Goal: Information Seeking & Learning: Learn about a topic

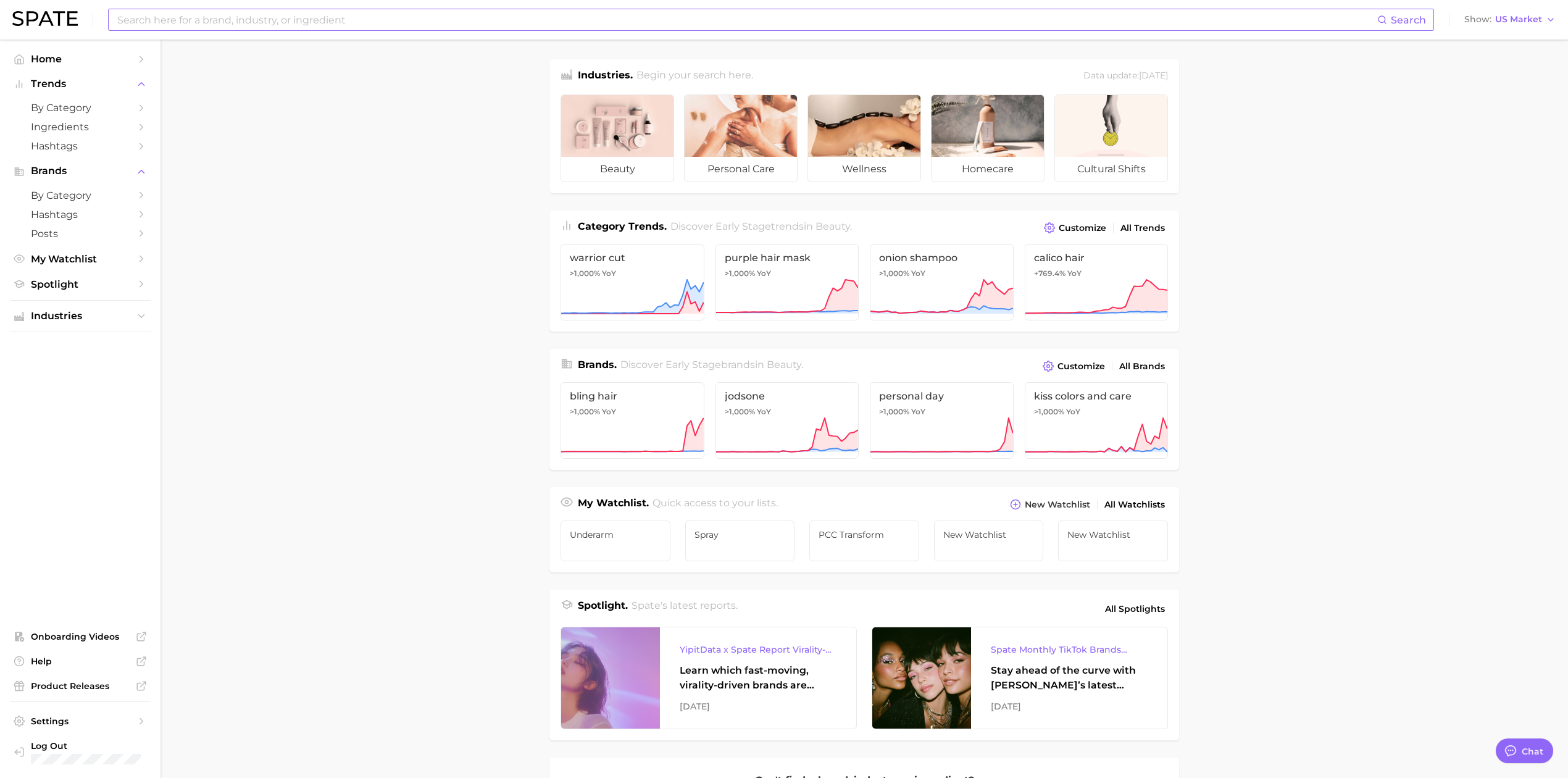
click at [387, 22] on input at bounding box center [747, 20] width 1262 height 21
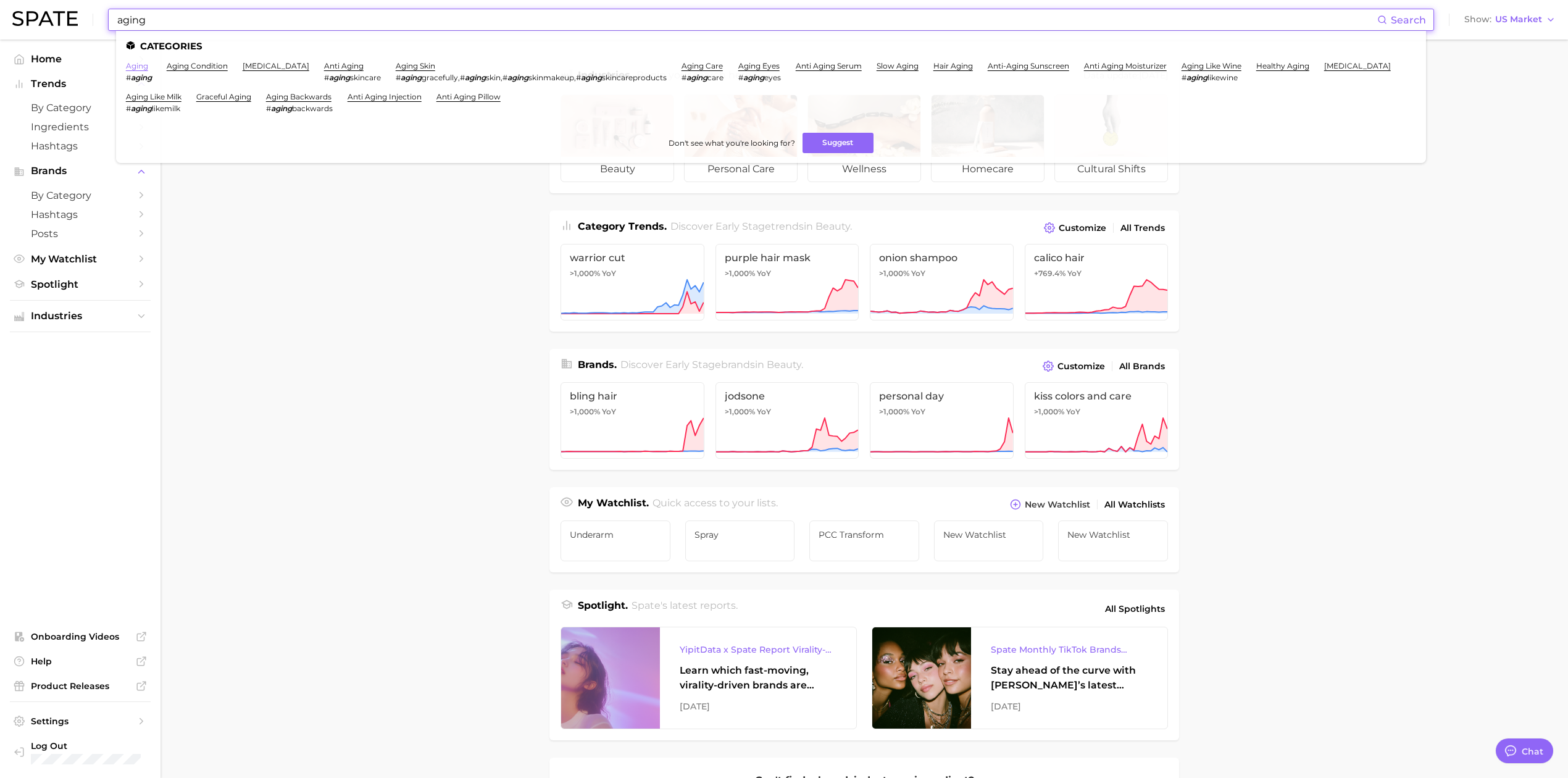
type input "aging"
click at [138, 68] on link "aging" at bounding box center [137, 66] width 22 height 9
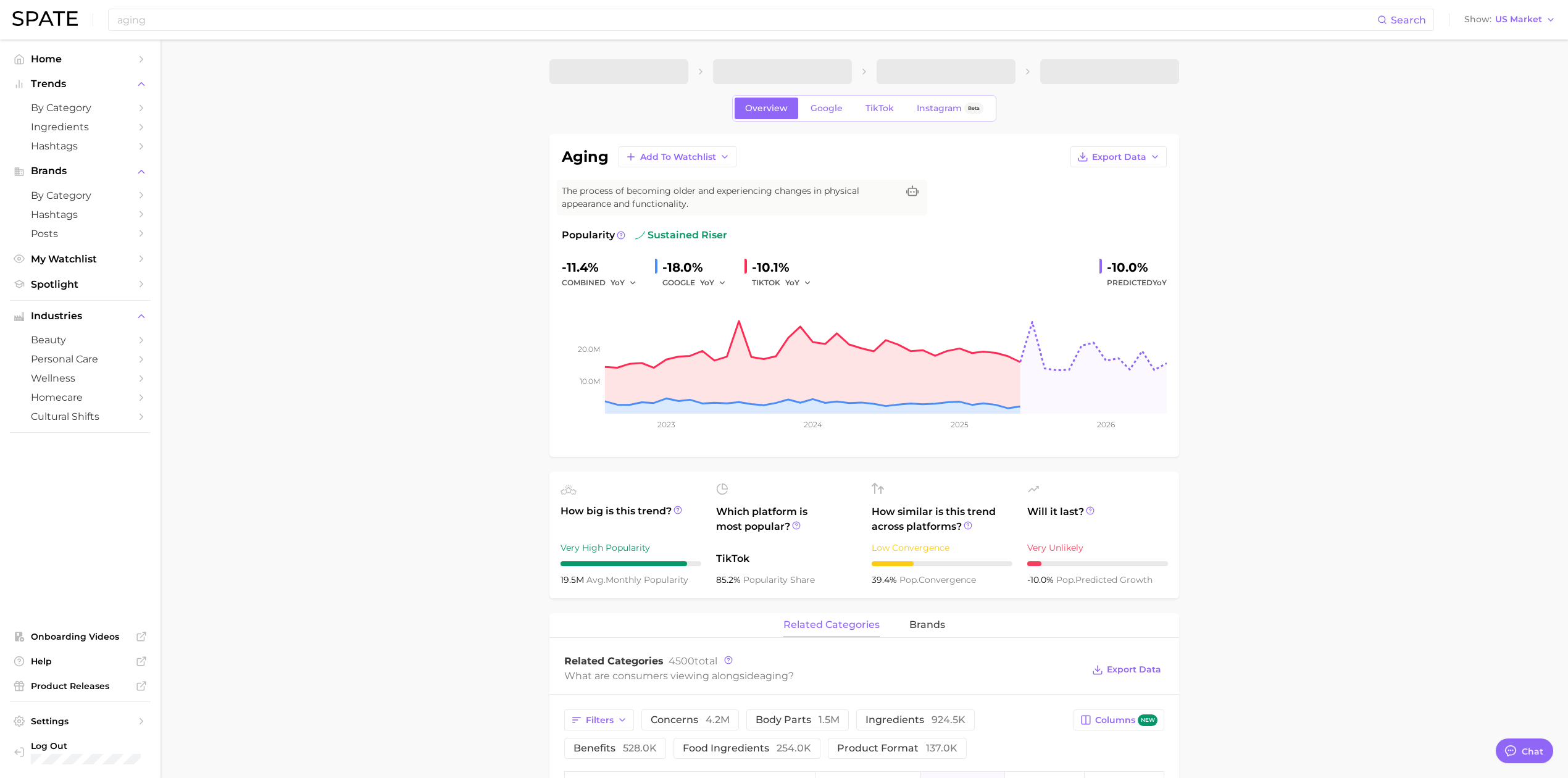
type textarea "x"
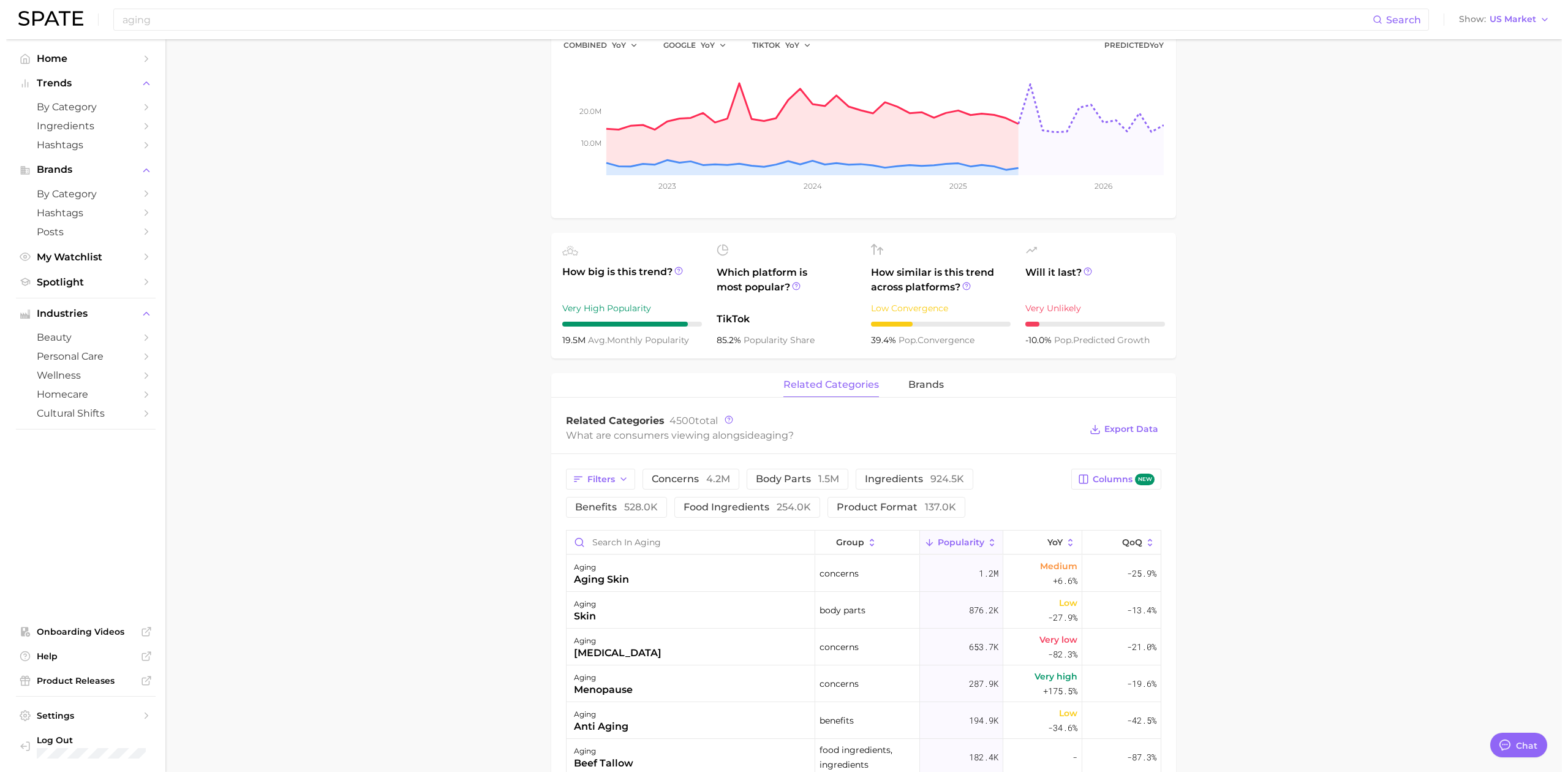
scroll to position [245, 0]
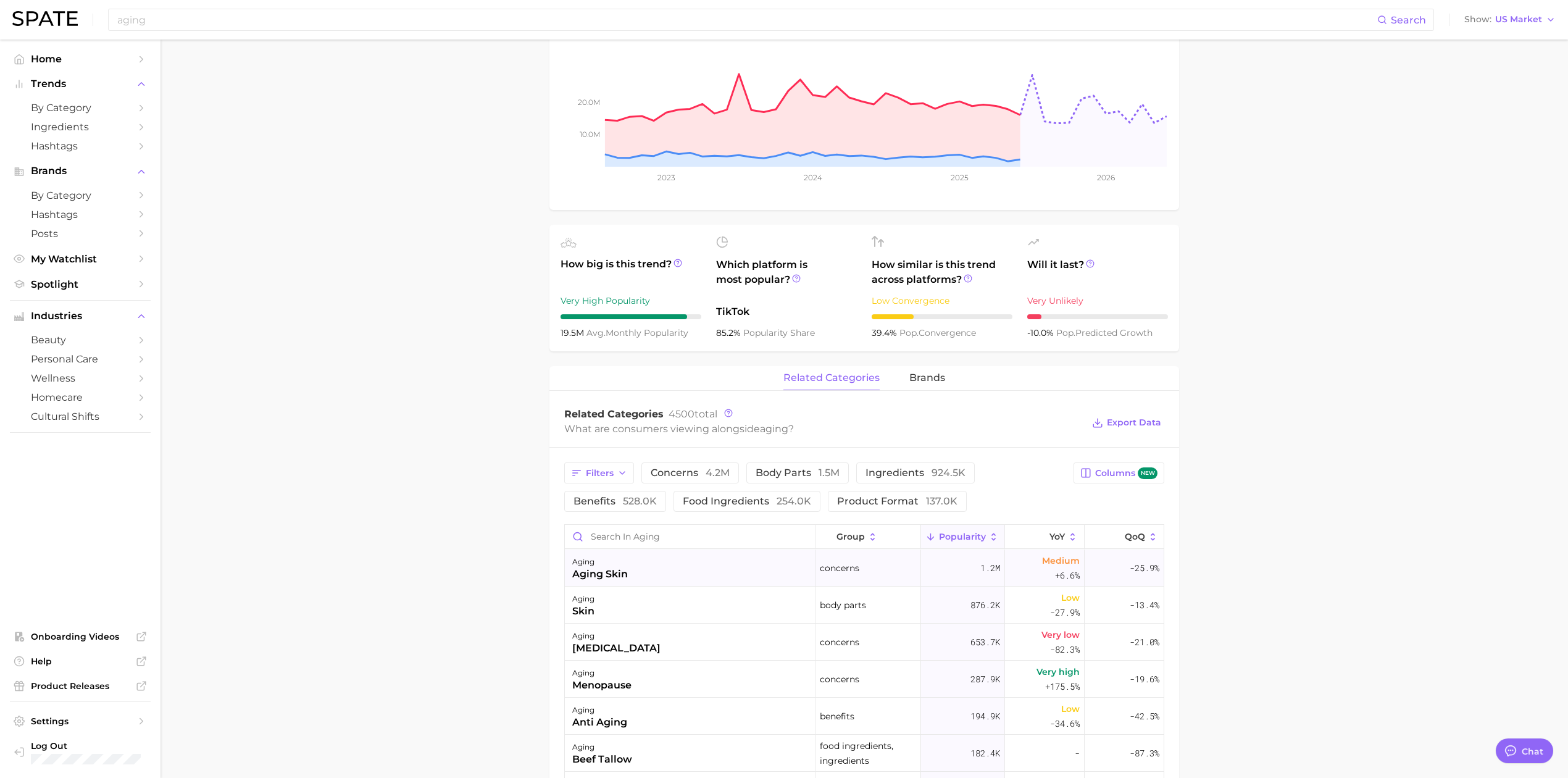
click at [601, 573] on div "aging skin" at bounding box center [599, 574] width 55 height 14
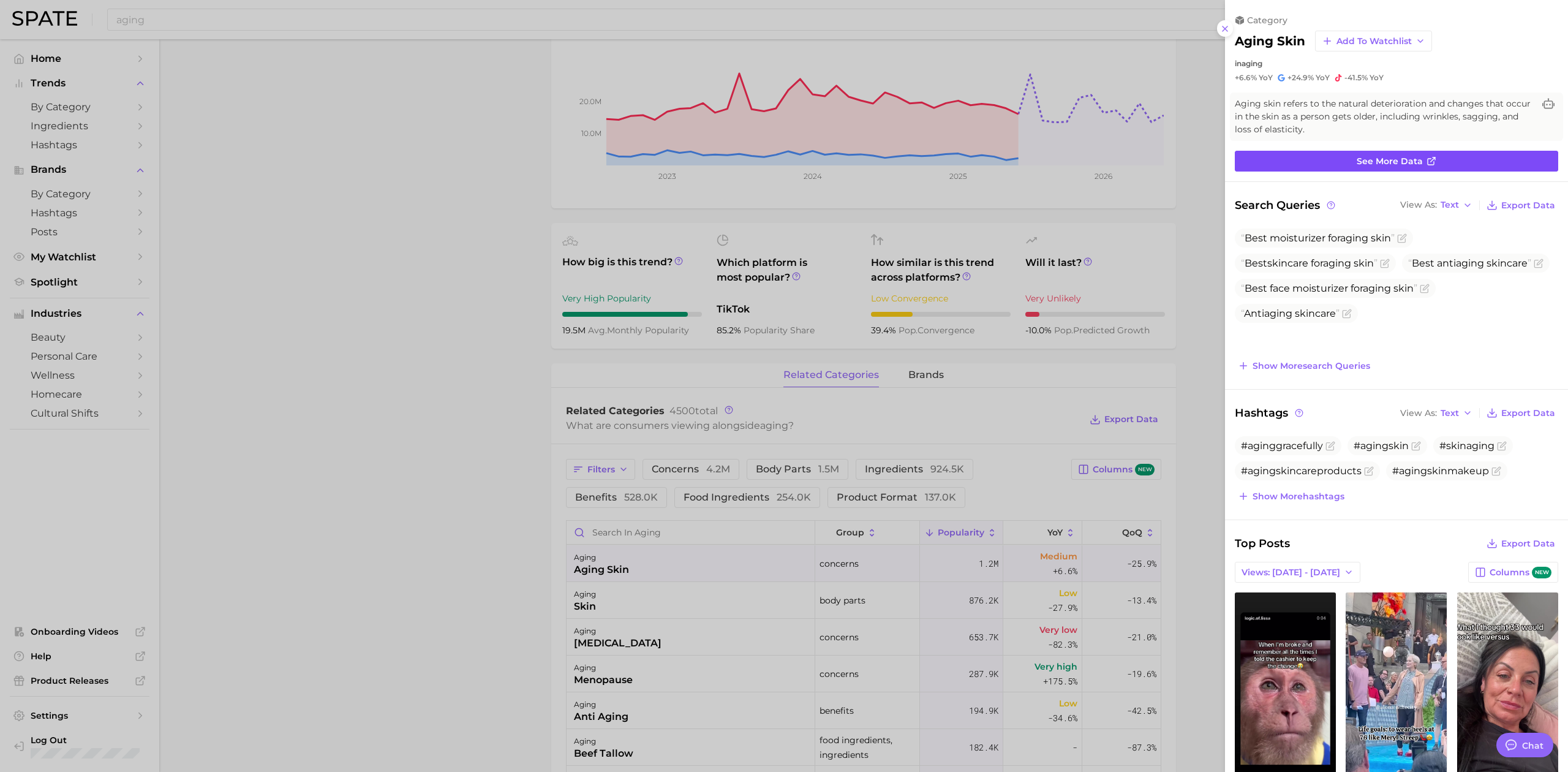
scroll to position [0, 0]
click at [1427, 152] on link "See more data" at bounding box center [1396, 160] width 323 height 21
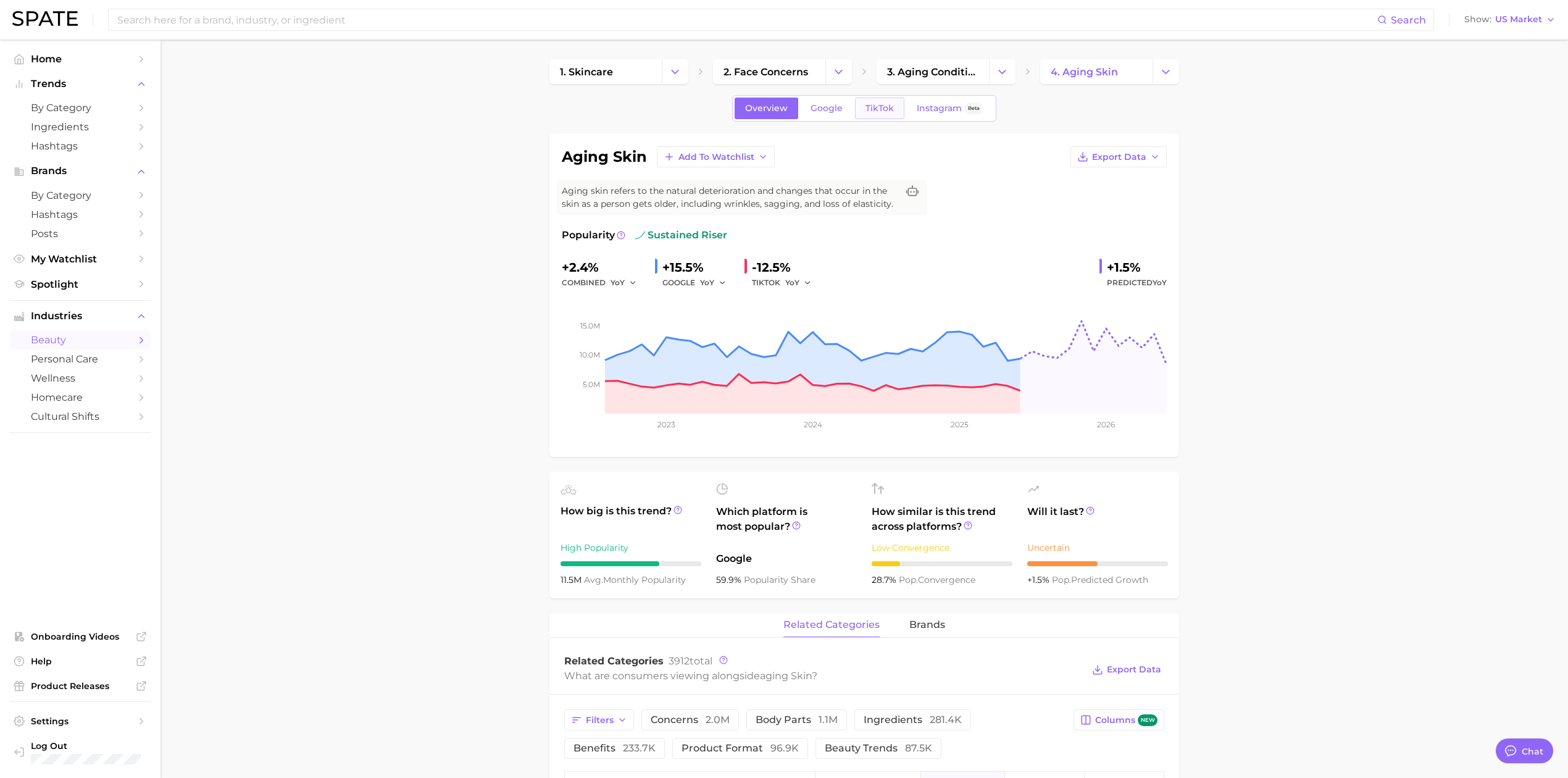
click at [879, 117] on link "TikTok" at bounding box center [879, 108] width 49 height 21
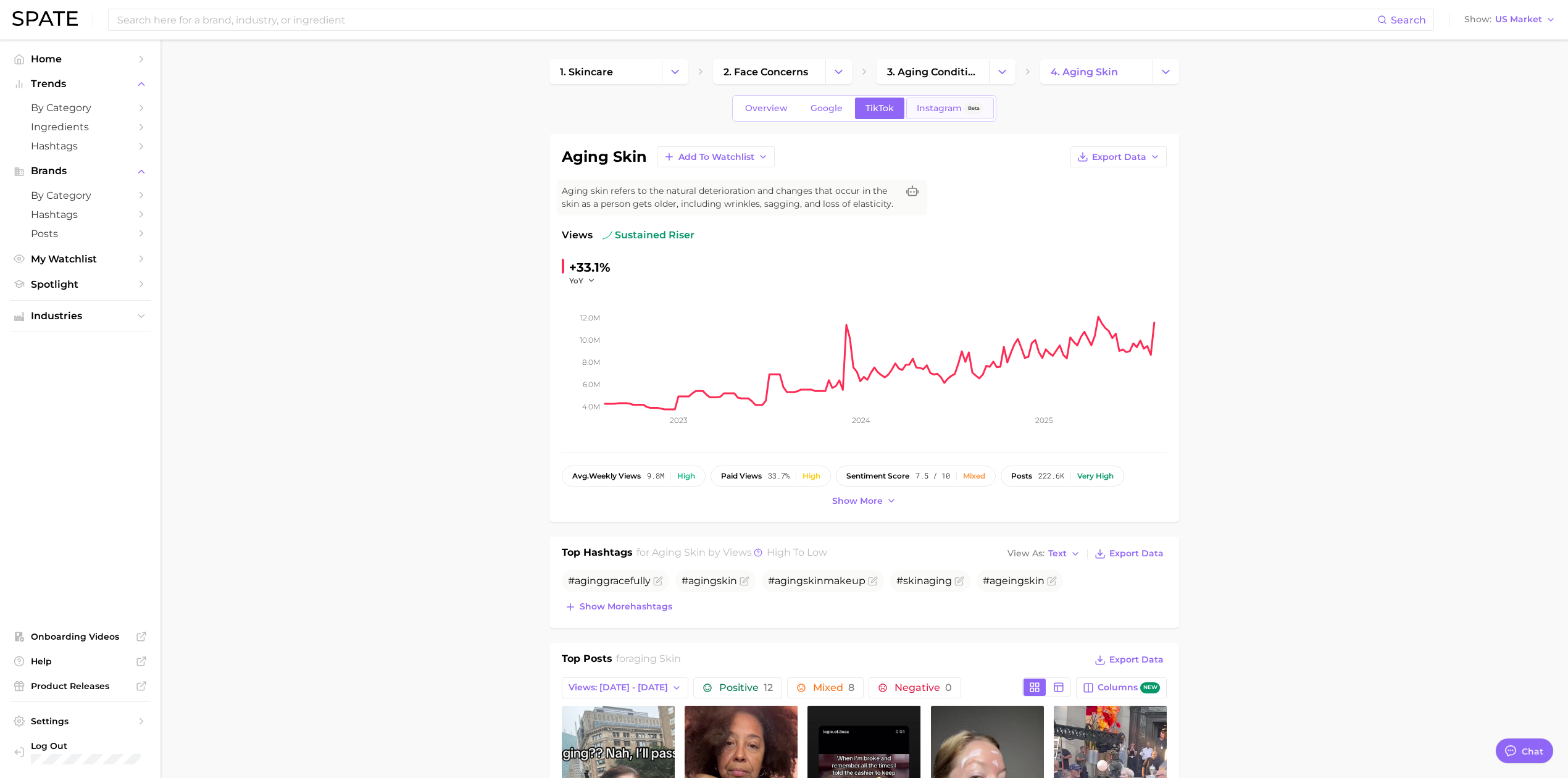
click at [947, 109] on span "Instagram" at bounding box center [939, 108] width 45 height 10
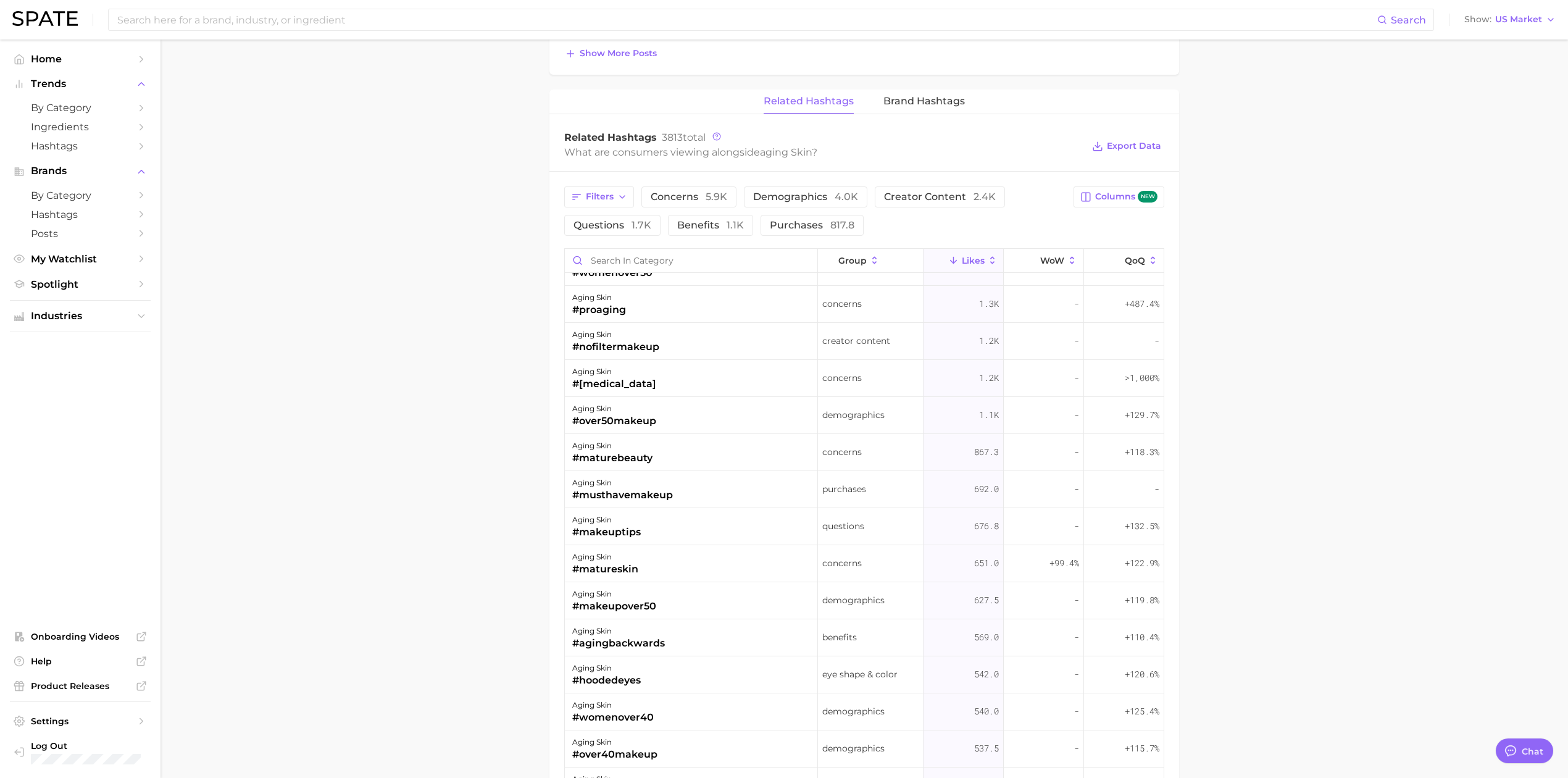
scroll to position [164, 0]
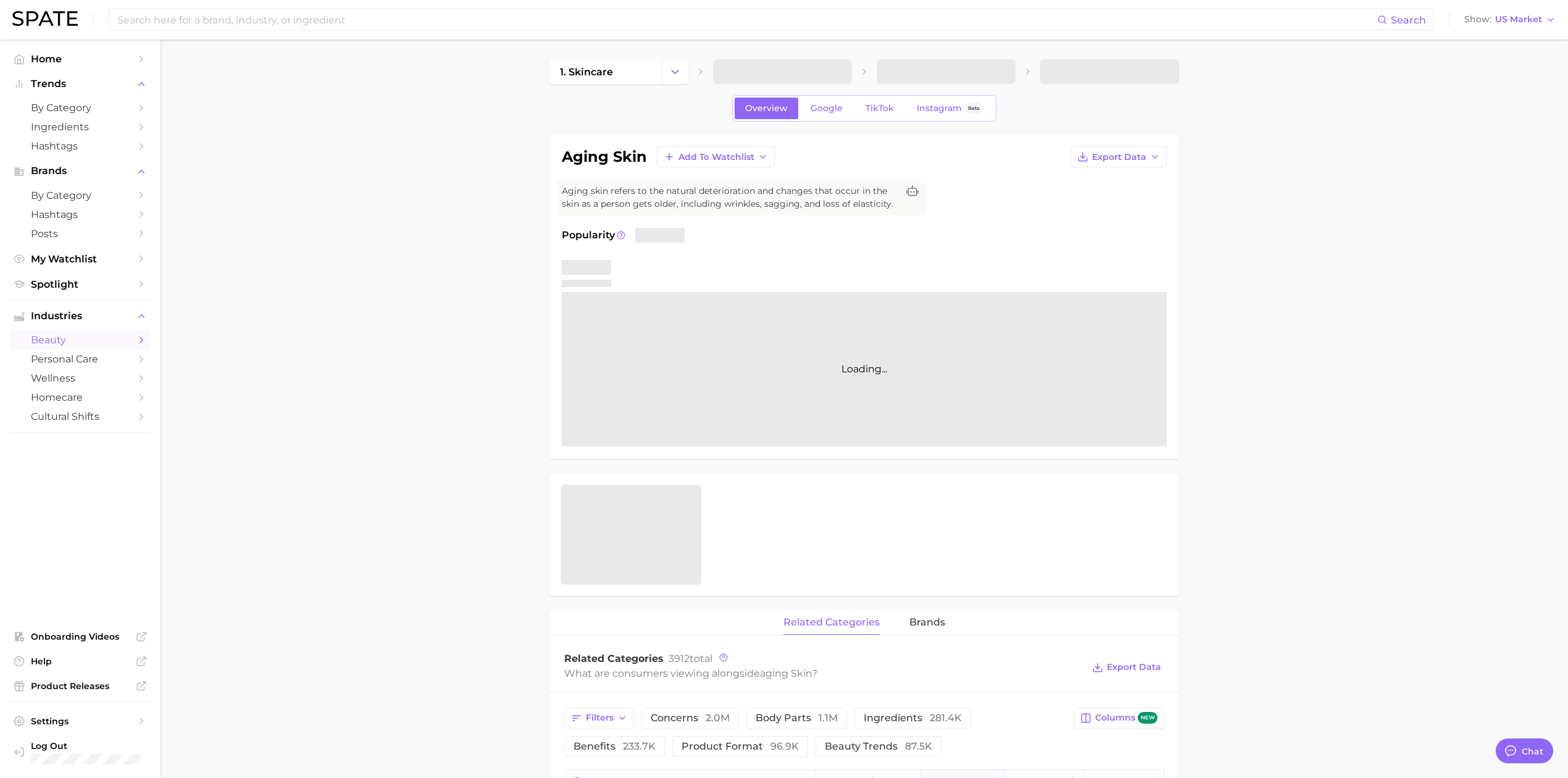
type input "aging"
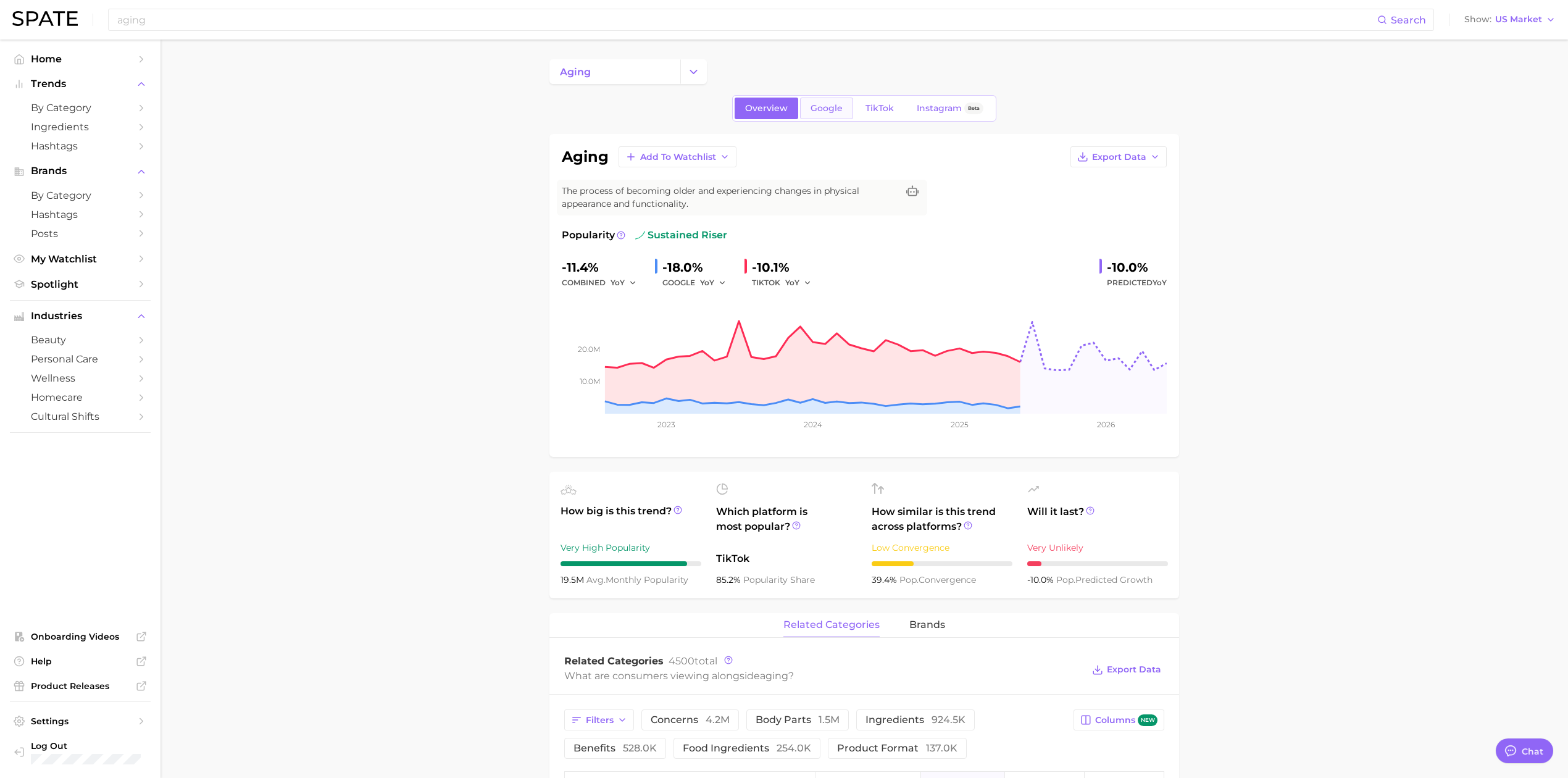
click at [828, 112] on span "Google" at bounding box center [827, 108] width 32 height 10
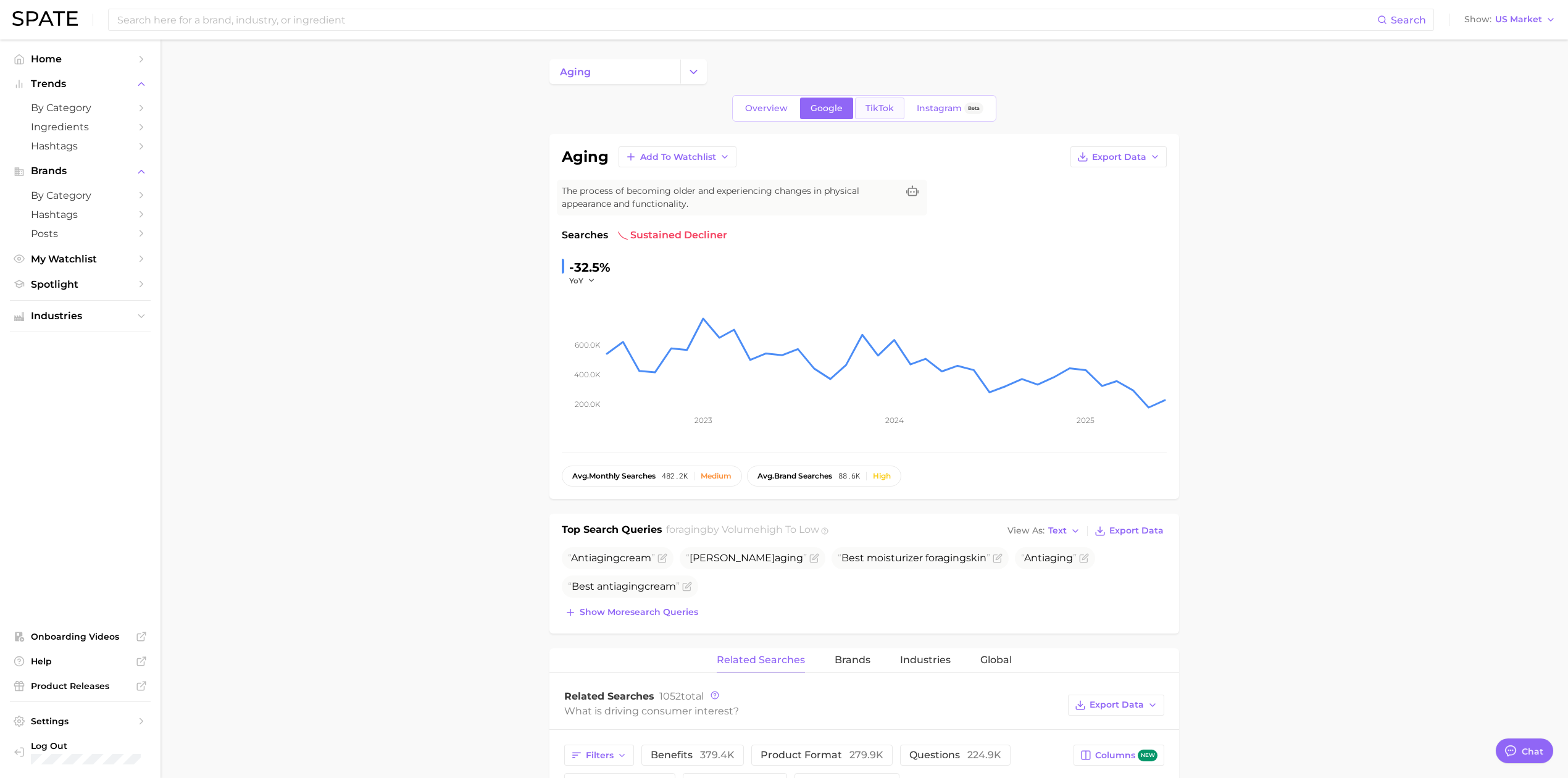
click at [892, 109] on span "TikTok" at bounding box center [879, 108] width 28 height 10
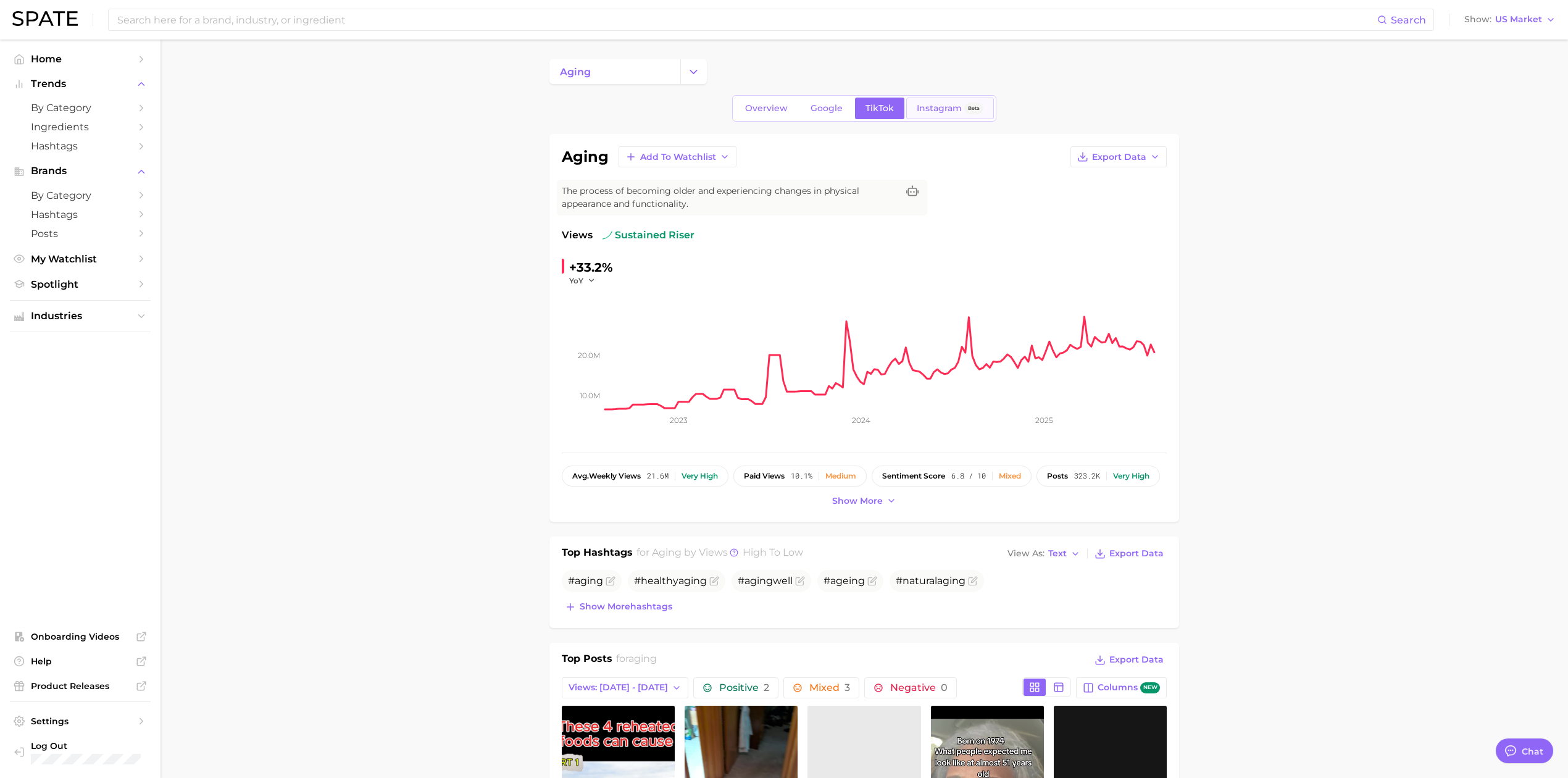
click at [951, 114] on link "Instagram Beta" at bounding box center [950, 108] width 88 height 21
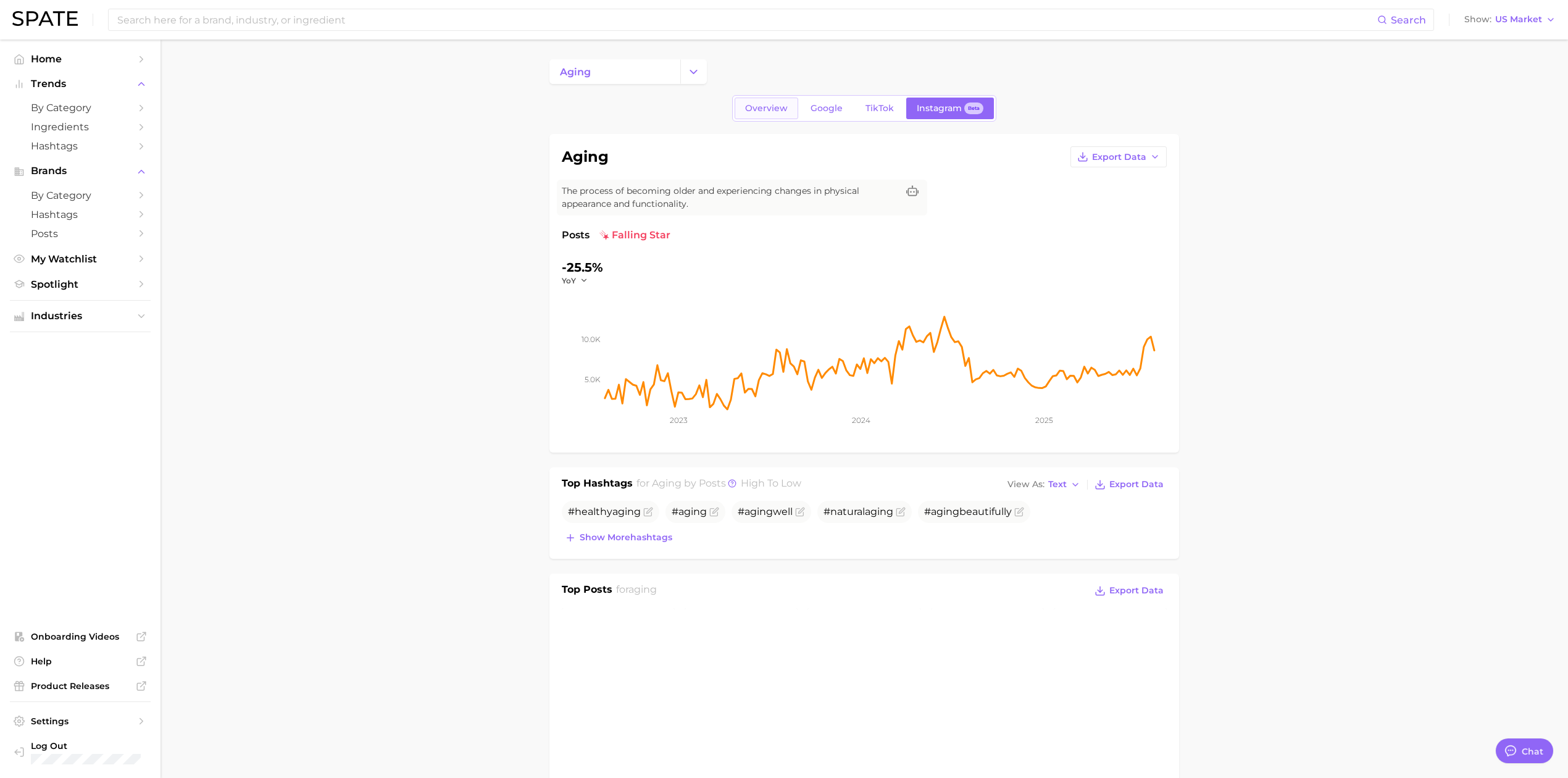
click at [781, 115] on link "Overview" at bounding box center [766, 108] width 64 height 21
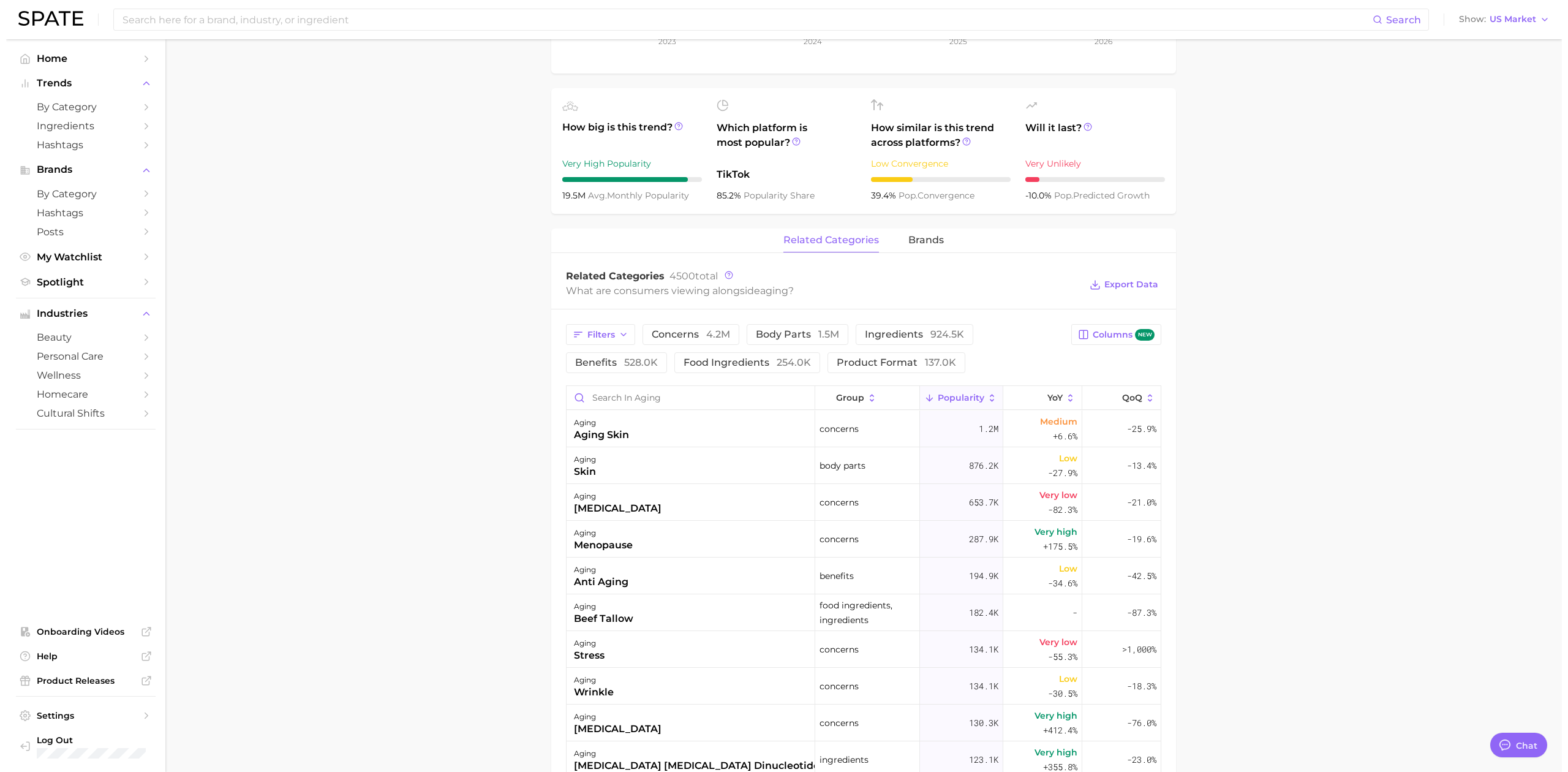
scroll to position [408, 0]
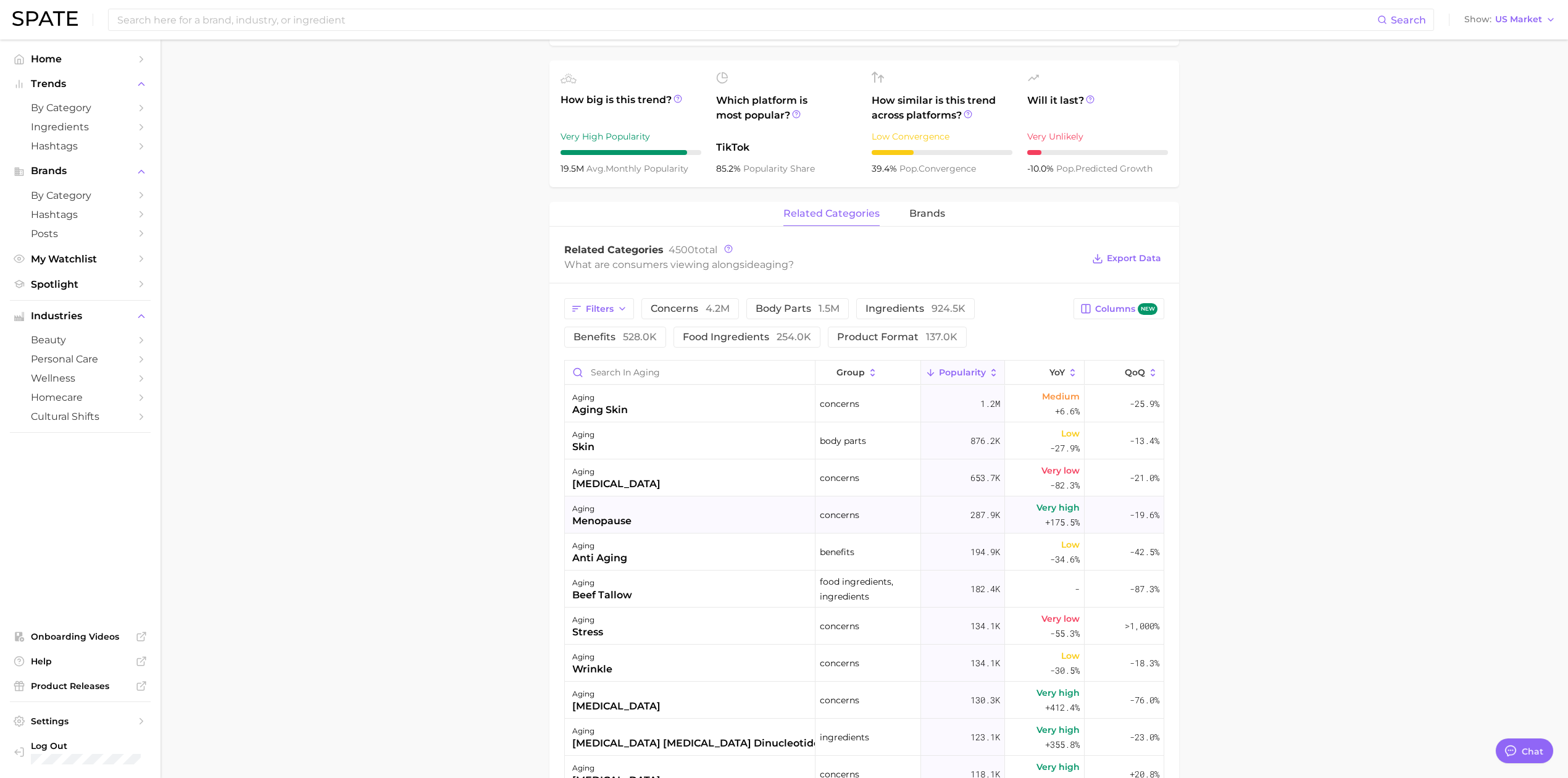
click at [579, 518] on div "menopause" at bounding box center [602, 520] width 60 height 14
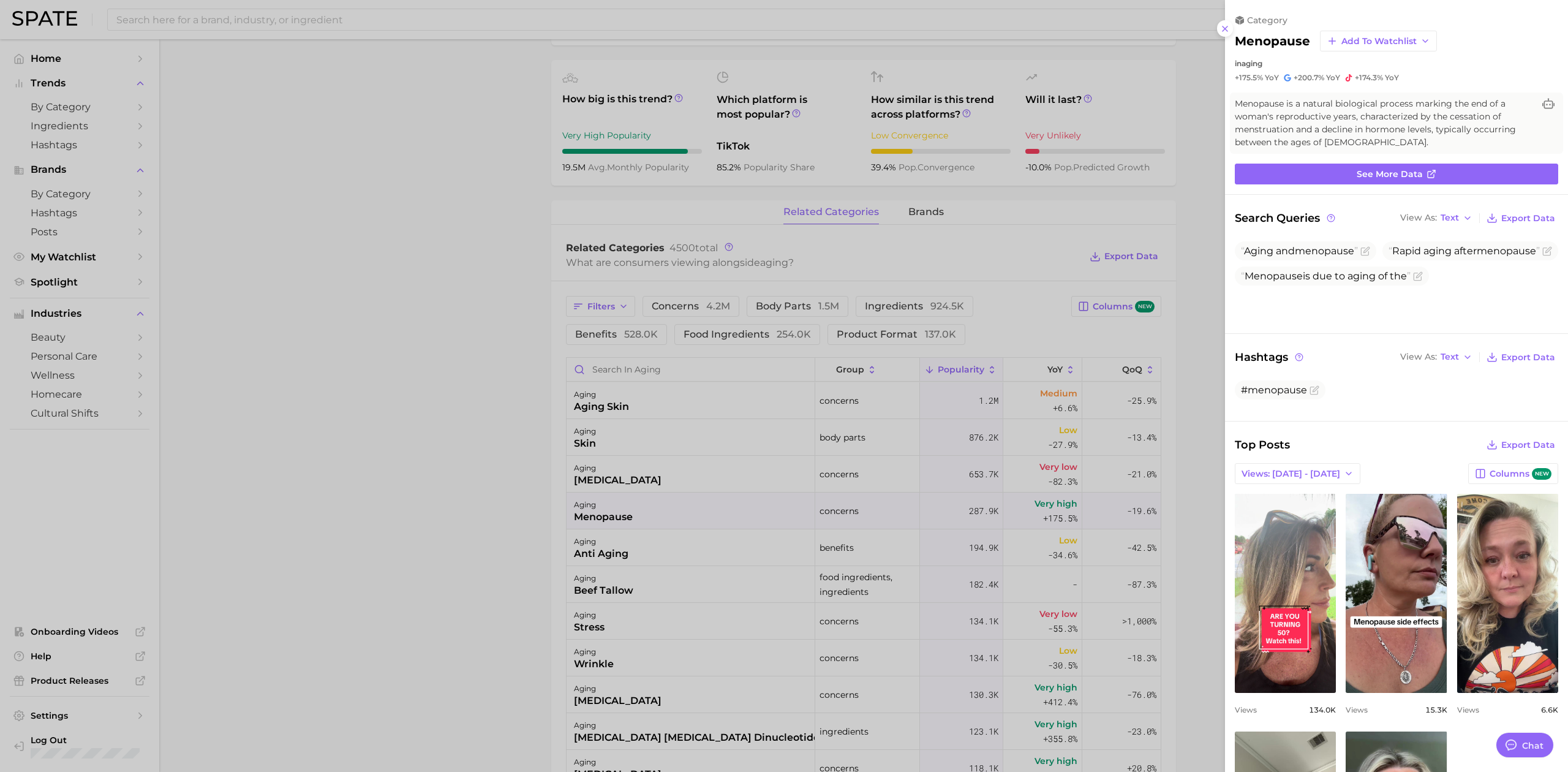
scroll to position [0, 0]
click at [1370, 169] on span "See more data" at bounding box center [1389, 174] width 66 height 10
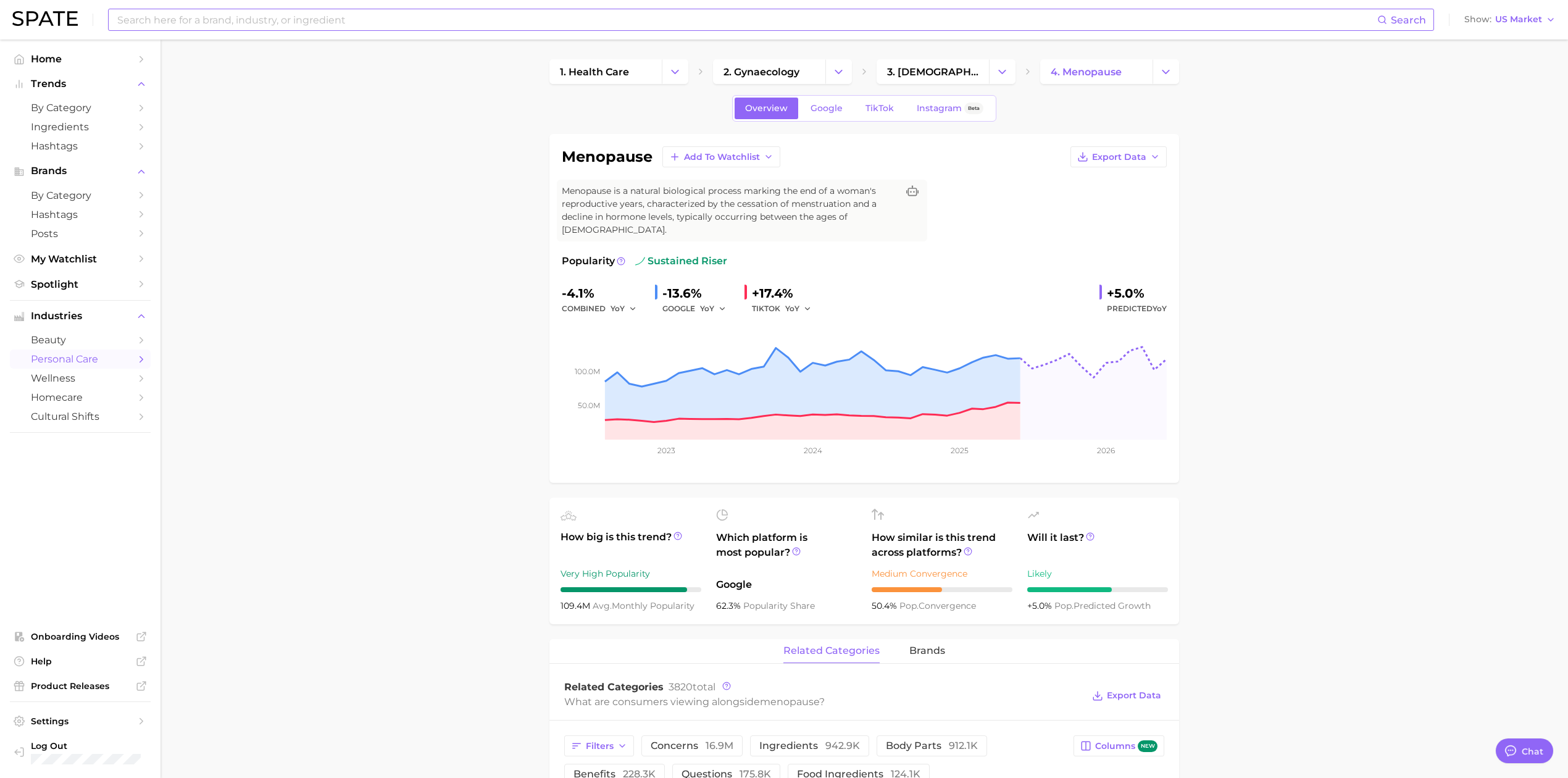
click at [257, 16] on input at bounding box center [747, 20] width 1262 height 21
type input "anti-aging"
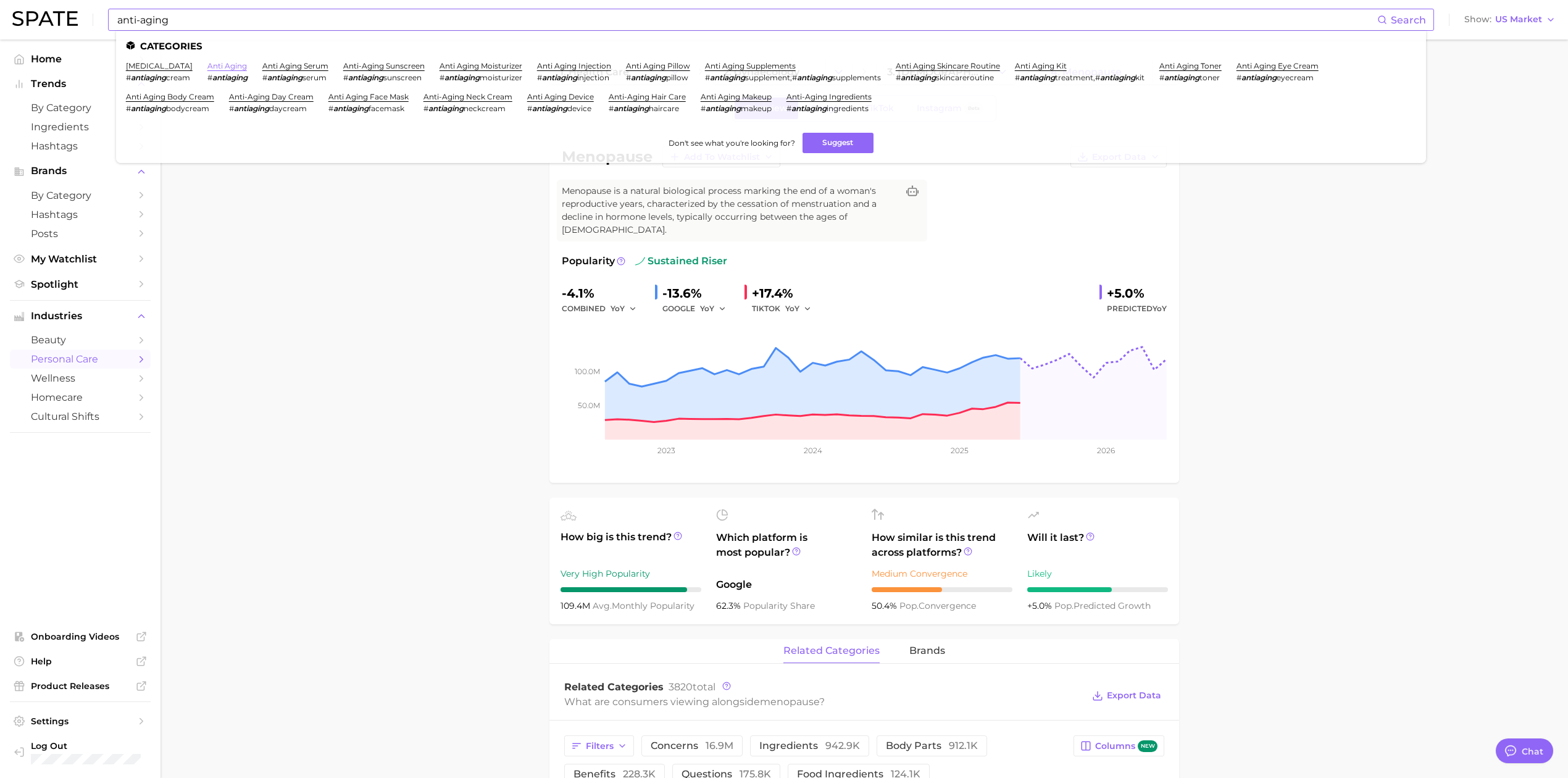
click at [242, 65] on link "anti aging" at bounding box center [227, 66] width 39 height 9
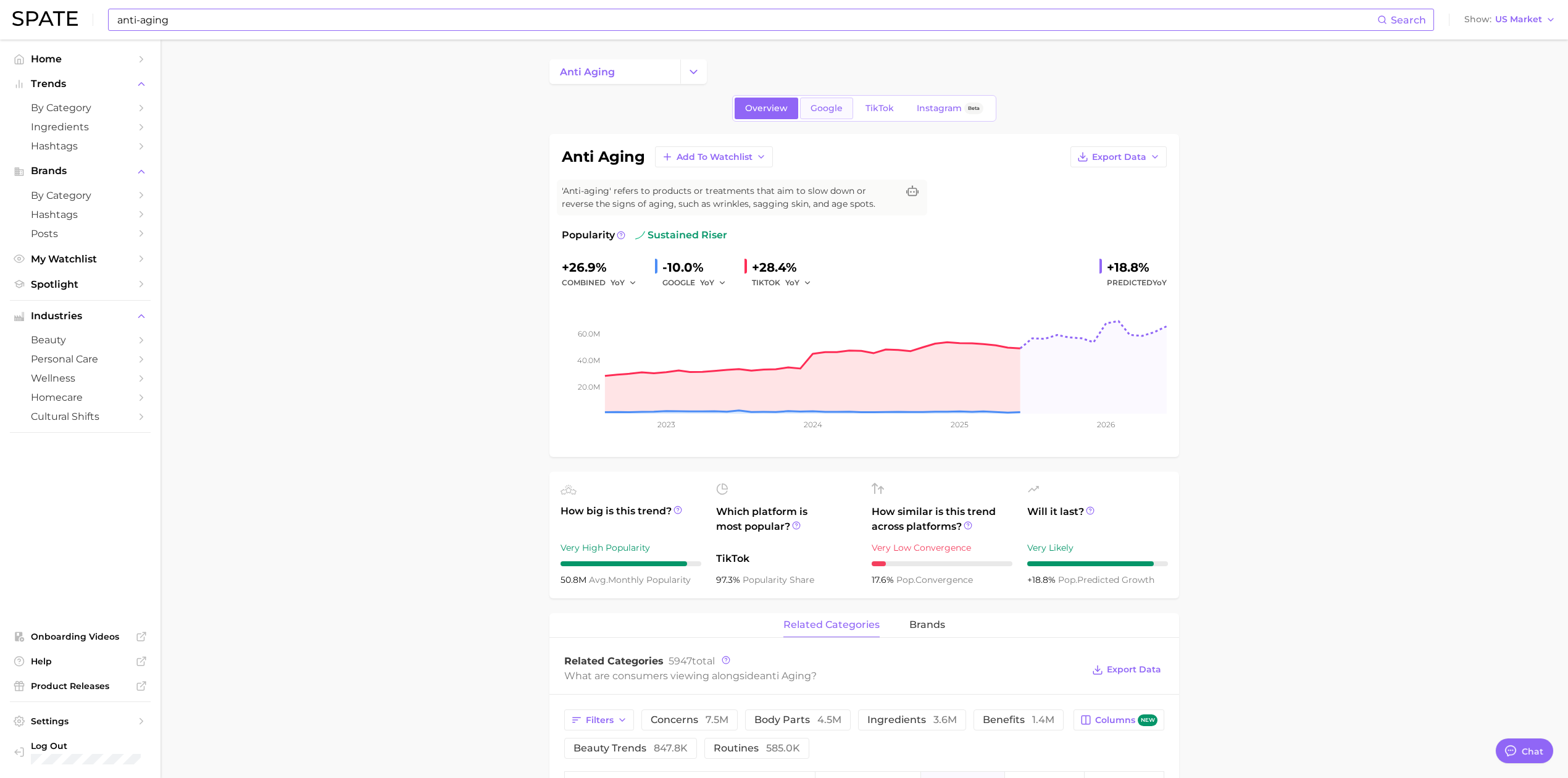
click at [830, 109] on span "Google" at bounding box center [827, 108] width 32 height 10
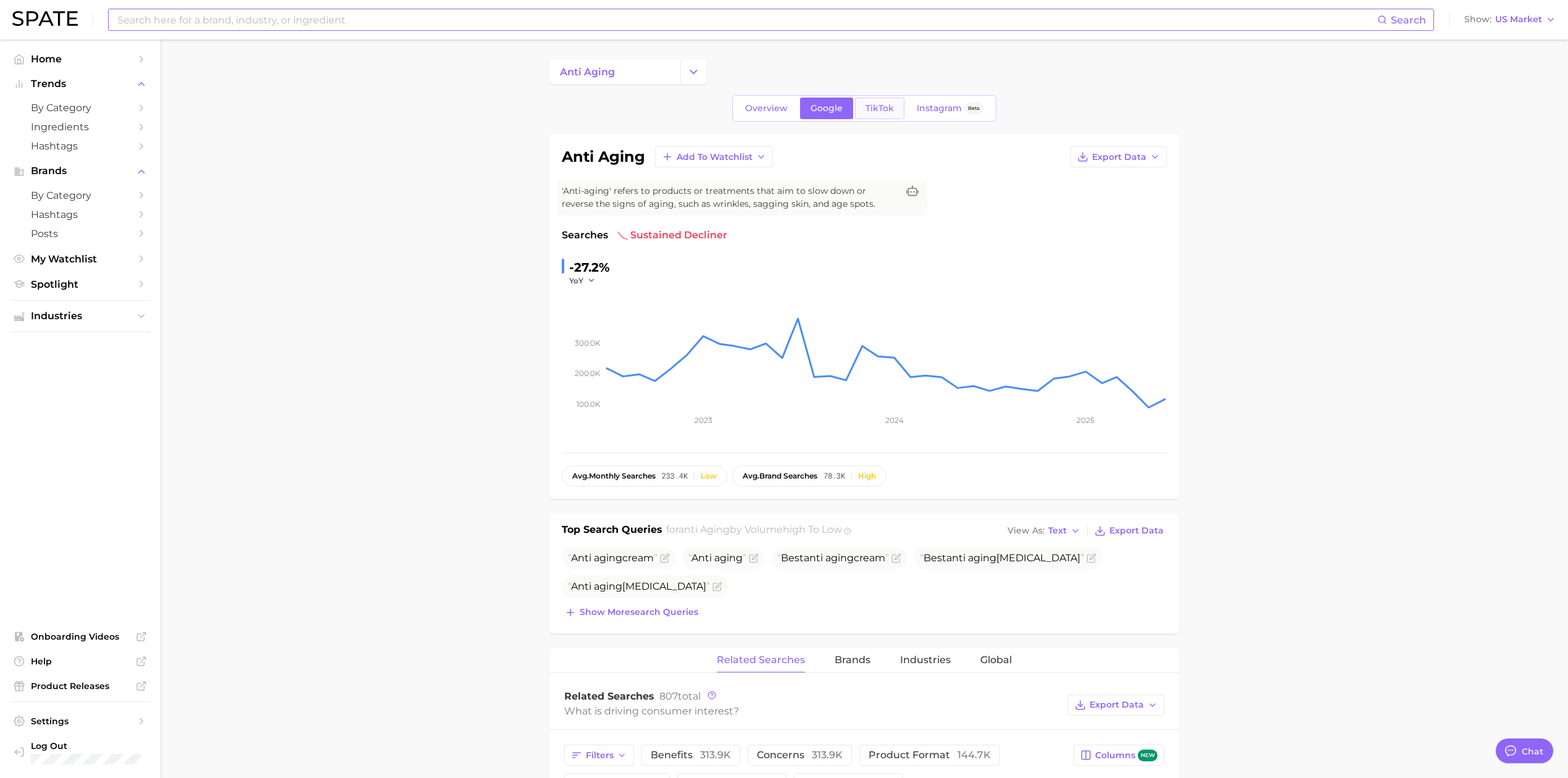
click at [871, 109] on span "TikTok" at bounding box center [879, 108] width 28 height 10
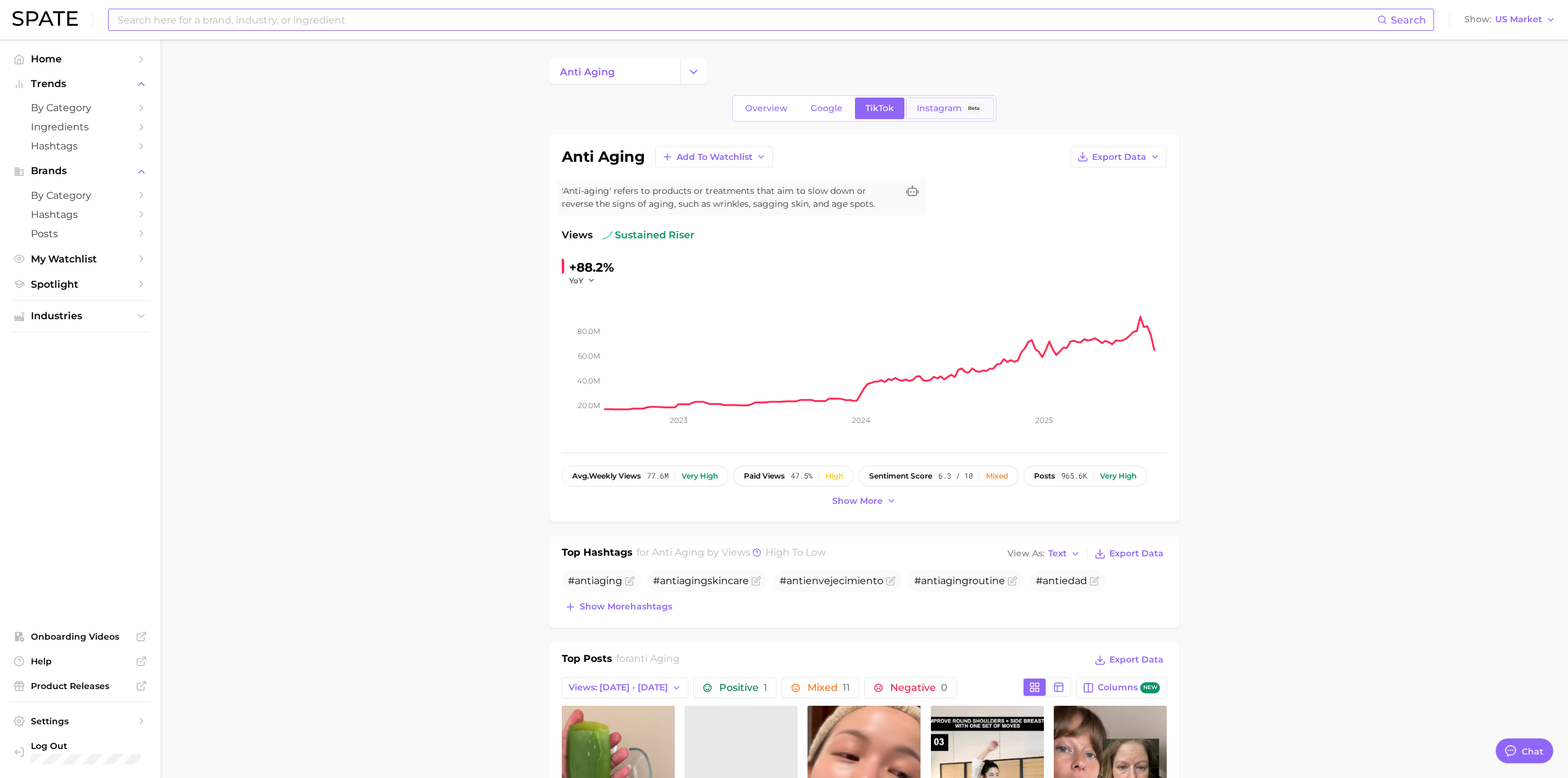
click at [934, 109] on span "Instagram" at bounding box center [939, 108] width 45 height 10
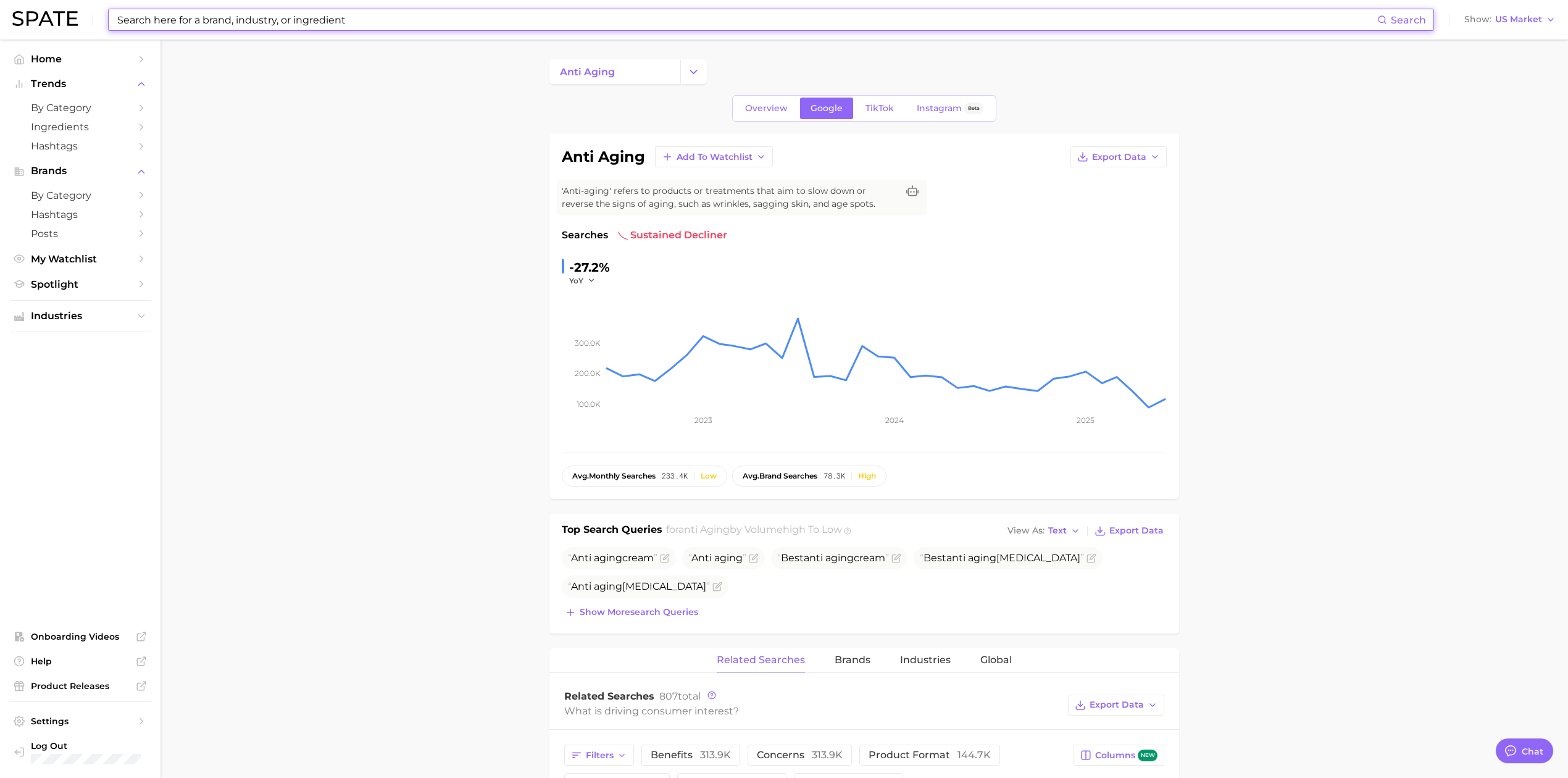
type input "anti-aging"
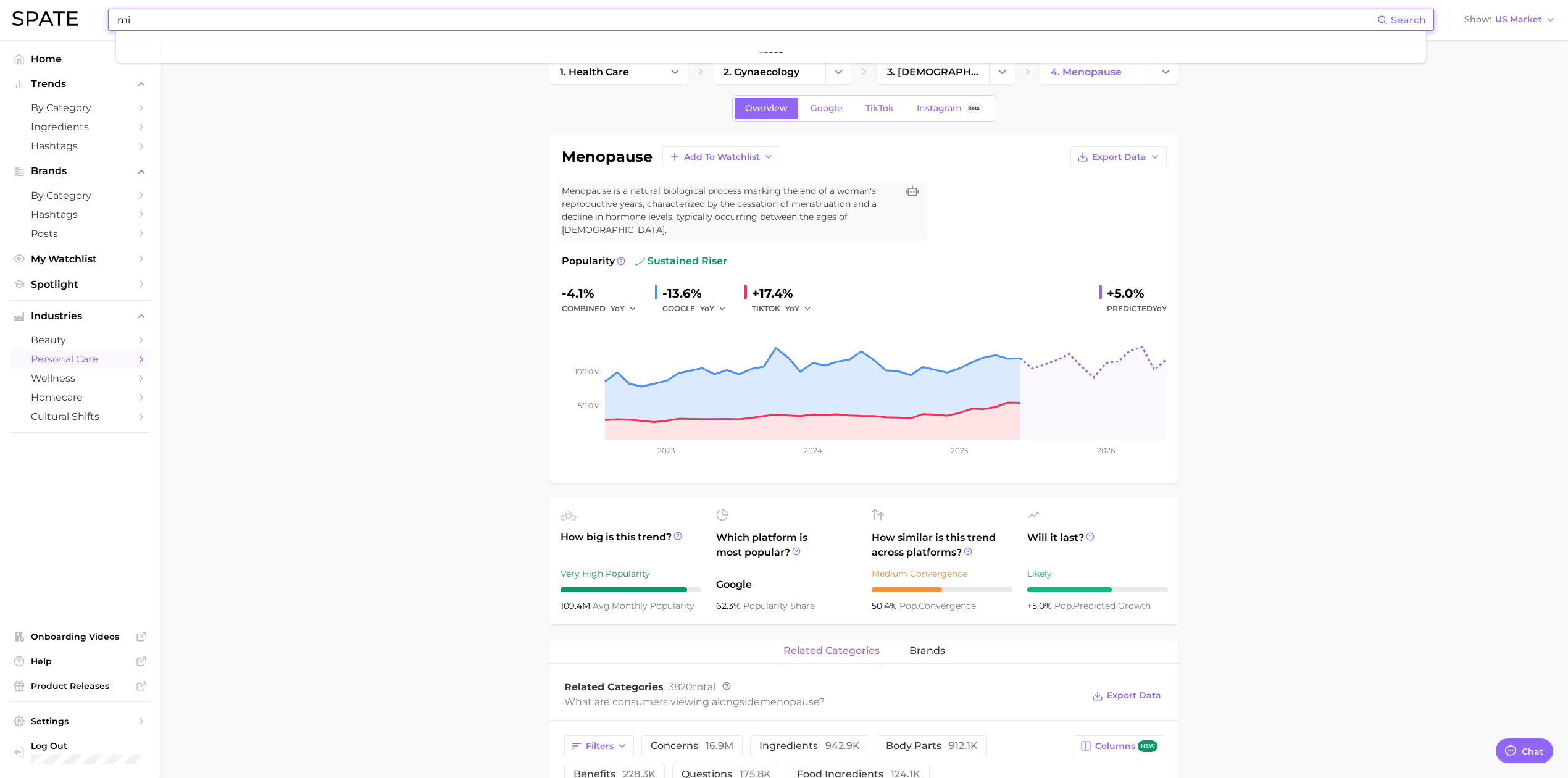
type input "m"
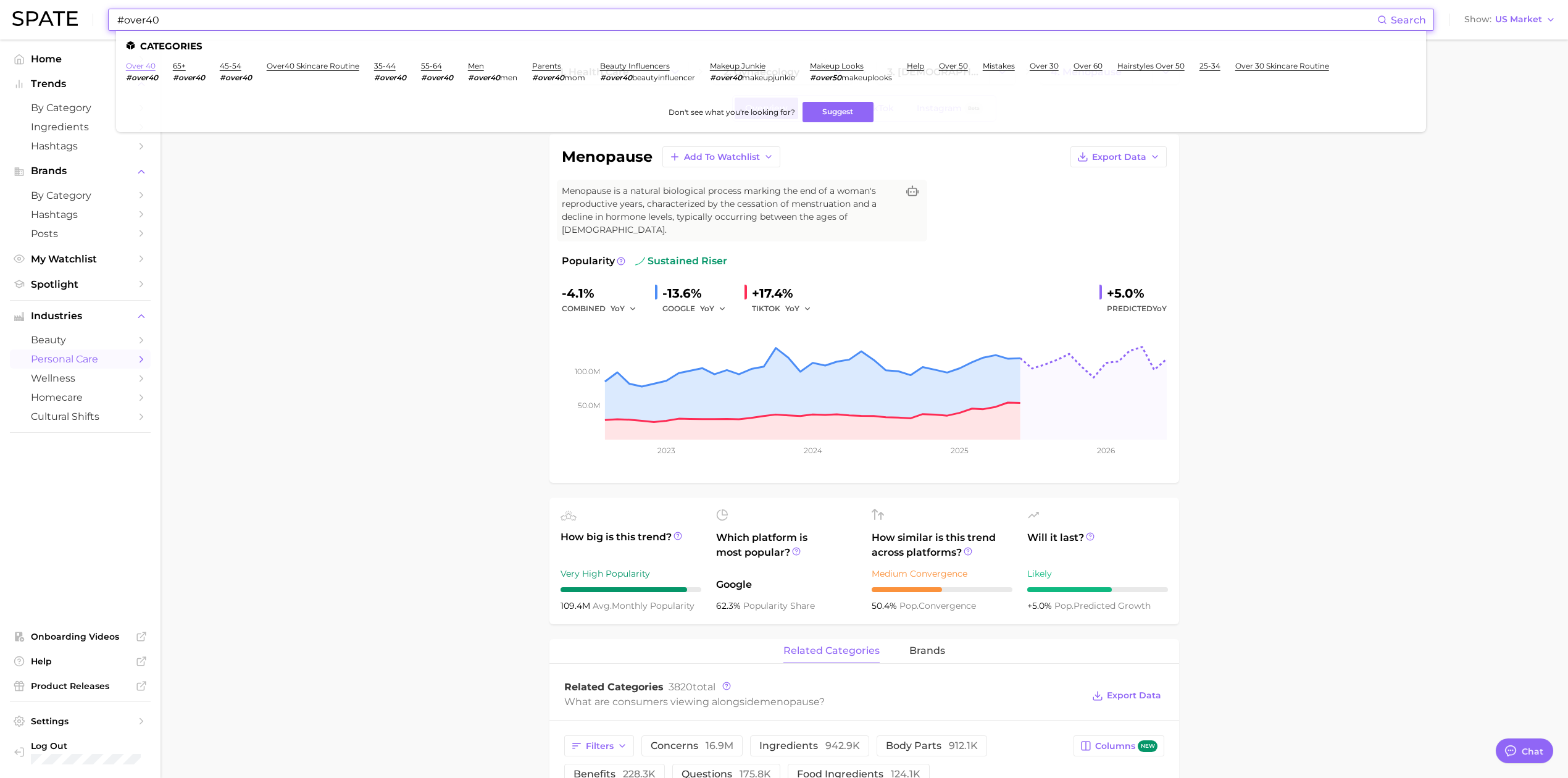
type input "#over40"
click at [136, 68] on link "over 40" at bounding box center [140, 66] width 30 height 9
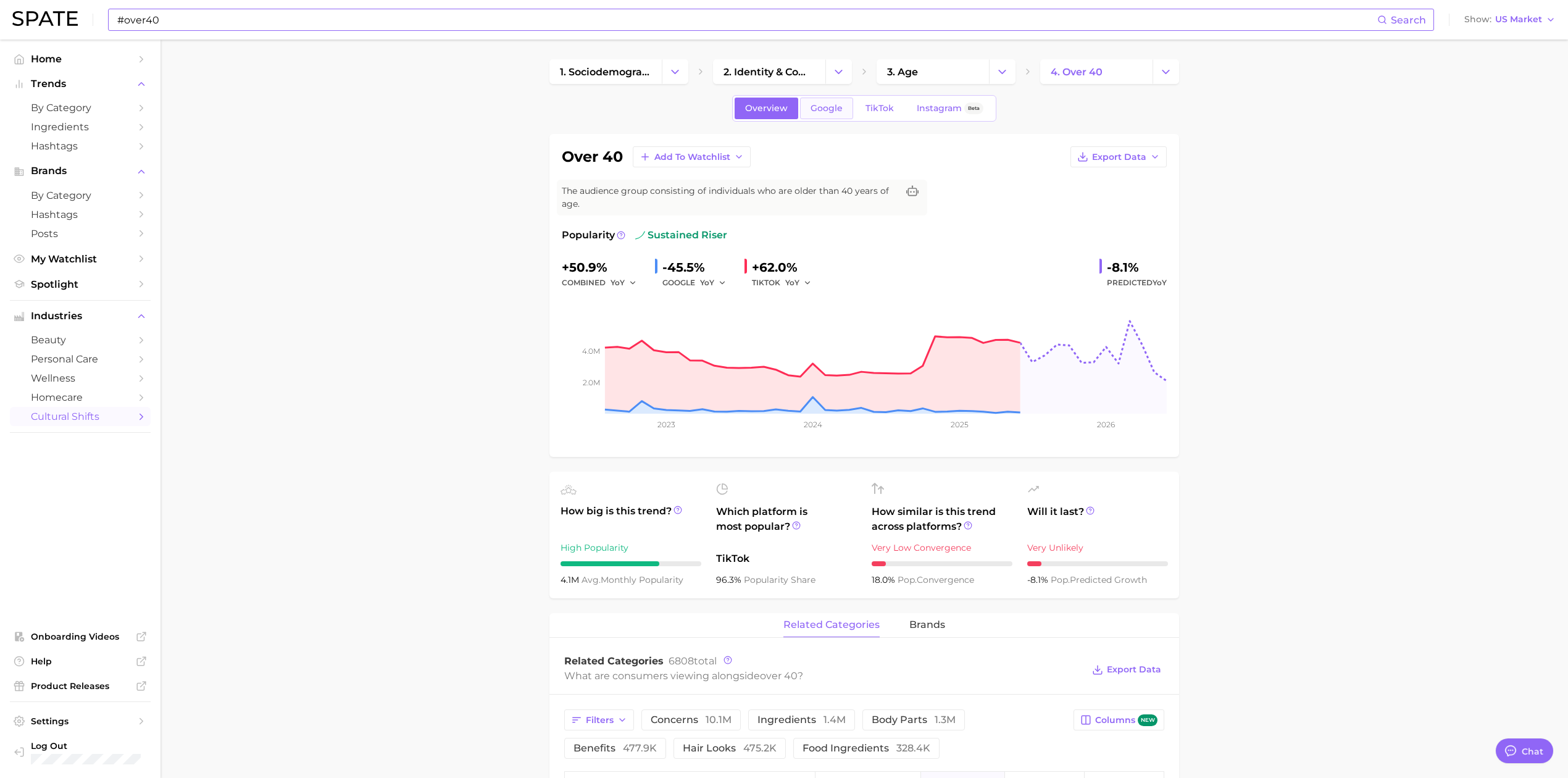
click at [843, 109] on link "Google" at bounding box center [827, 108] width 53 height 21
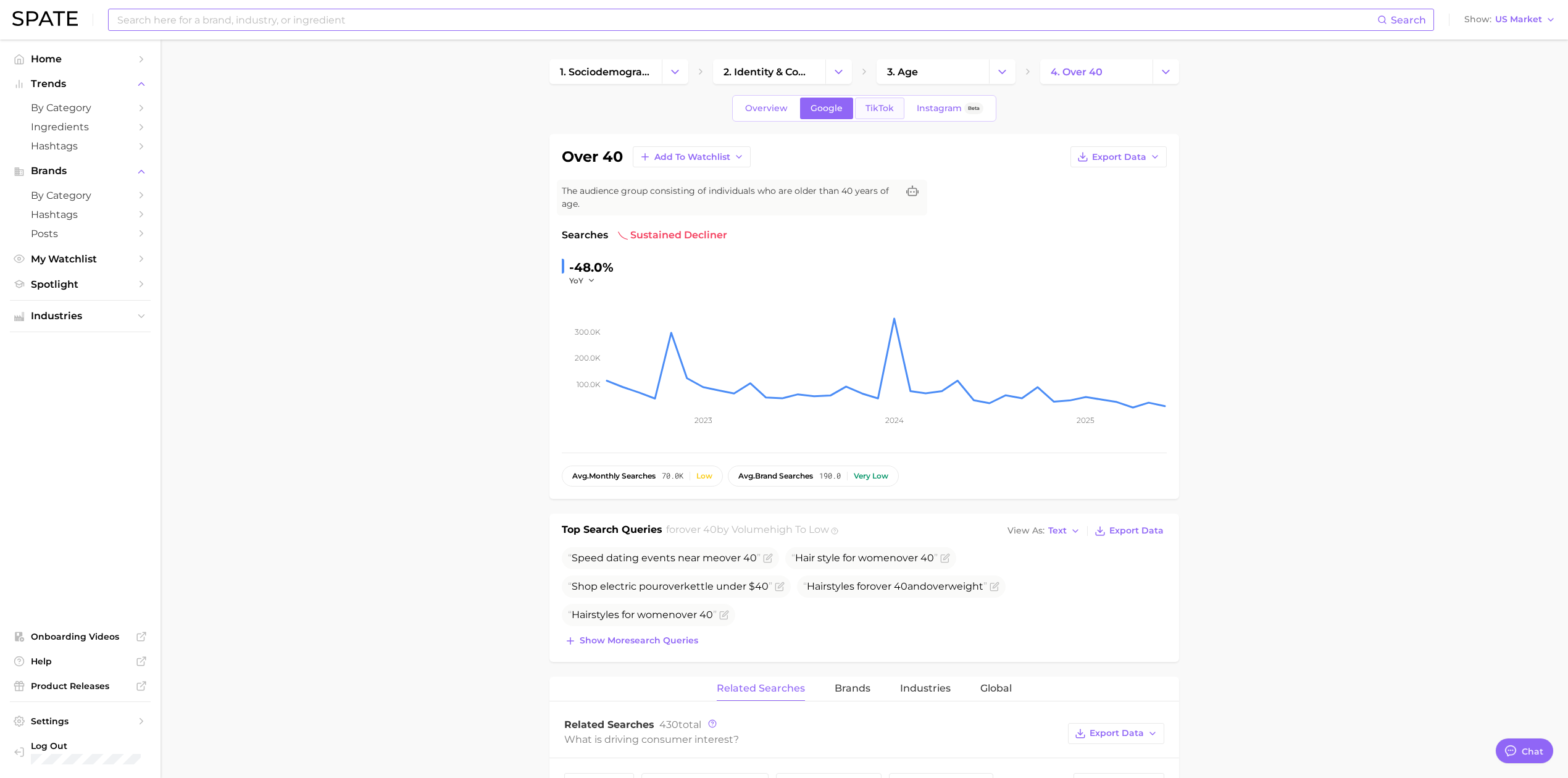
click at [875, 113] on span "TikTok" at bounding box center [879, 108] width 28 height 10
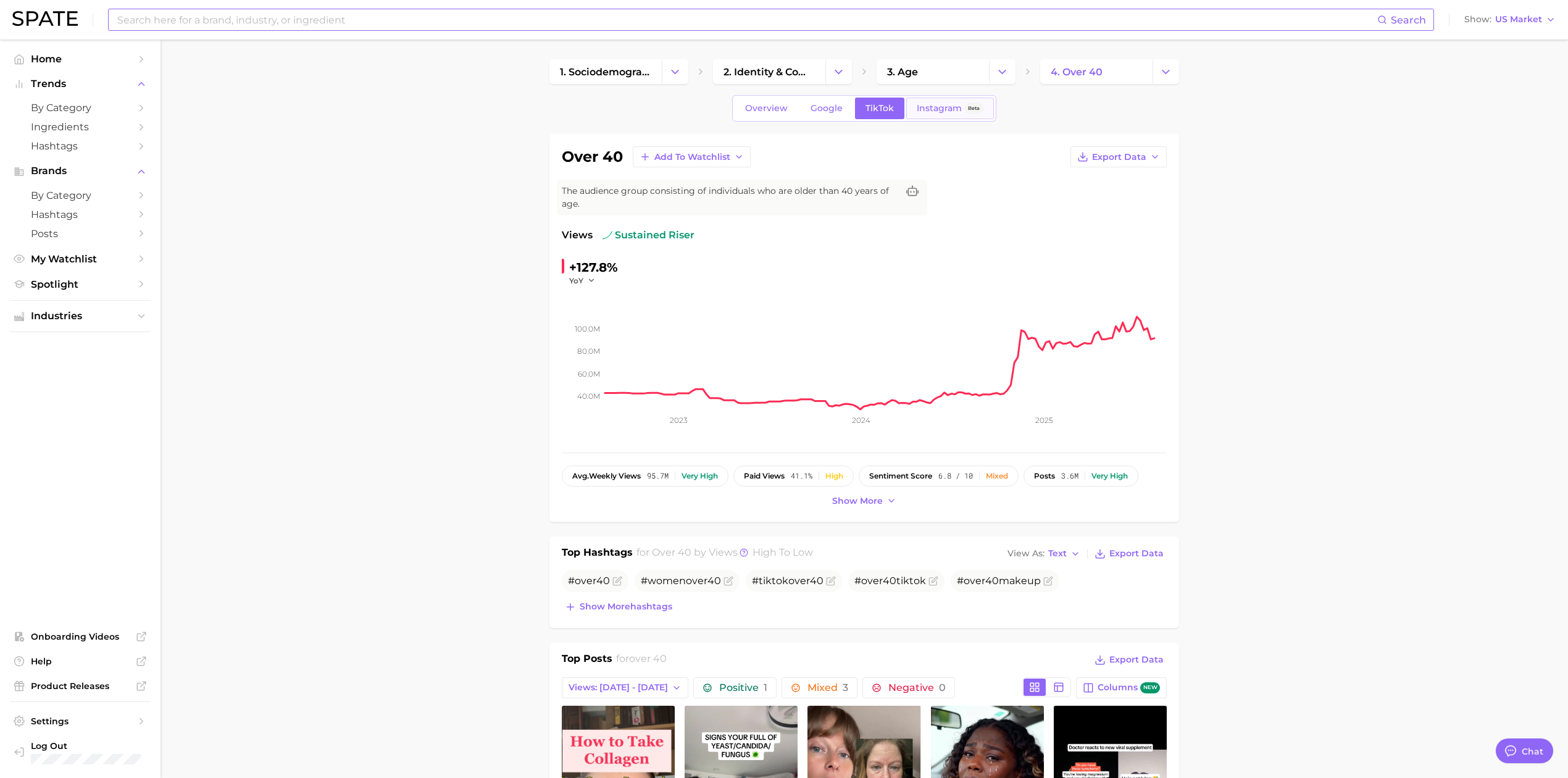
click at [941, 112] on span "Instagram" at bounding box center [939, 108] width 45 height 10
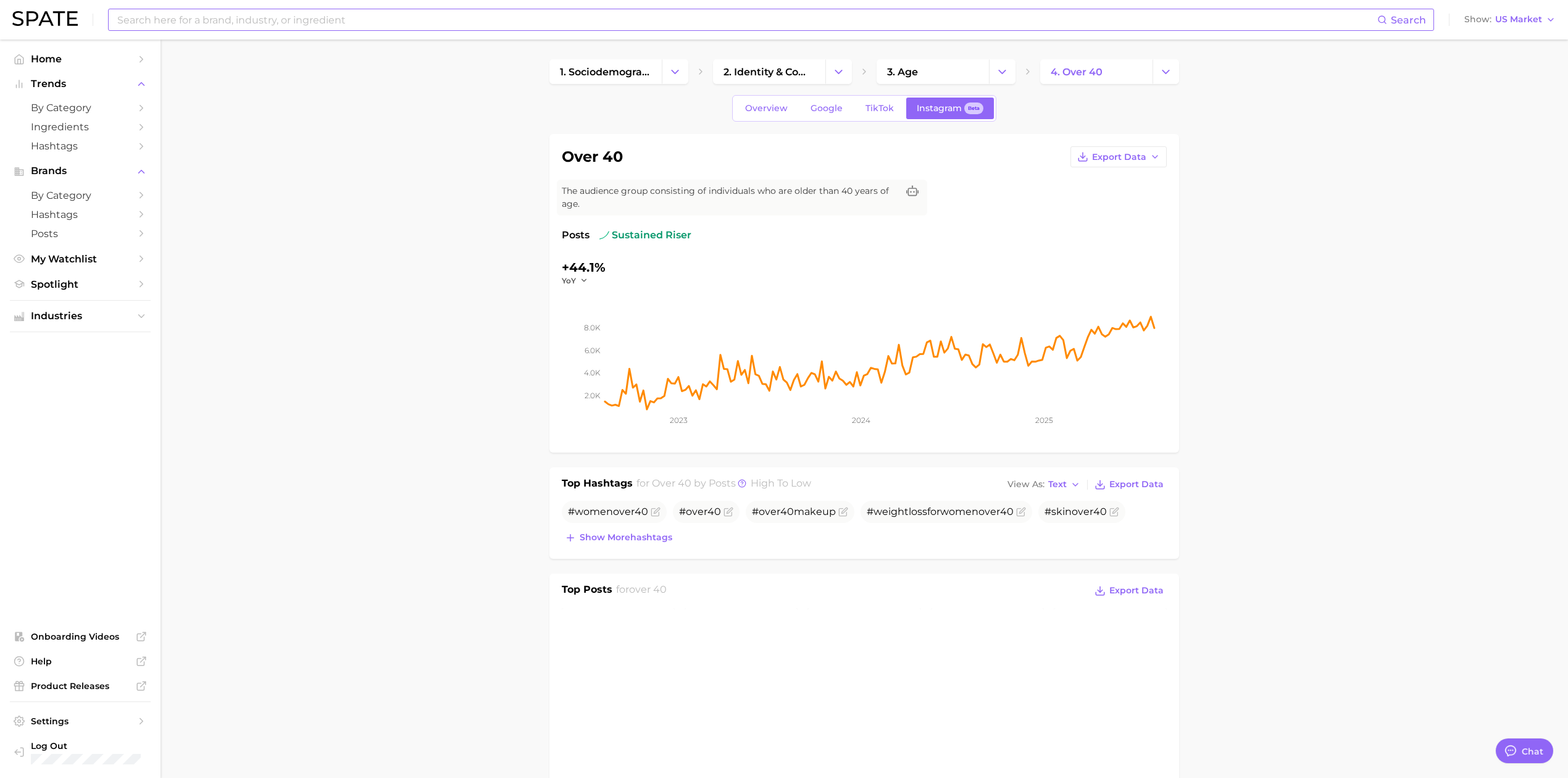
click at [271, 21] on input at bounding box center [747, 20] width 1262 height 21
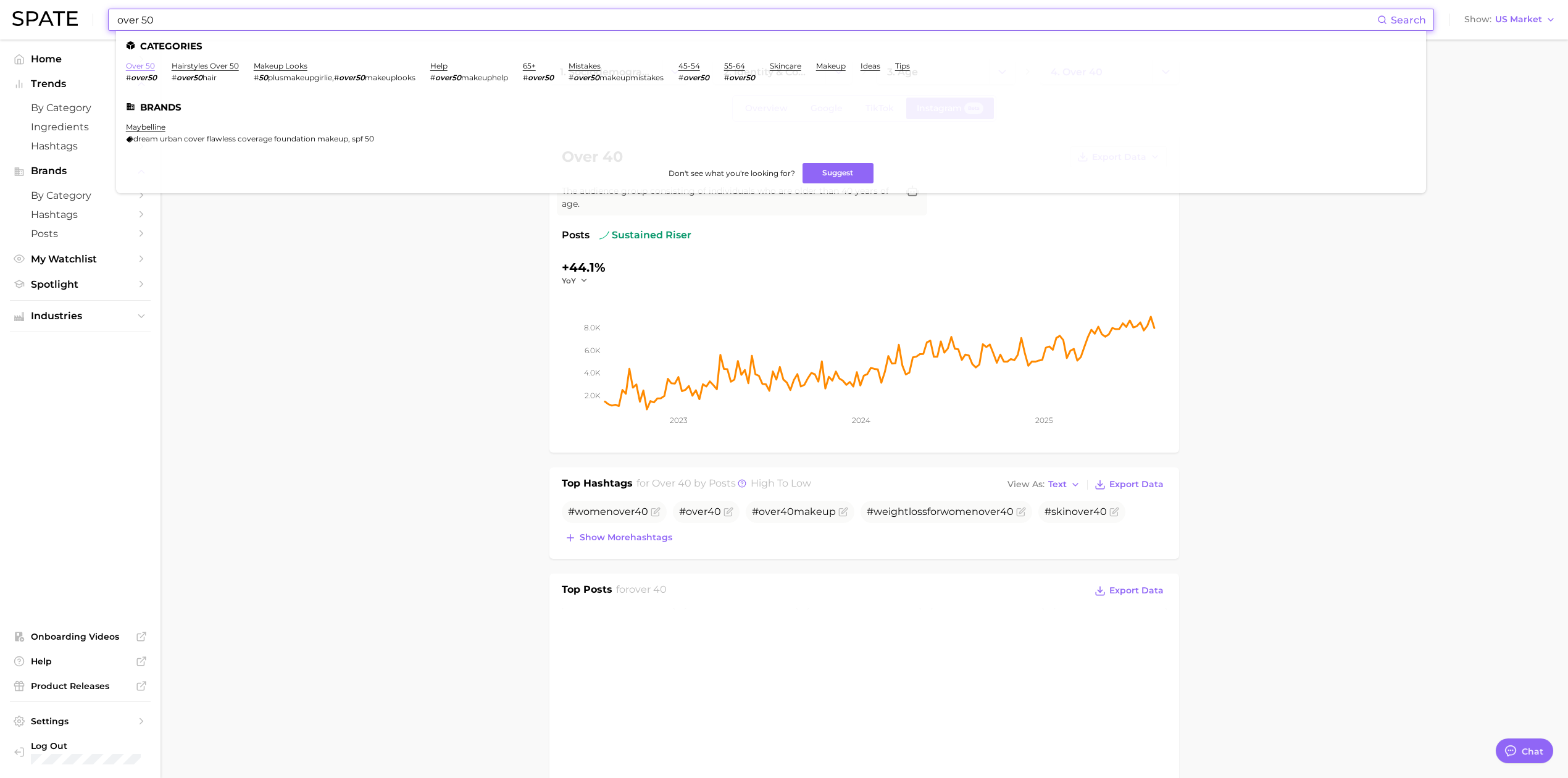
type input "over 50"
click at [137, 68] on link "over 50" at bounding box center [140, 66] width 29 height 9
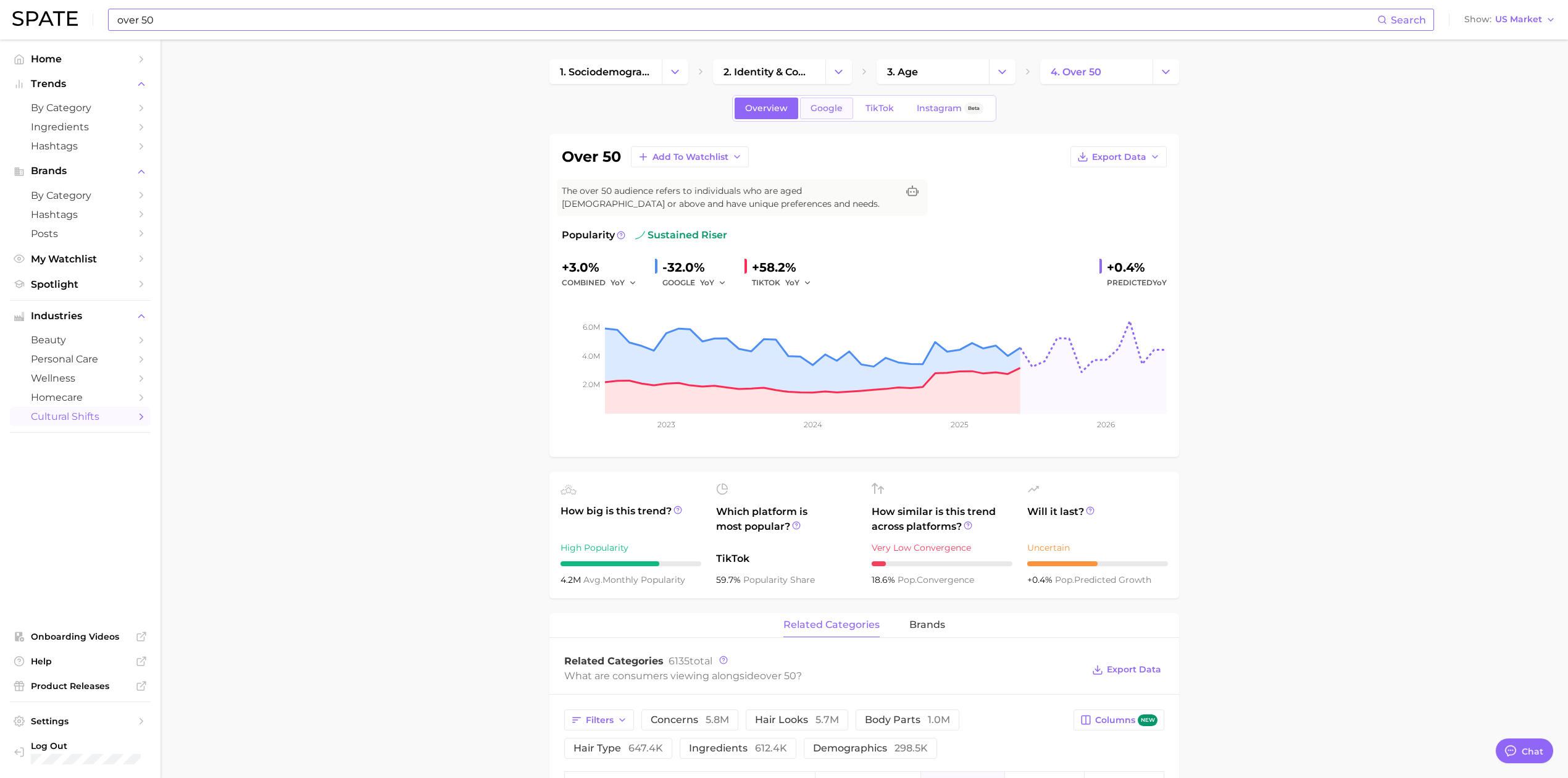
click at [835, 112] on span "Google" at bounding box center [827, 108] width 32 height 10
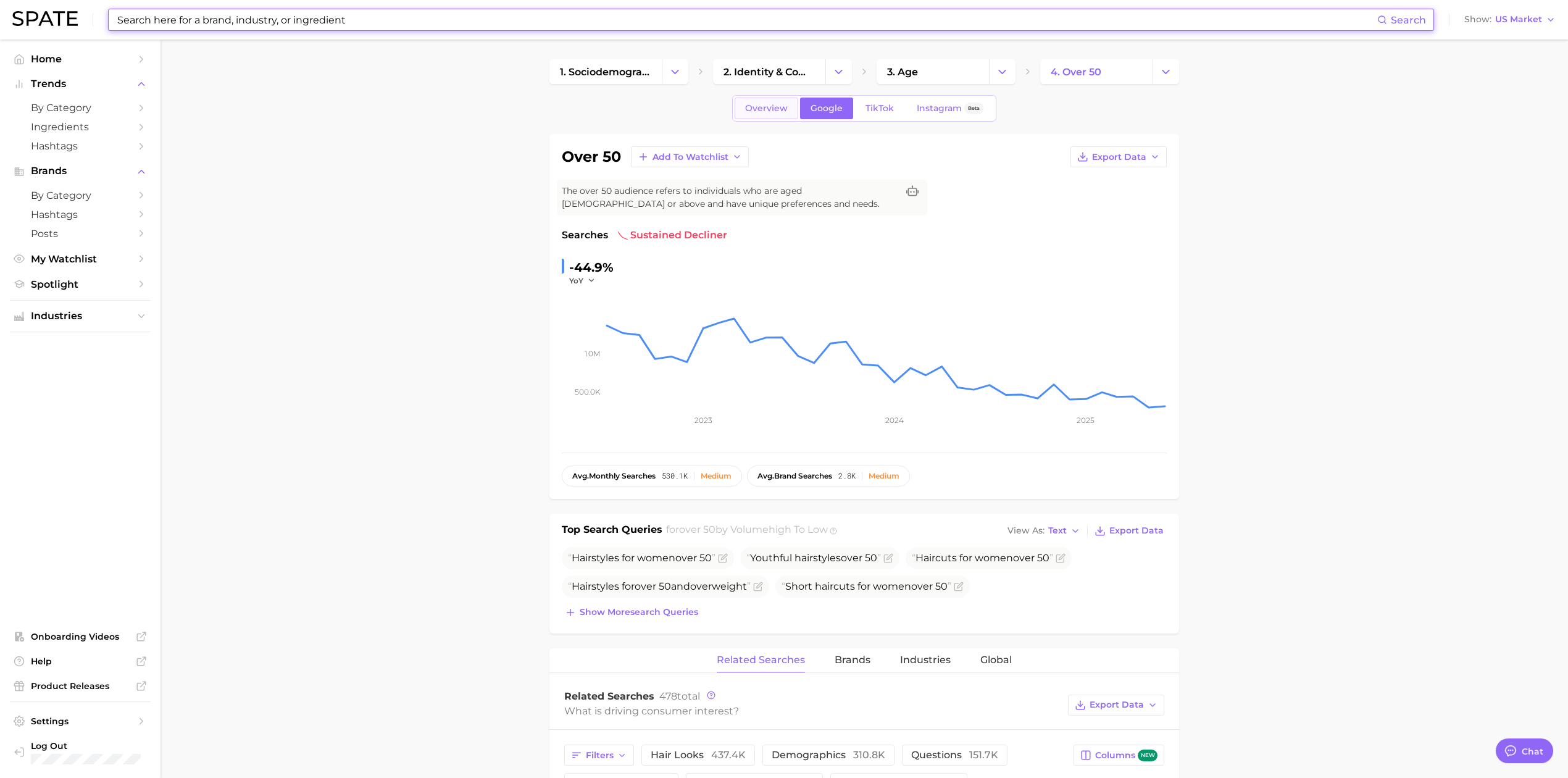
click at [787, 106] on span "Overview" at bounding box center [766, 108] width 43 height 10
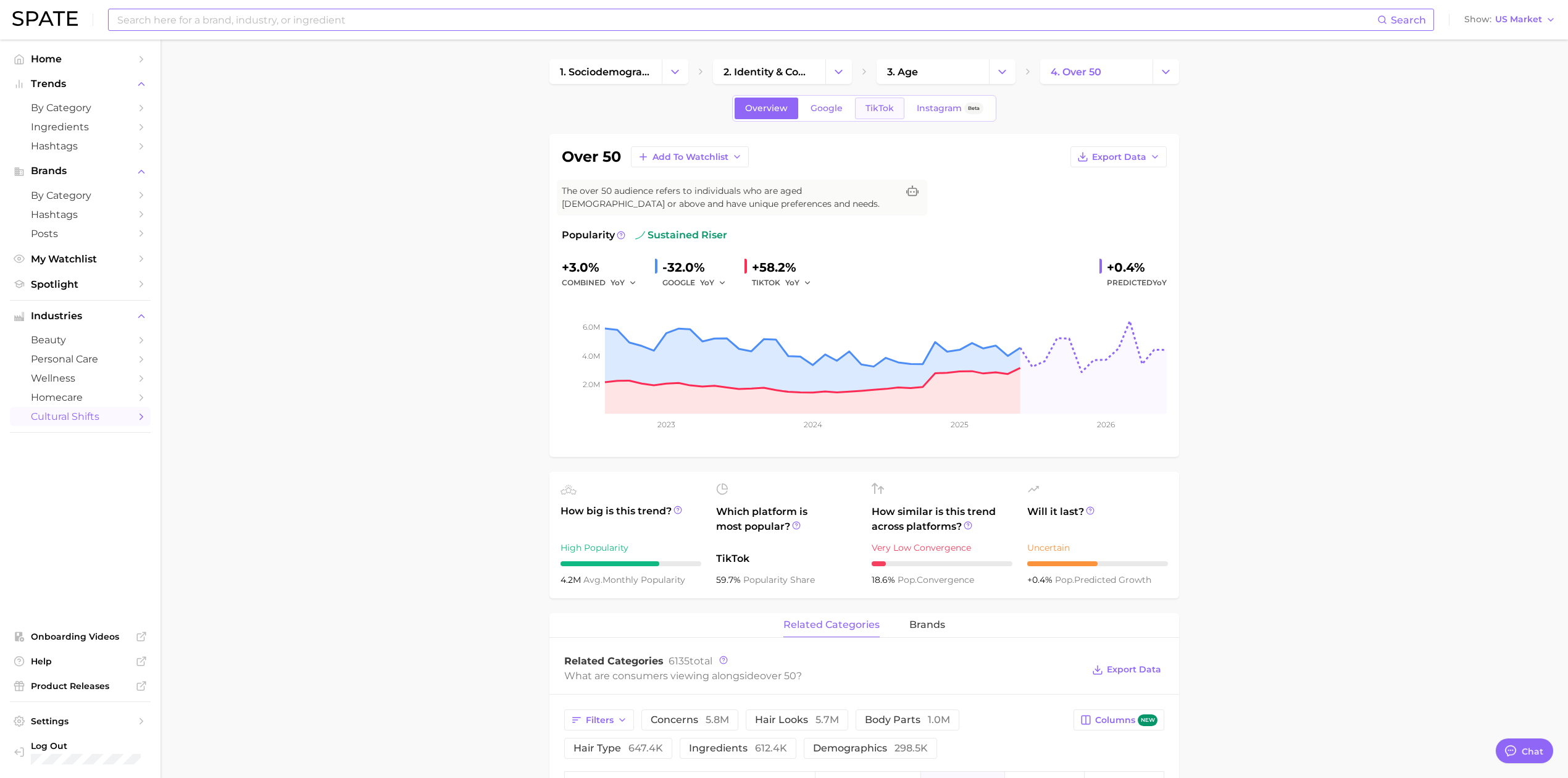
click at [866, 106] on span "TikTok" at bounding box center [879, 108] width 28 height 10
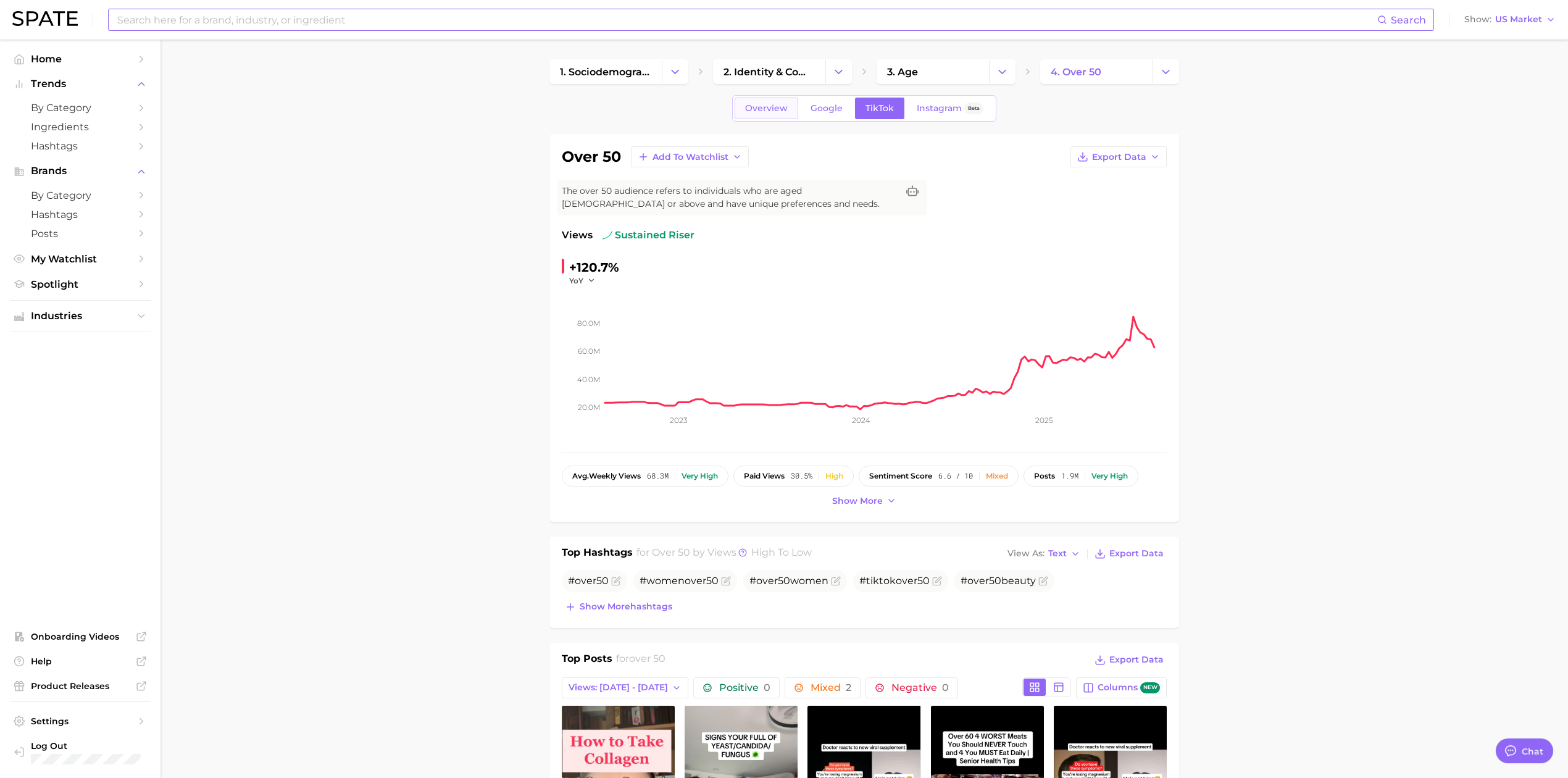
click at [756, 107] on span "Overview" at bounding box center [766, 108] width 43 height 10
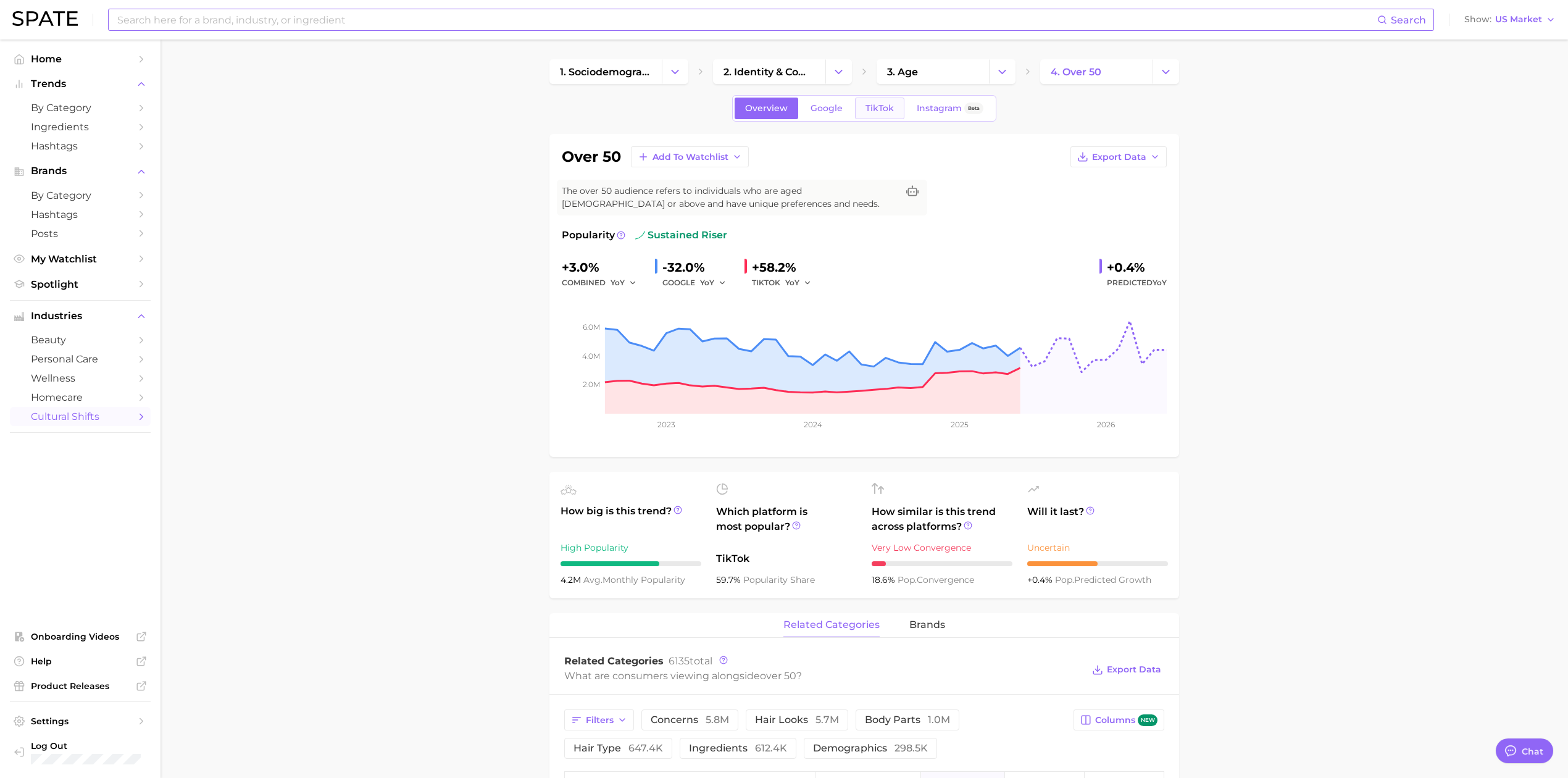
click at [869, 117] on link "TikTok" at bounding box center [879, 108] width 49 height 21
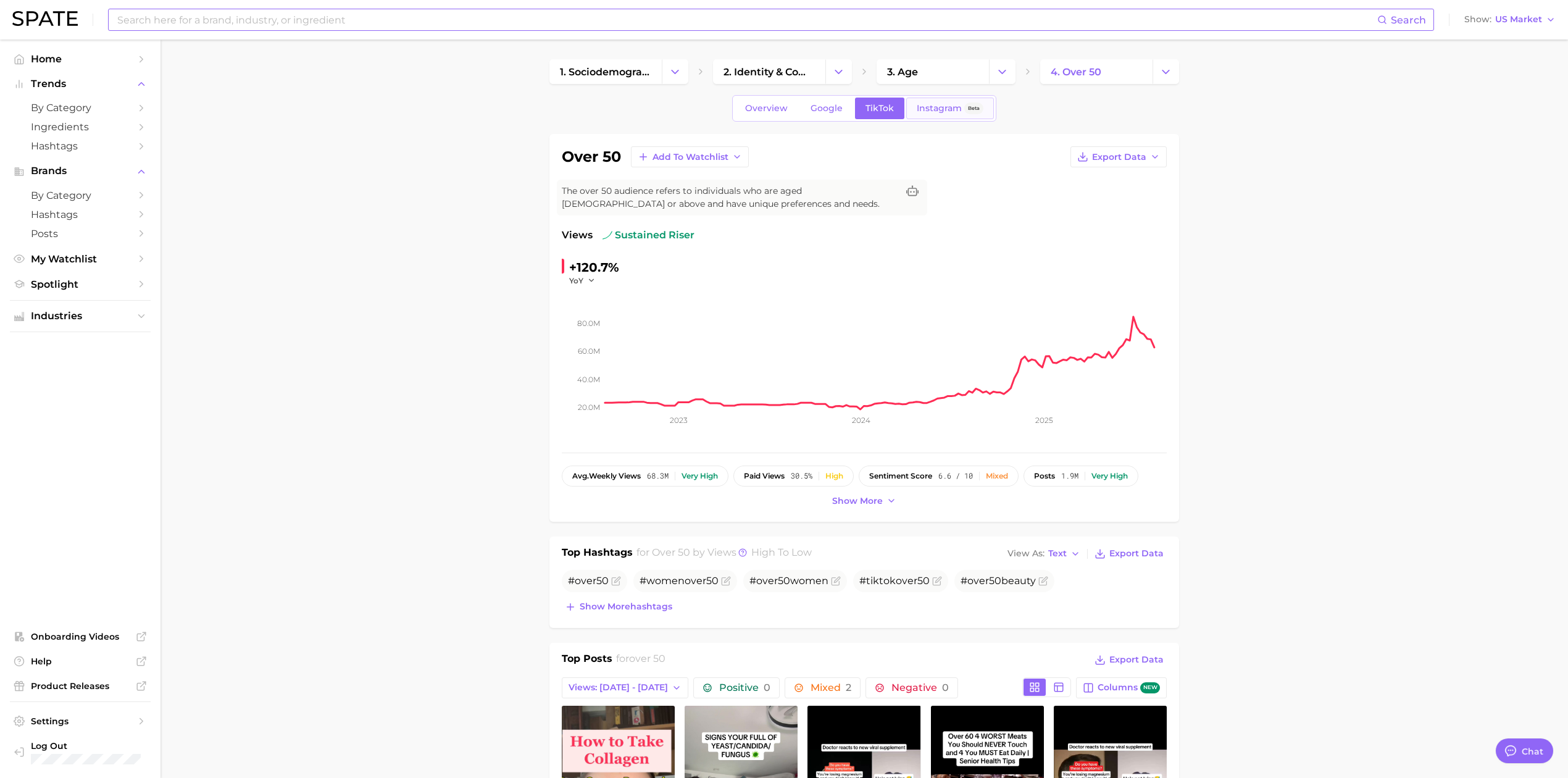
click at [945, 105] on span "Instagram" at bounding box center [939, 108] width 45 height 10
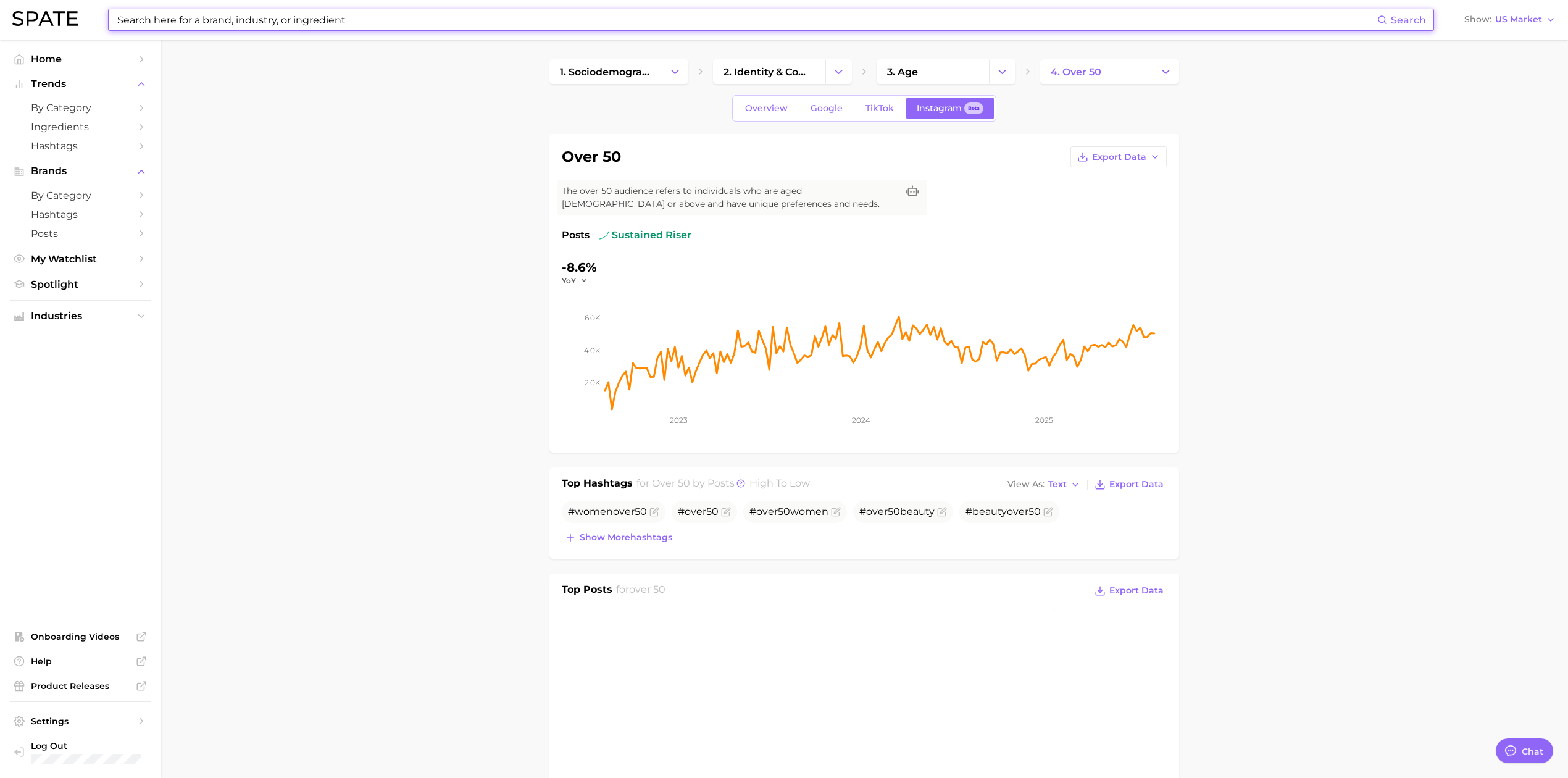
click at [501, 26] on input at bounding box center [747, 20] width 1262 height 21
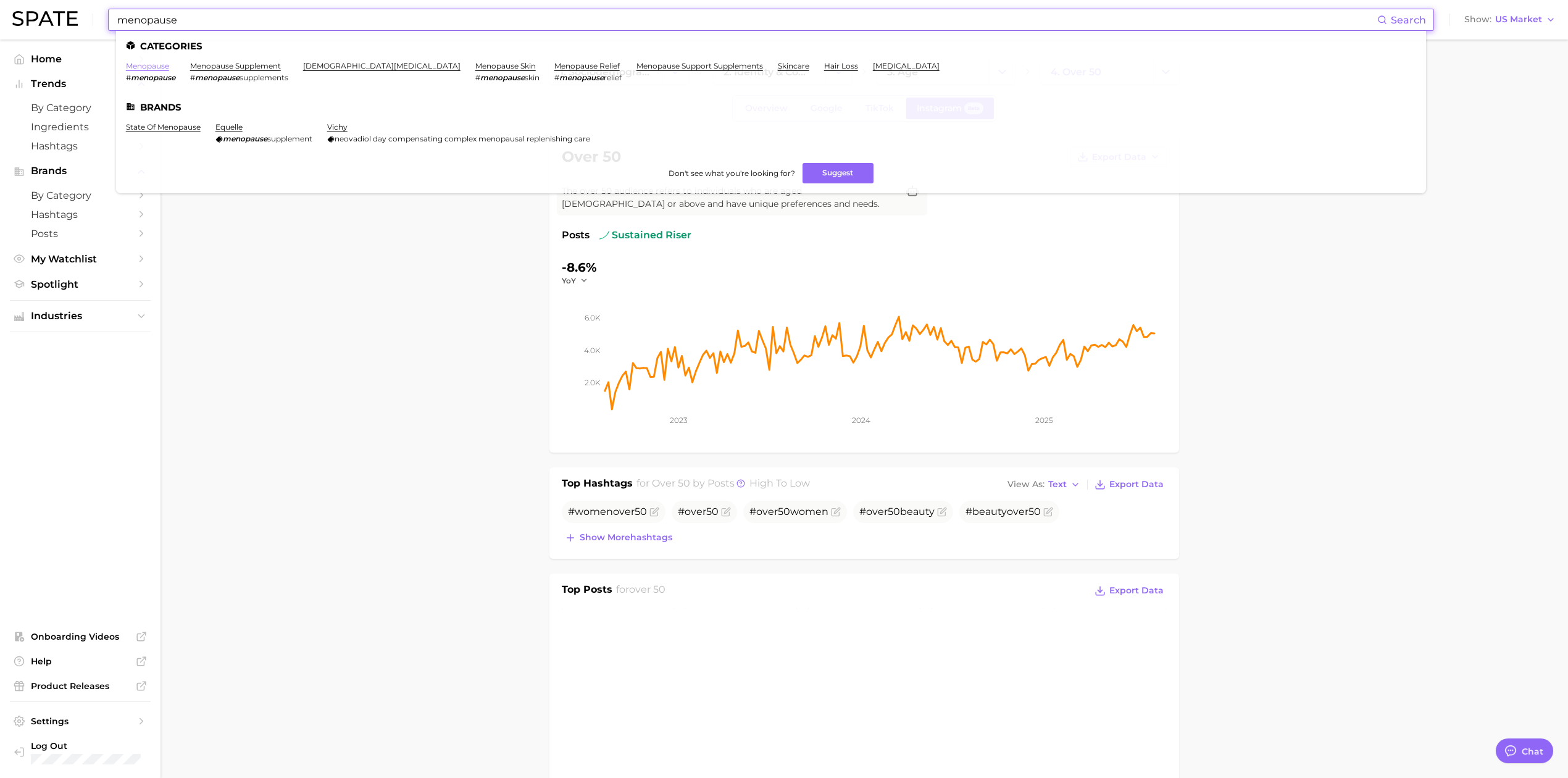
type input "menopause"
click at [166, 65] on link "menopause" at bounding box center [147, 66] width 43 height 9
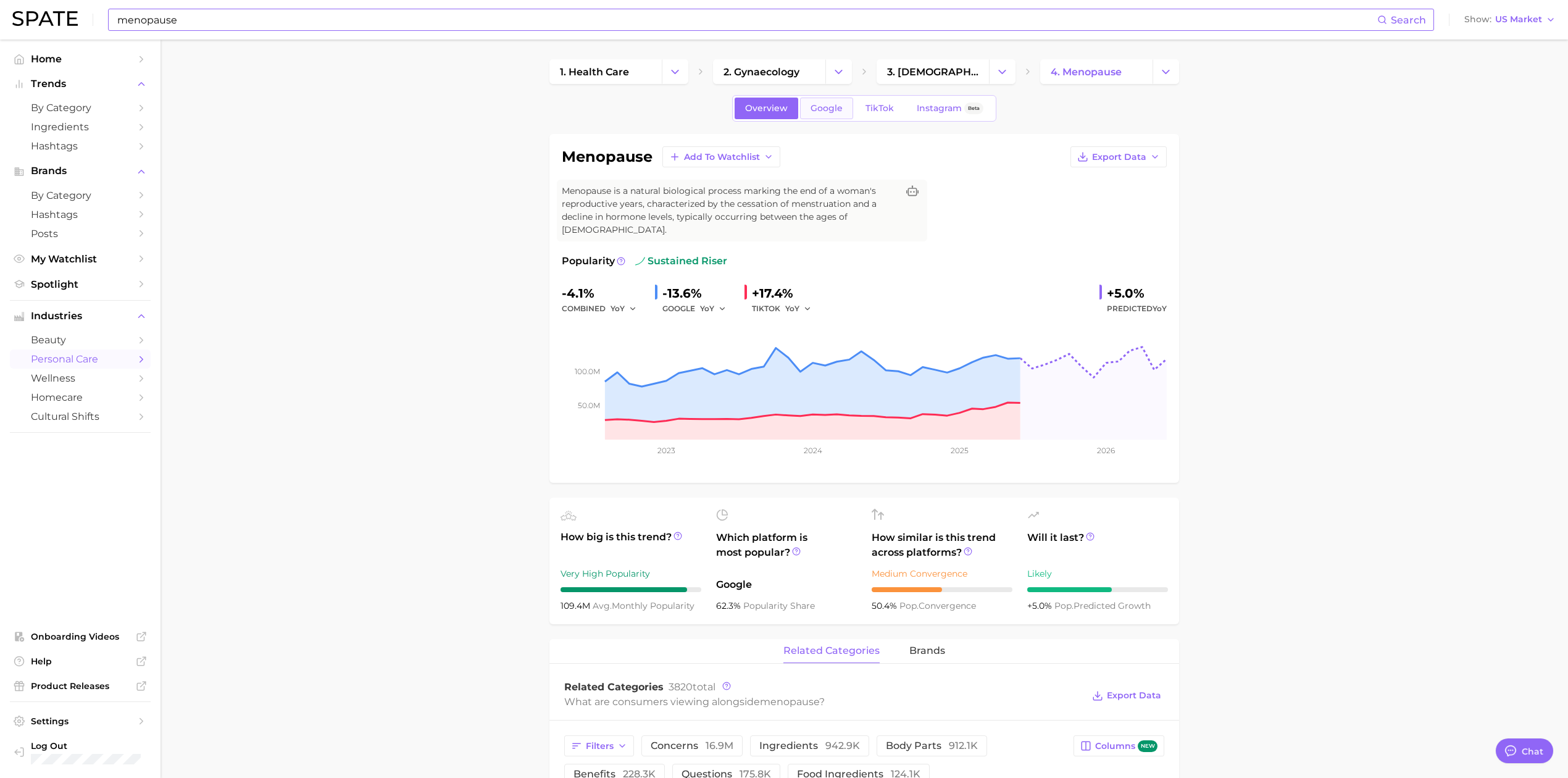
click at [826, 106] on span "Google" at bounding box center [827, 108] width 32 height 10
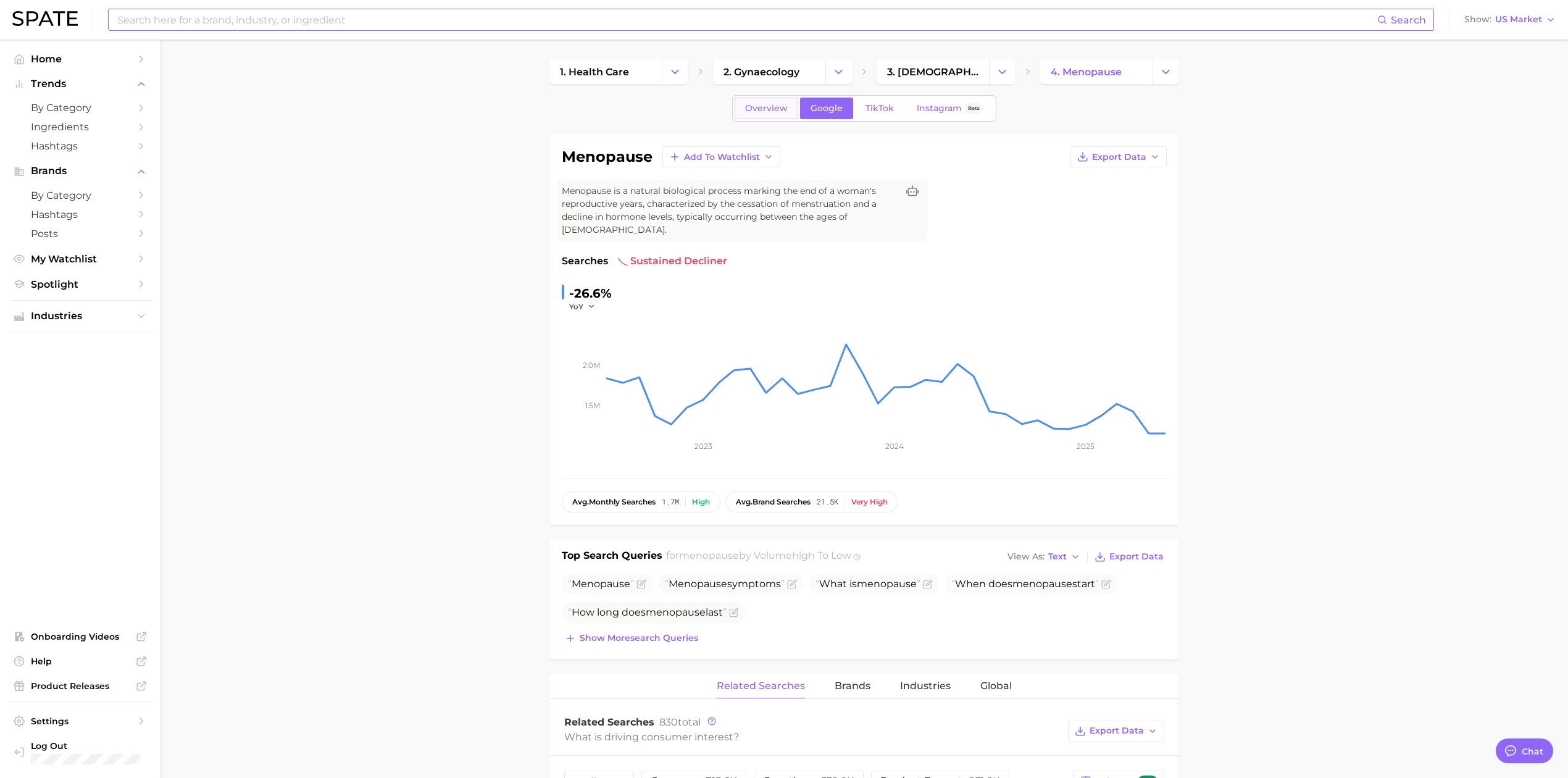
click at [744, 115] on link "Overview" at bounding box center [766, 108] width 64 height 21
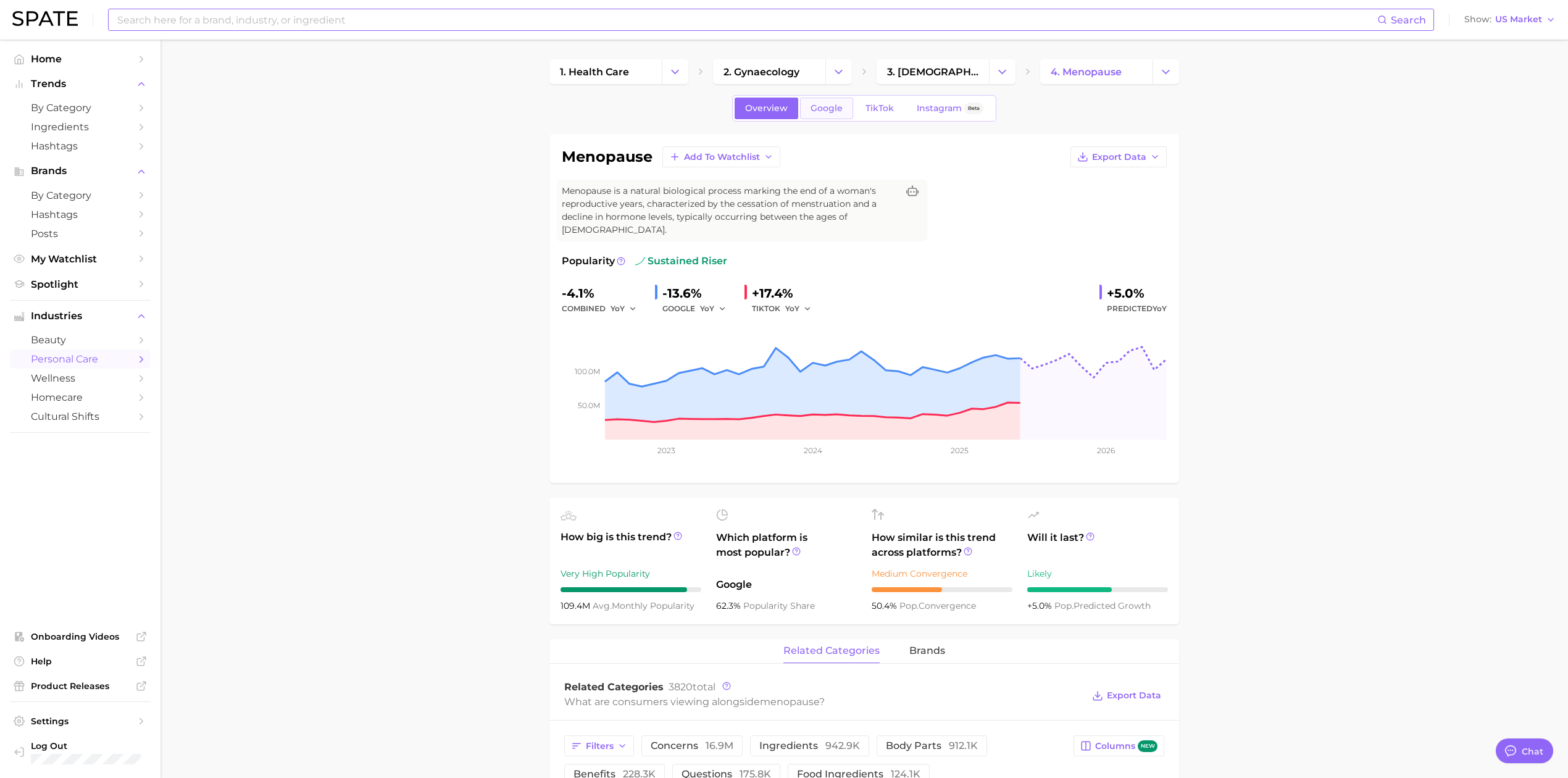
click at [810, 115] on link "Google" at bounding box center [827, 108] width 53 height 21
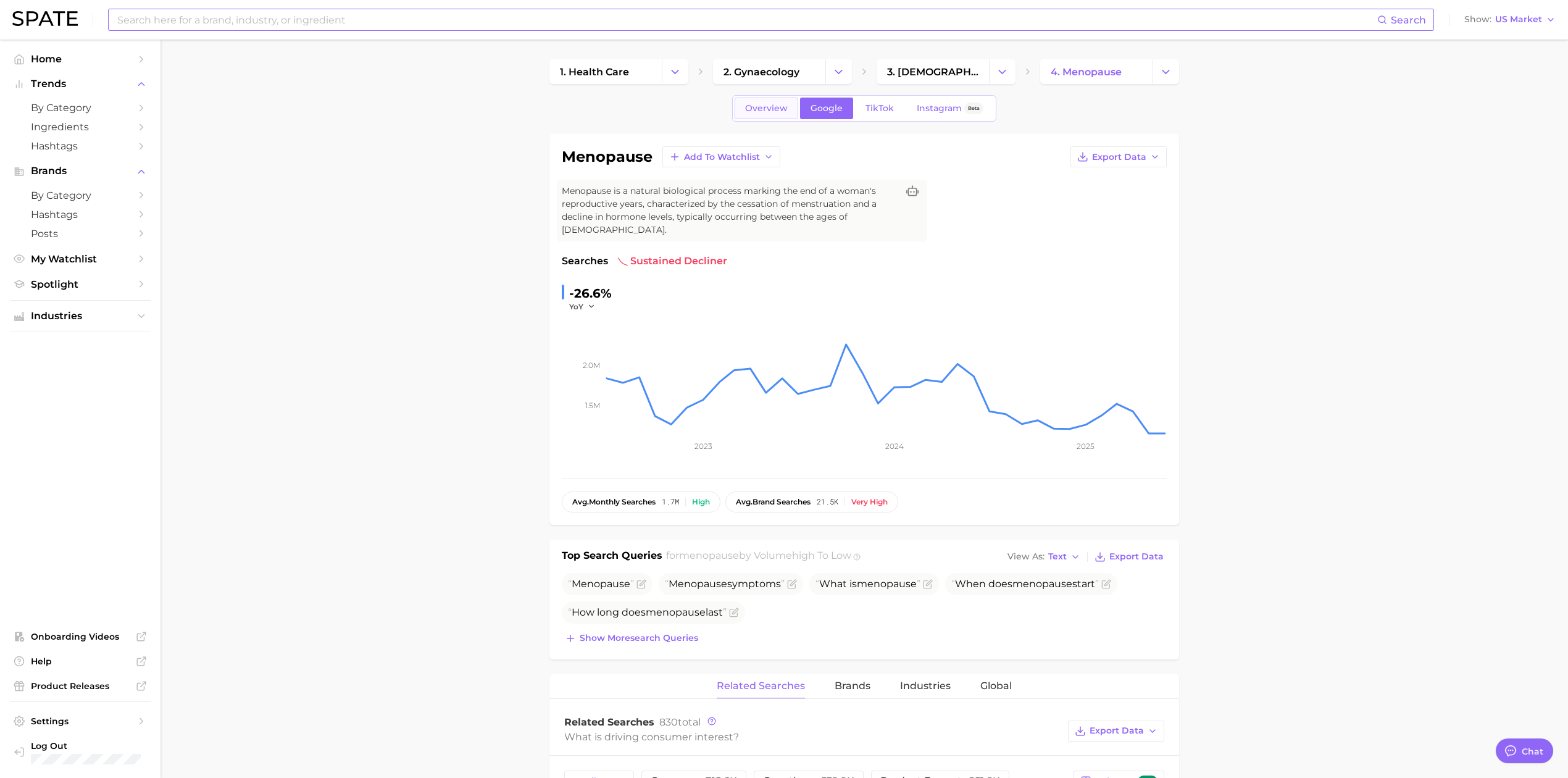
click at [753, 105] on span "Overview" at bounding box center [766, 108] width 43 height 10
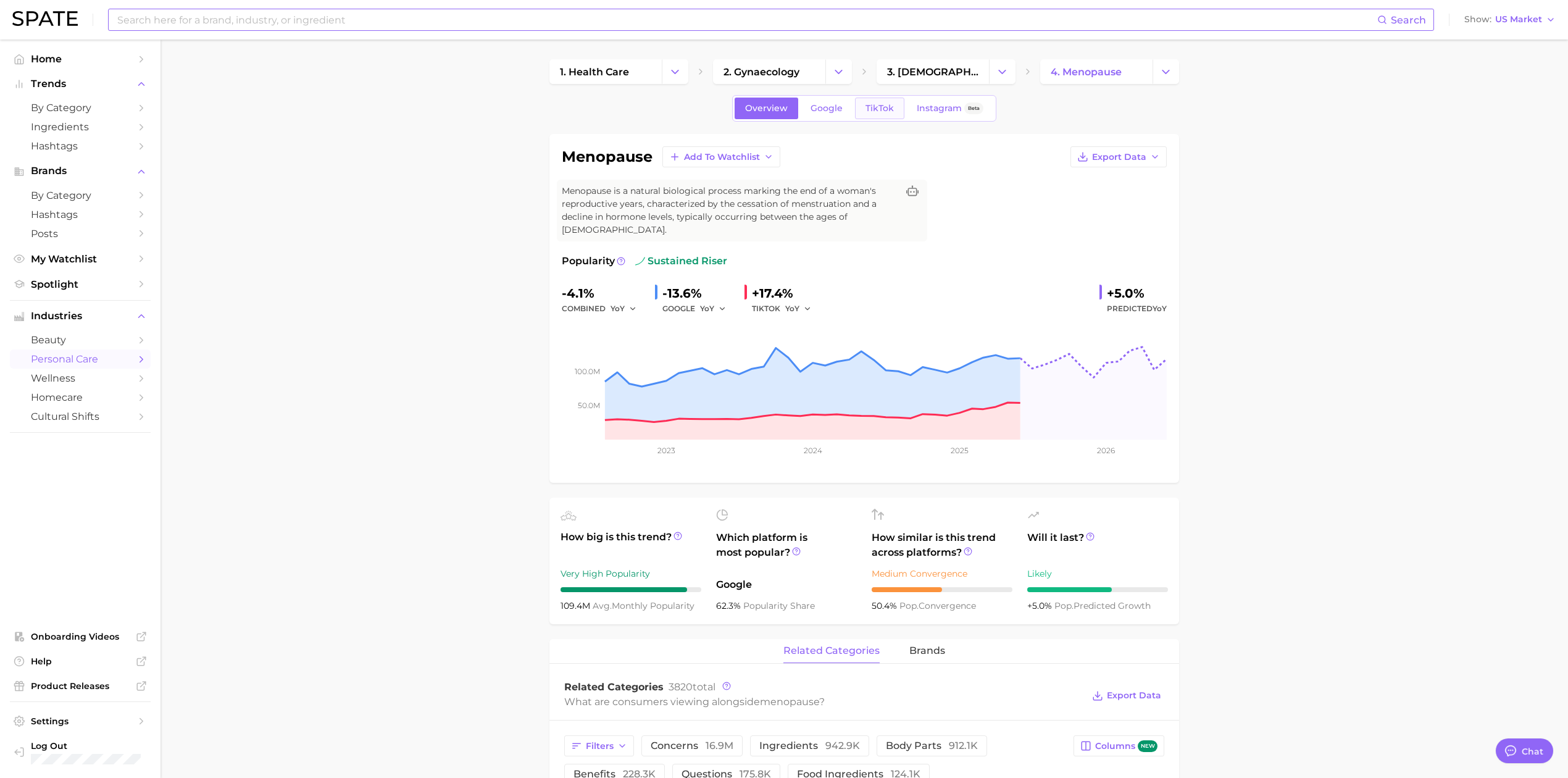
click at [879, 116] on link "TikTok" at bounding box center [879, 108] width 49 height 21
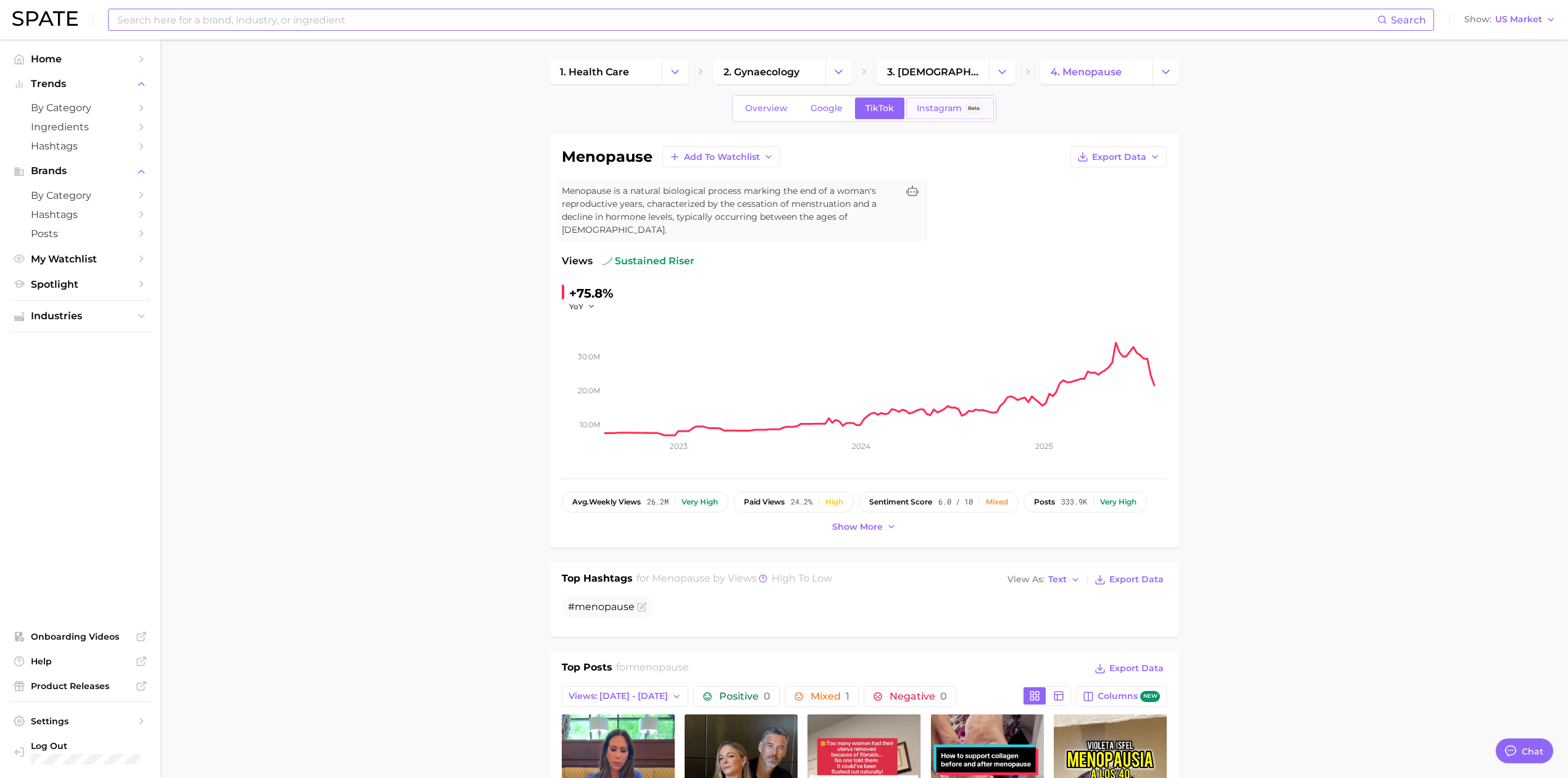
click at [935, 112] on span "Instagram" at bounding box center [939, 108] width 45 height 10
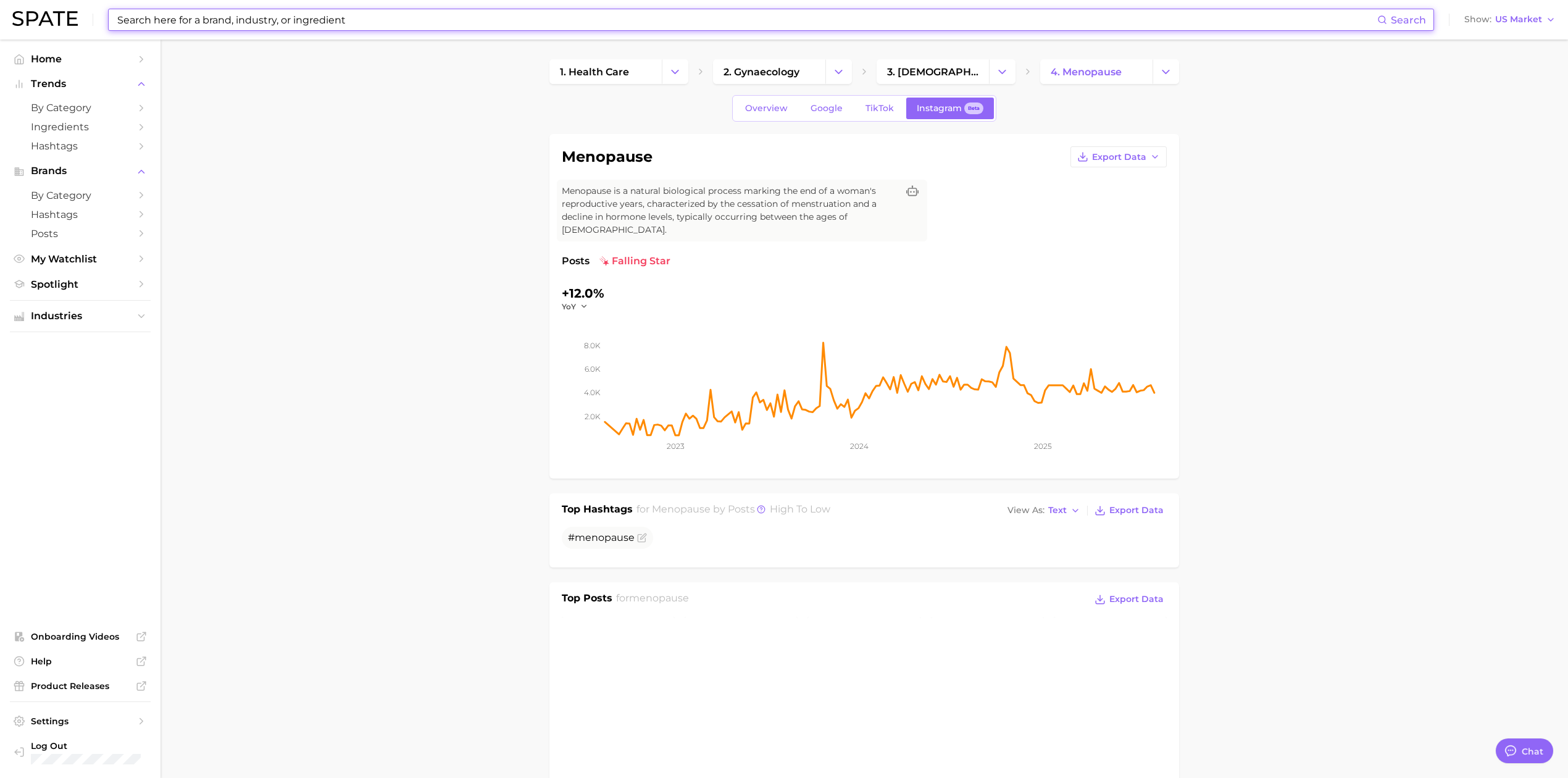
click at [351, 15] on input at bounding box center [747, 20] width 1262 height 21
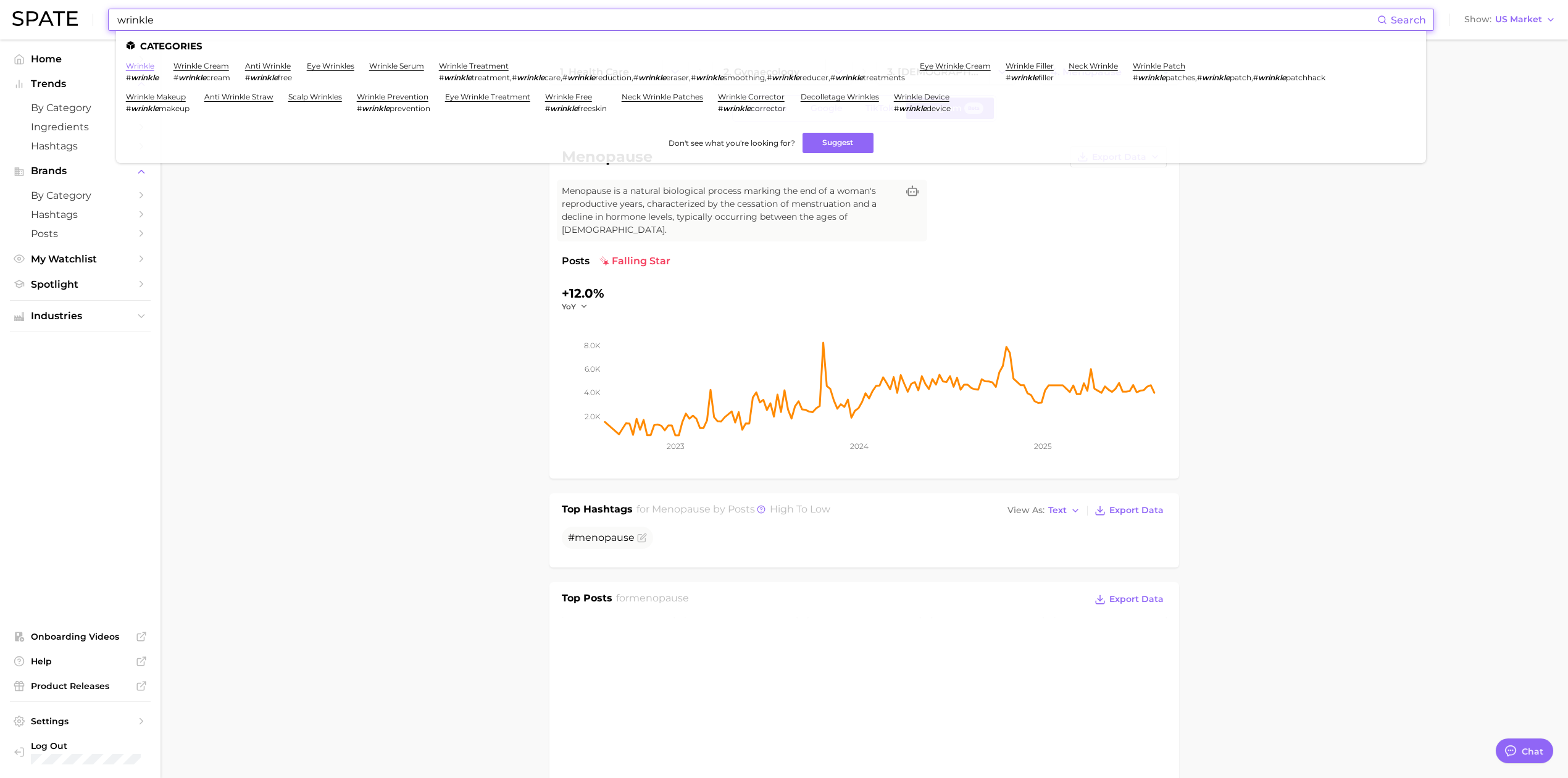
type input "wrinkle"
click at [132, 66] on link "wrinkle" at bounding box center [140, 66] width 28 height 9
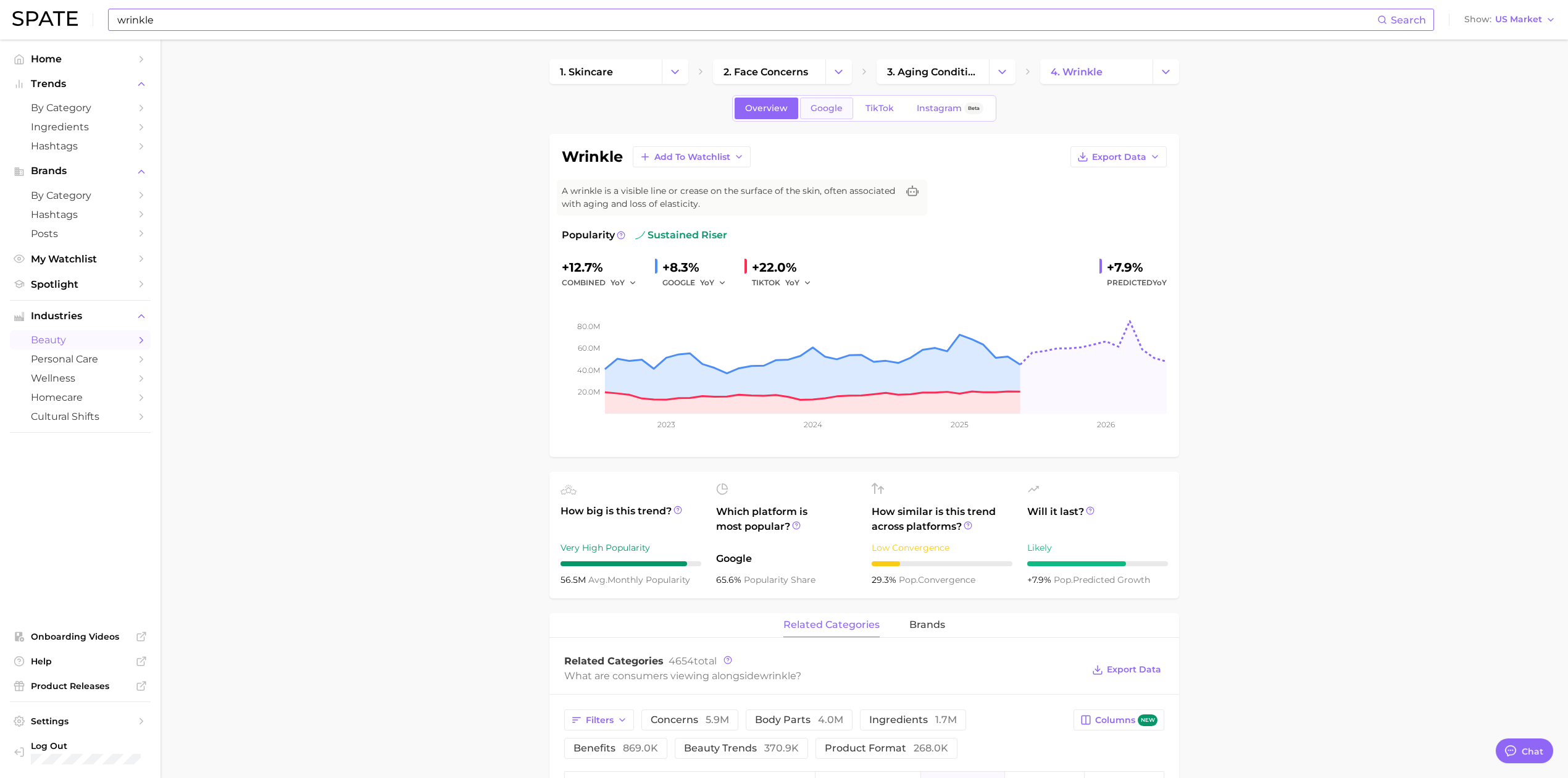
click at [825, 119] on link "Google" at bounding box center [827, 108] width 53 height 21
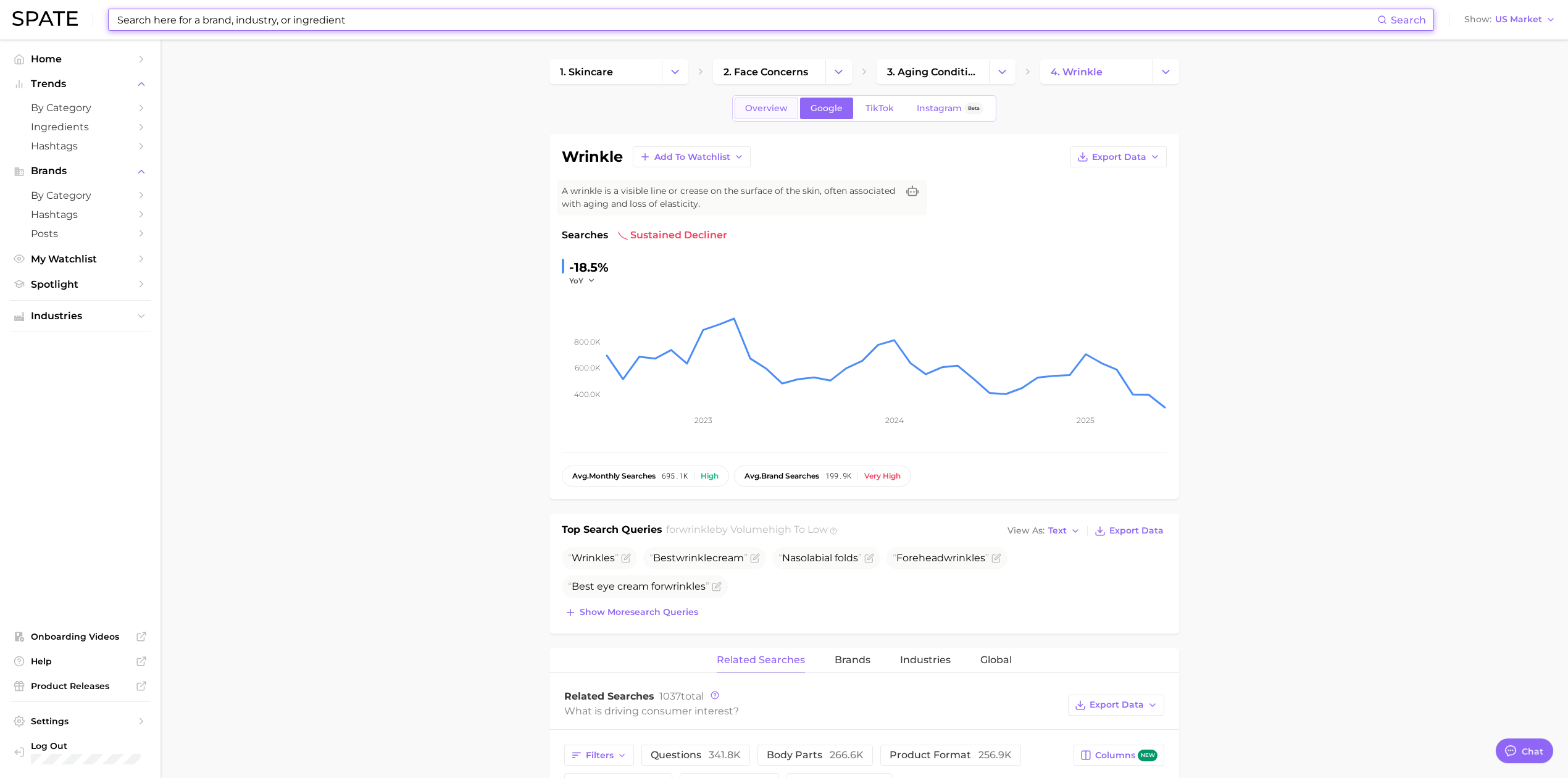
click at [766, 112] on span "Overview" at bounding box center [766, 108] width 43 height 10
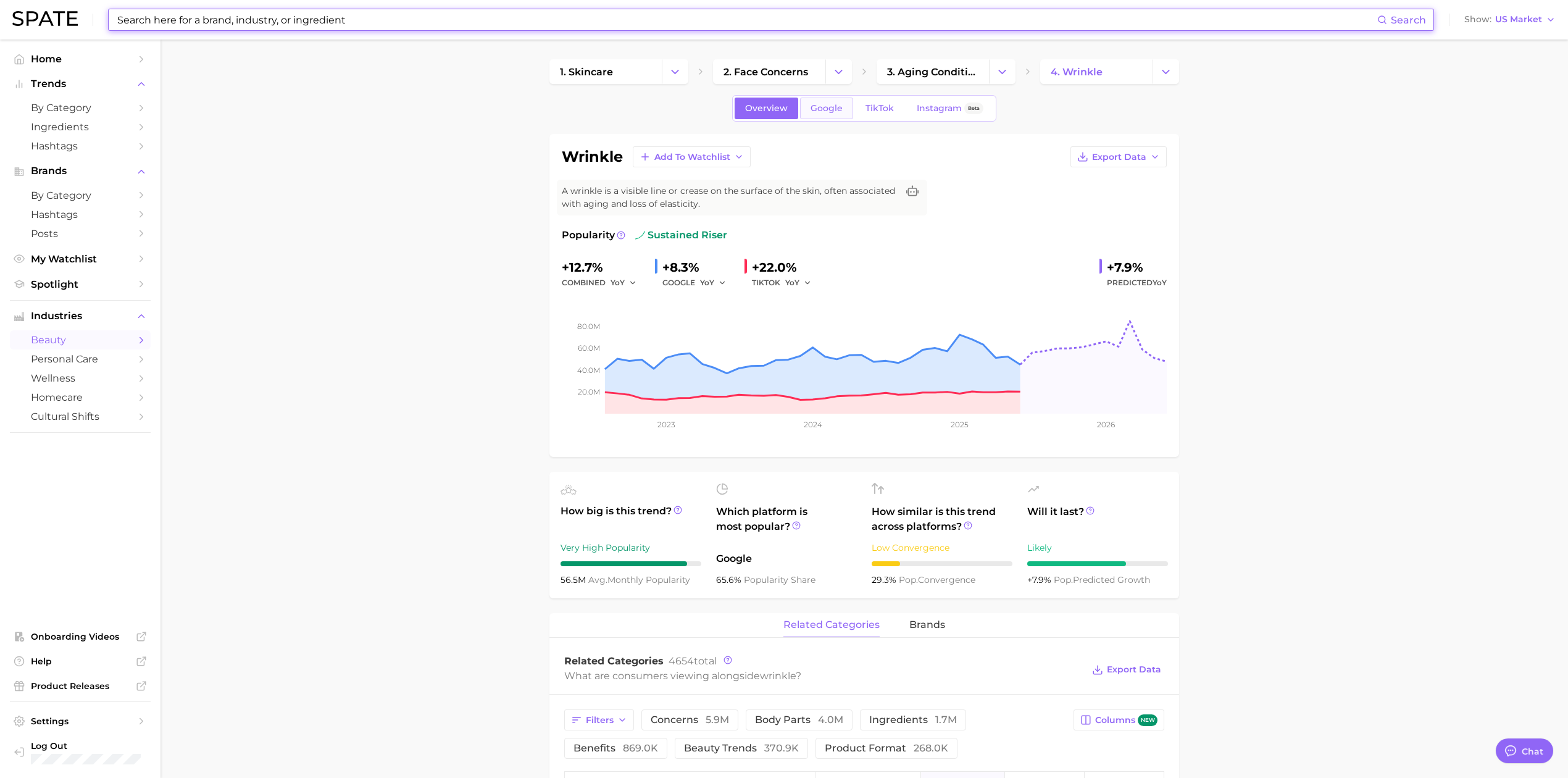
click at [842, 116] on link "Google" at bounding box center [827, 108] width 53 height 21
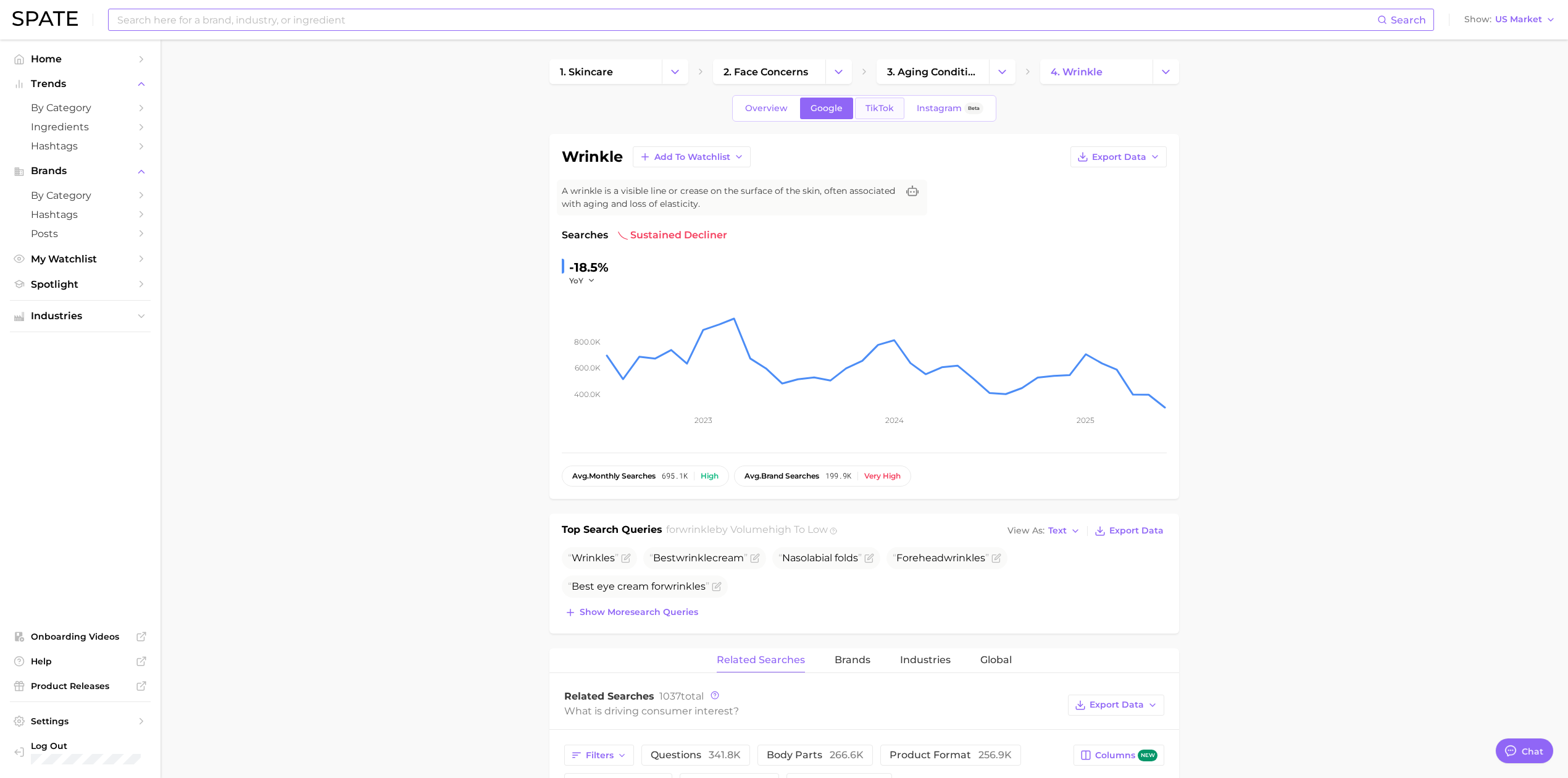
click at [887, 100] on link "TikTok" at bounding box center [879, 108] width 49 height 21
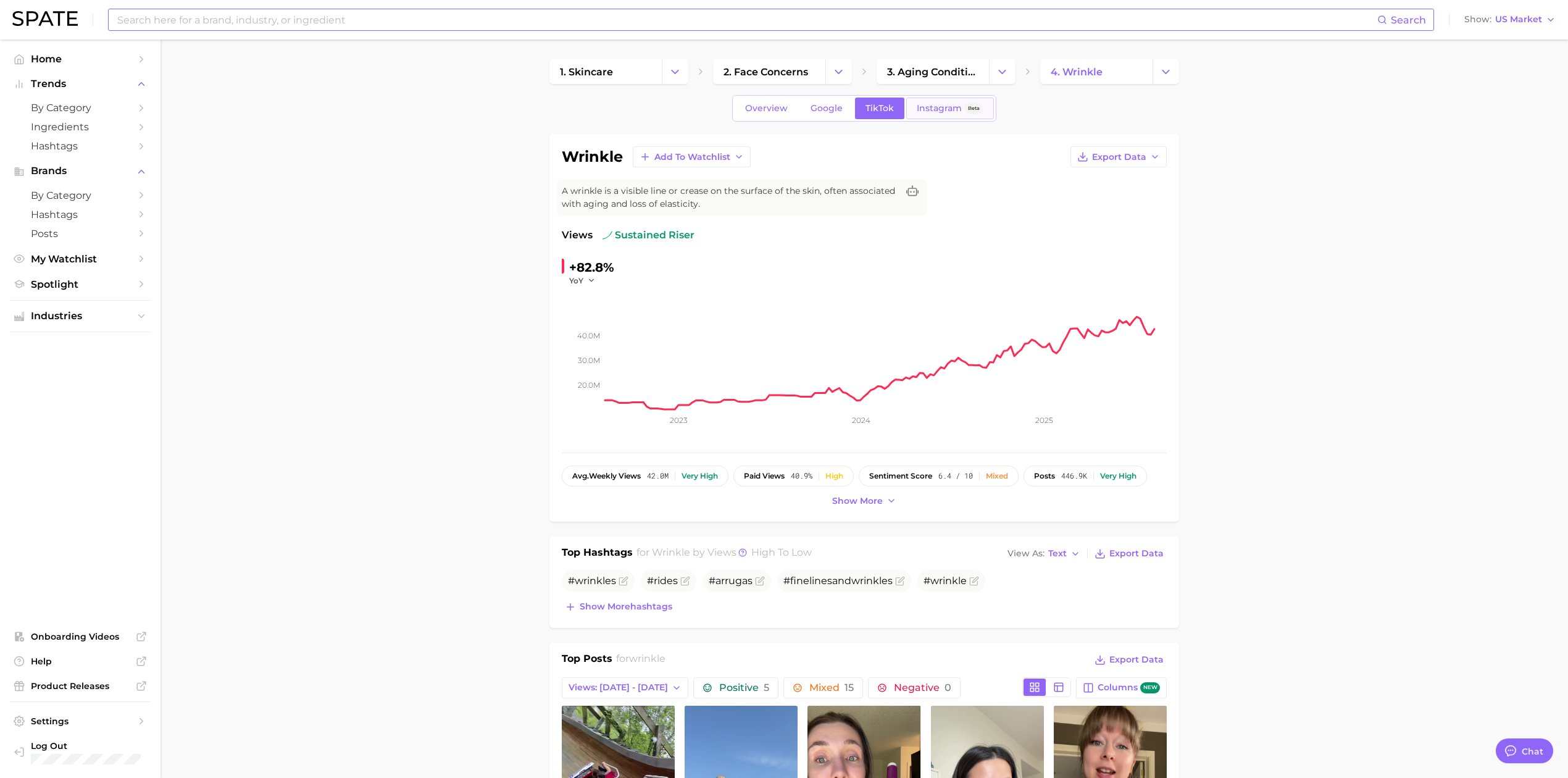
click at [941, 107] on span "Instagram" at bounding box center [939, 108] width 45 height 10
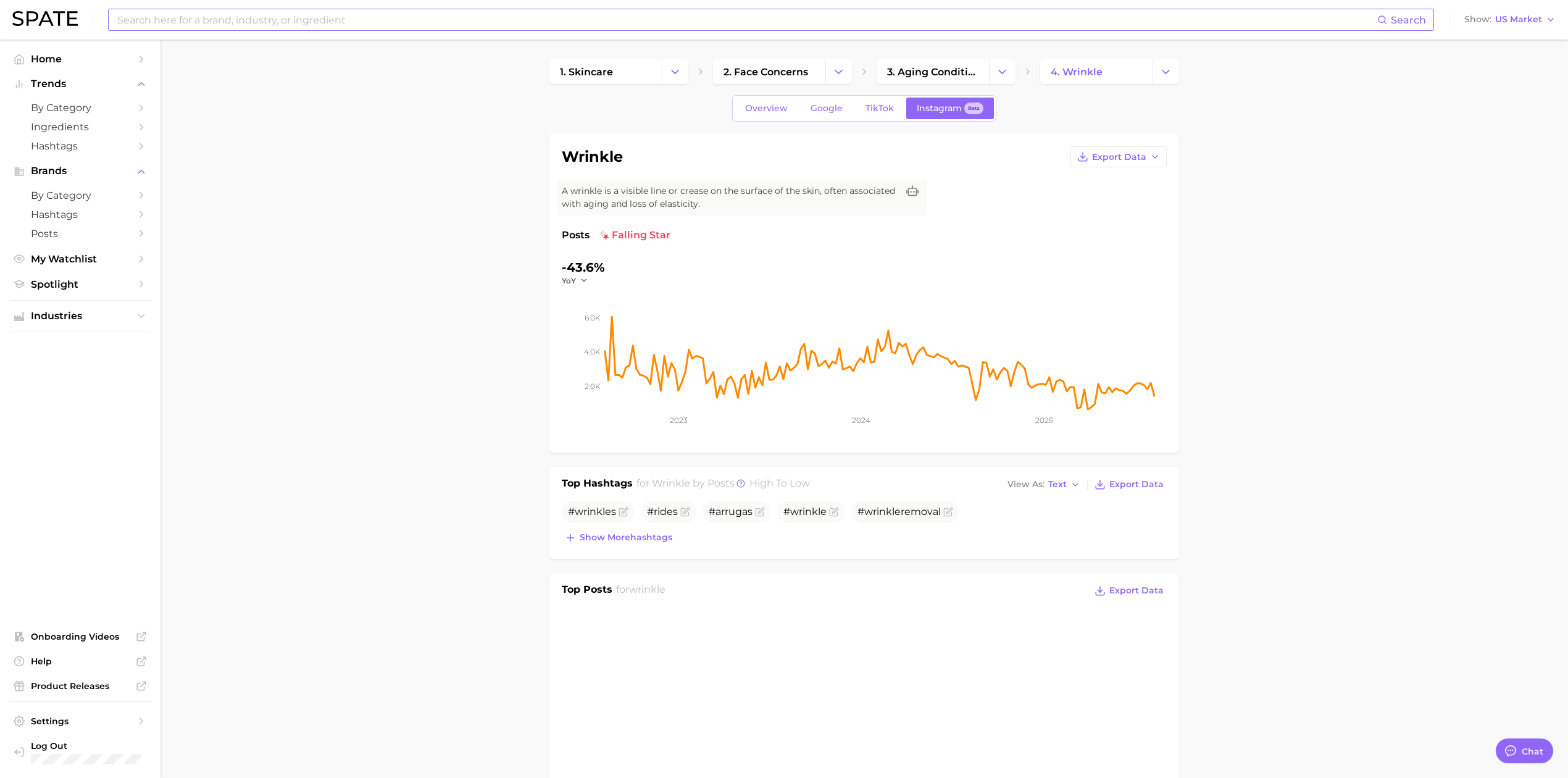
click at [329, 23] on input at bounding box center [747, 20] width 1262 height 21
type input "aging"
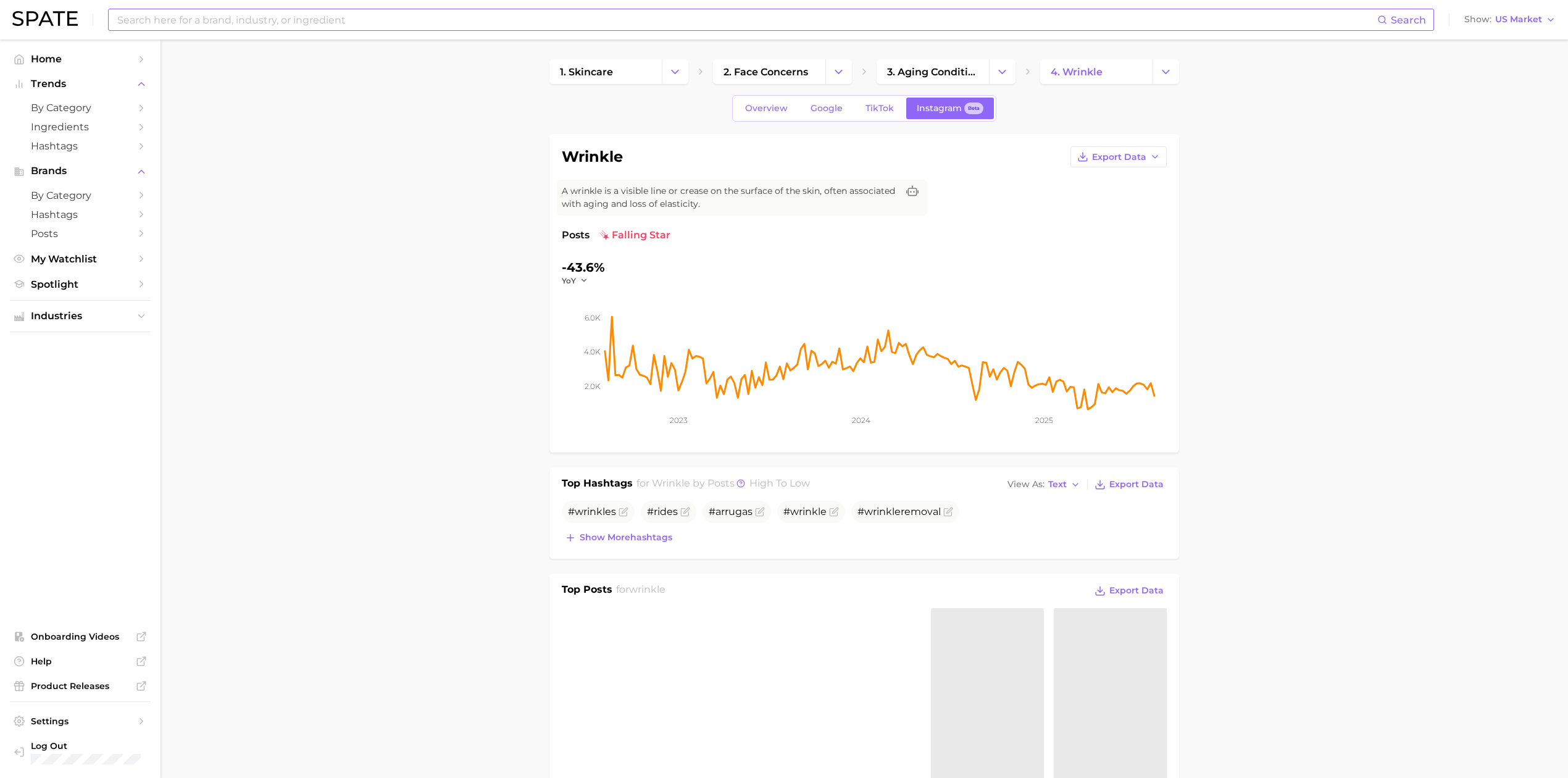
click at [305, 15] on input at bounding box center [747, 20] width 1262 height 21
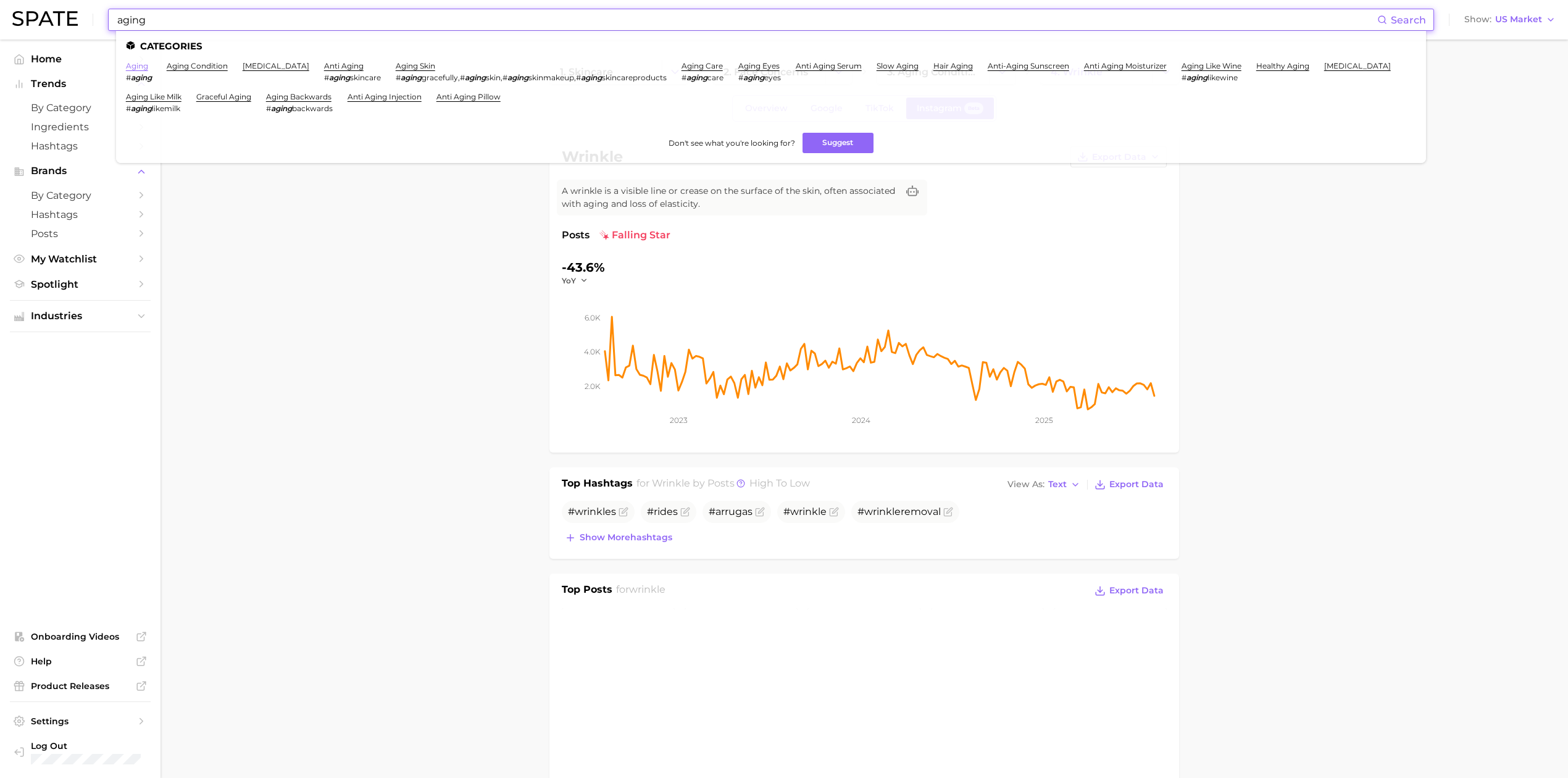
type input "aging"
click at [145, 64] on link "aging" at bounding box center [137, 66] width 22 height 9
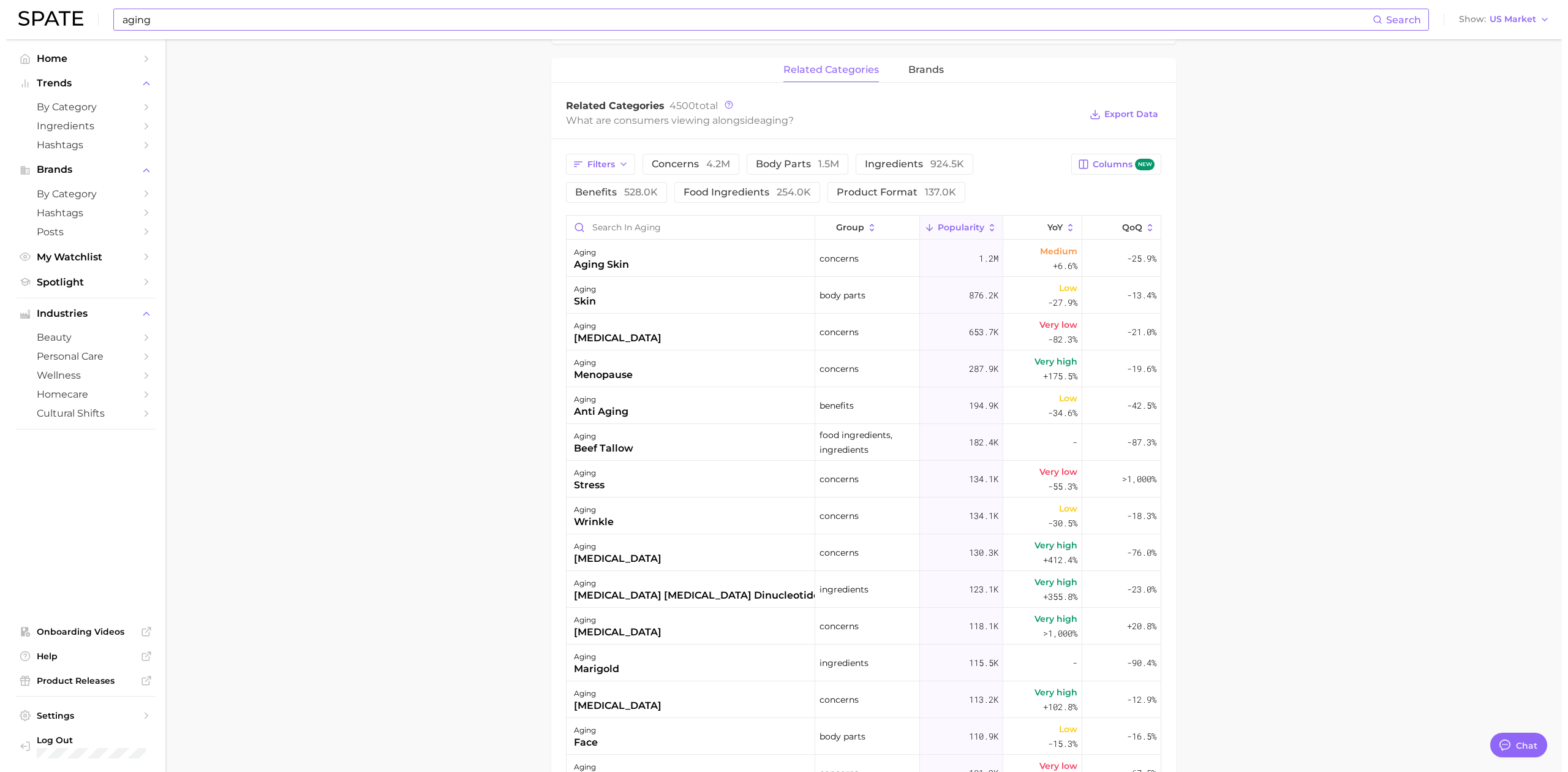
scroll to position [572, 0]
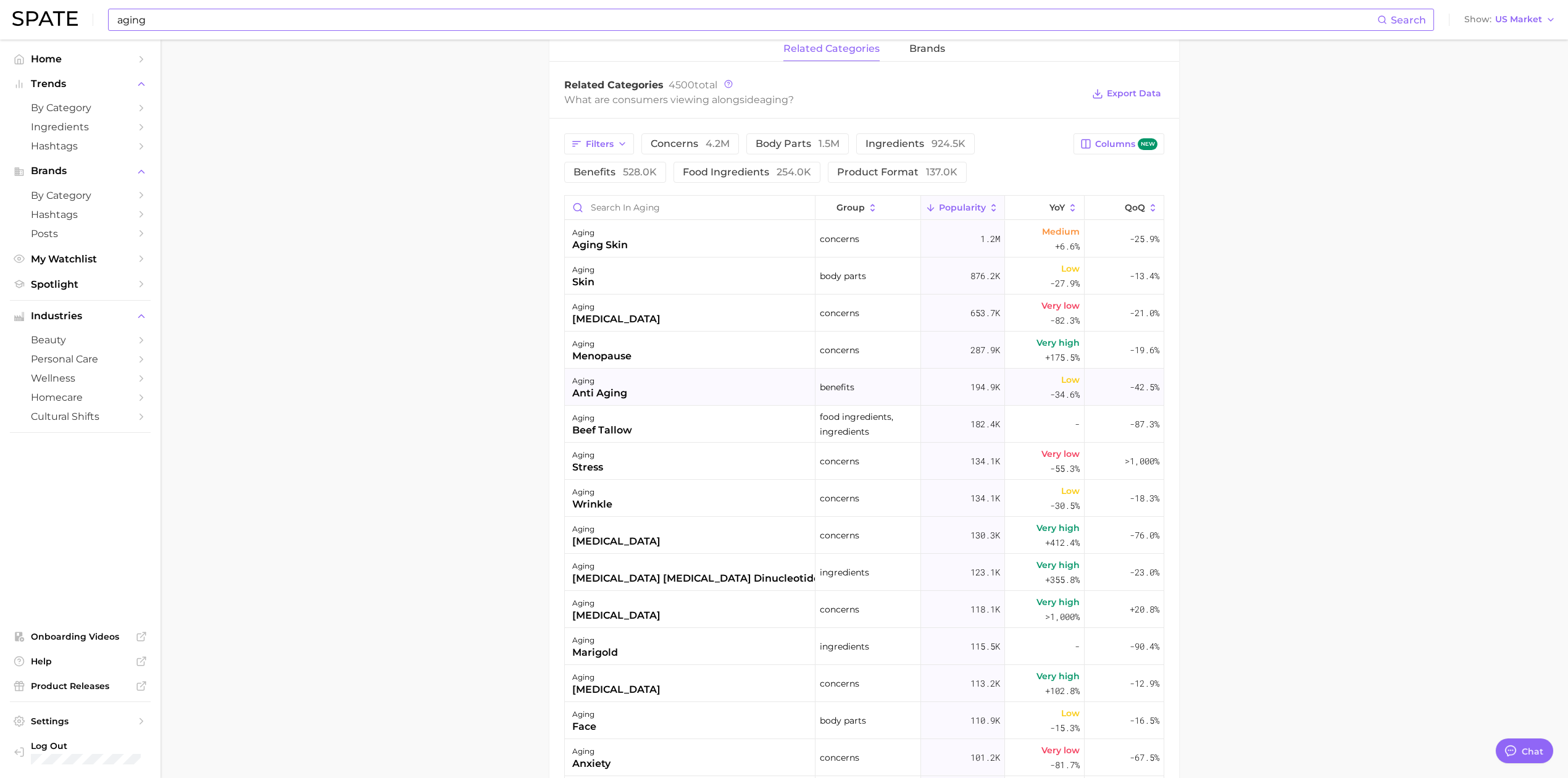
click at [612, 383] on div "aging" at bounding box center [599, 380] width 55 height 14
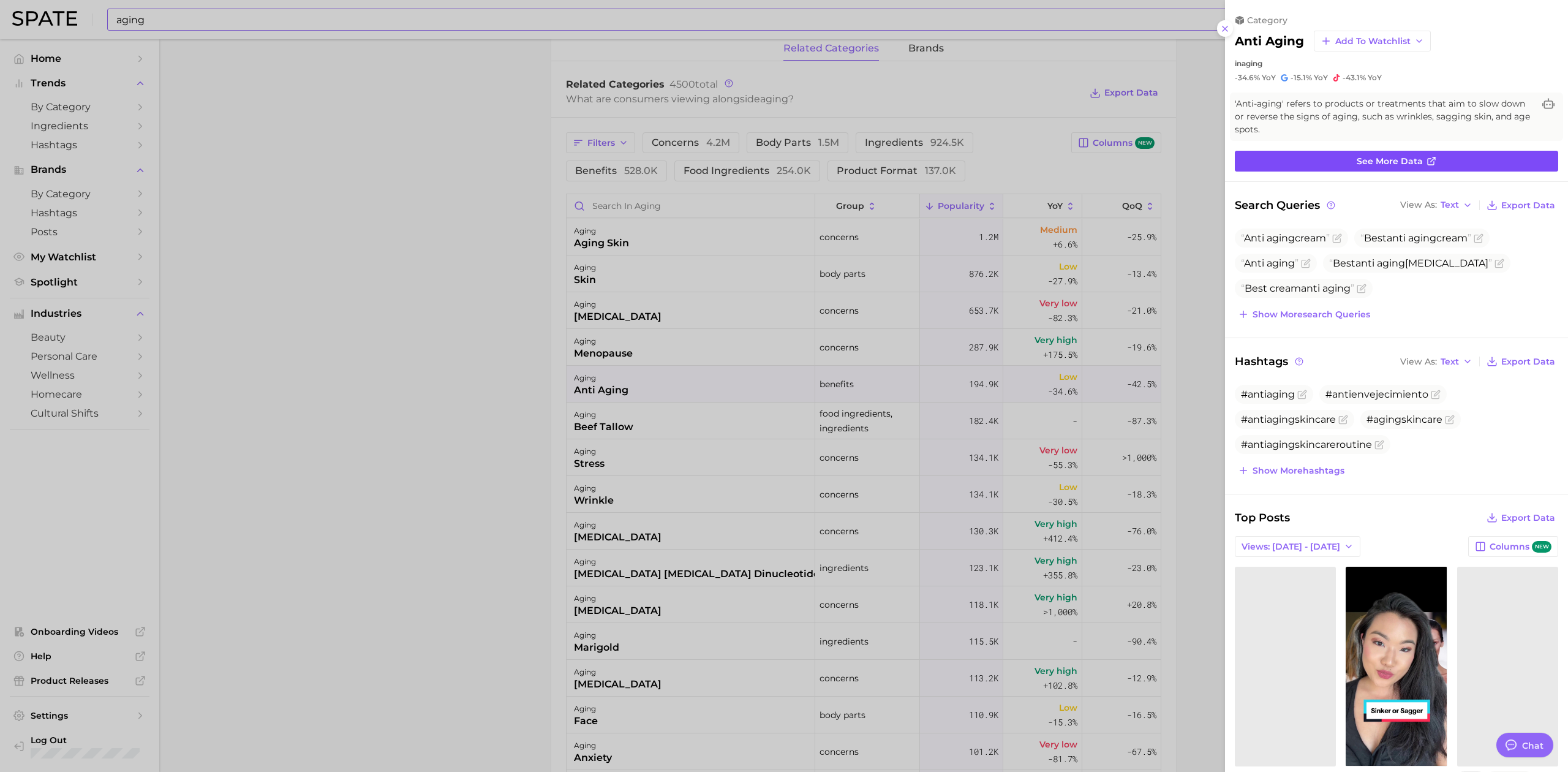
scroll to position [0, 0]
click at [1331, 160] on link "See more data" at bounding box center [1396, 160] width 323 height 21
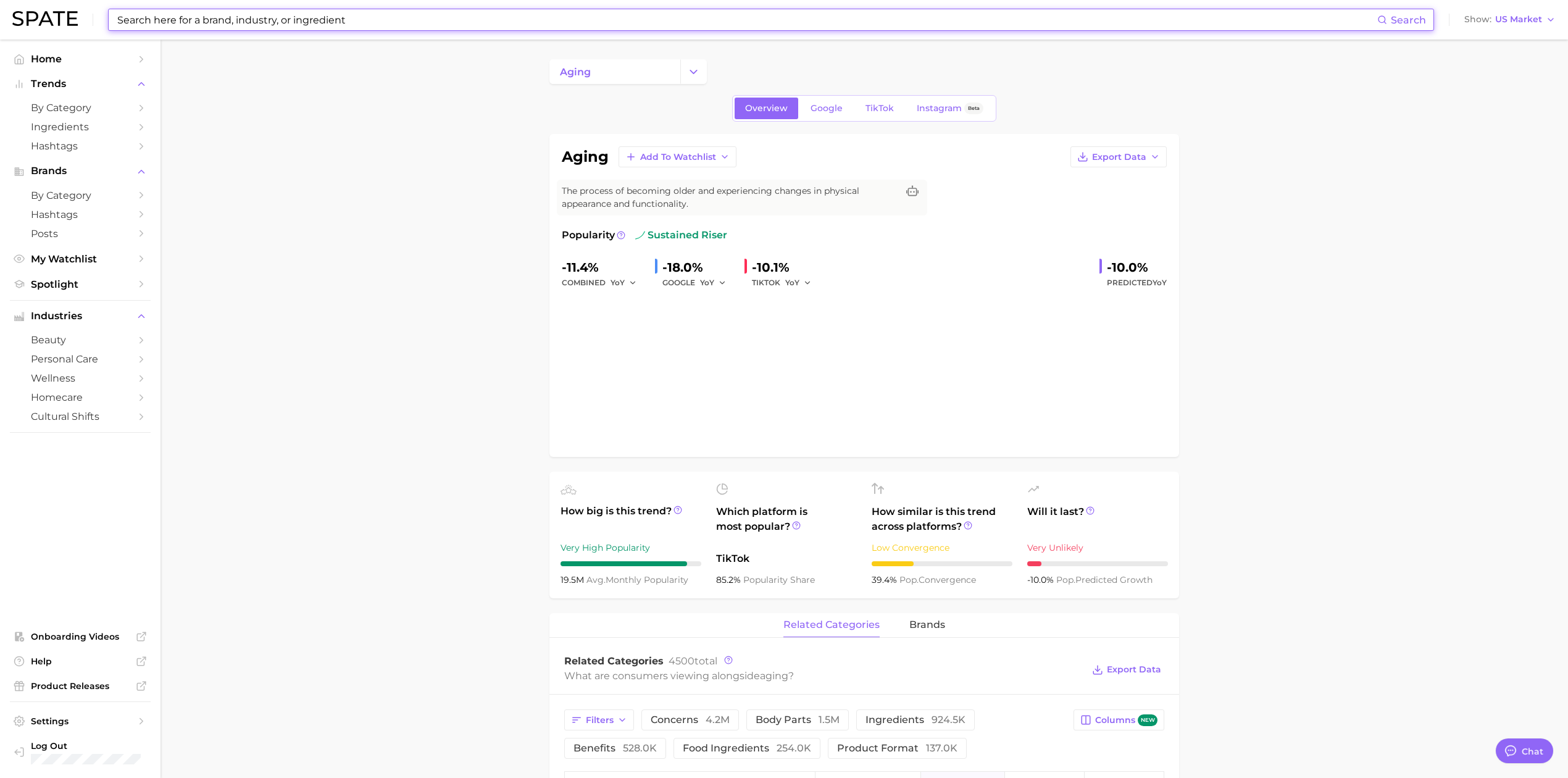
type input "aging"
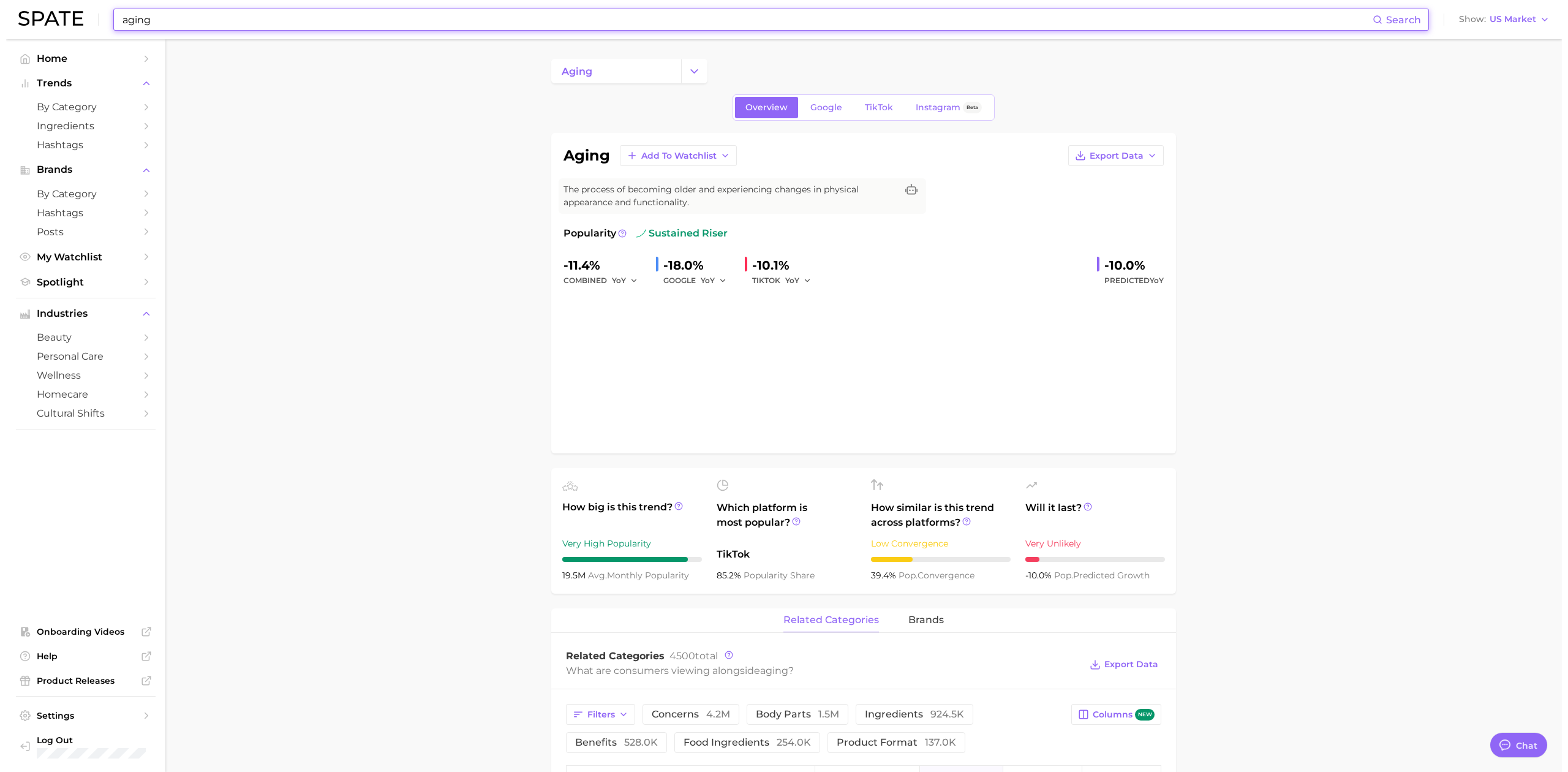
scroll to position [572, 0]
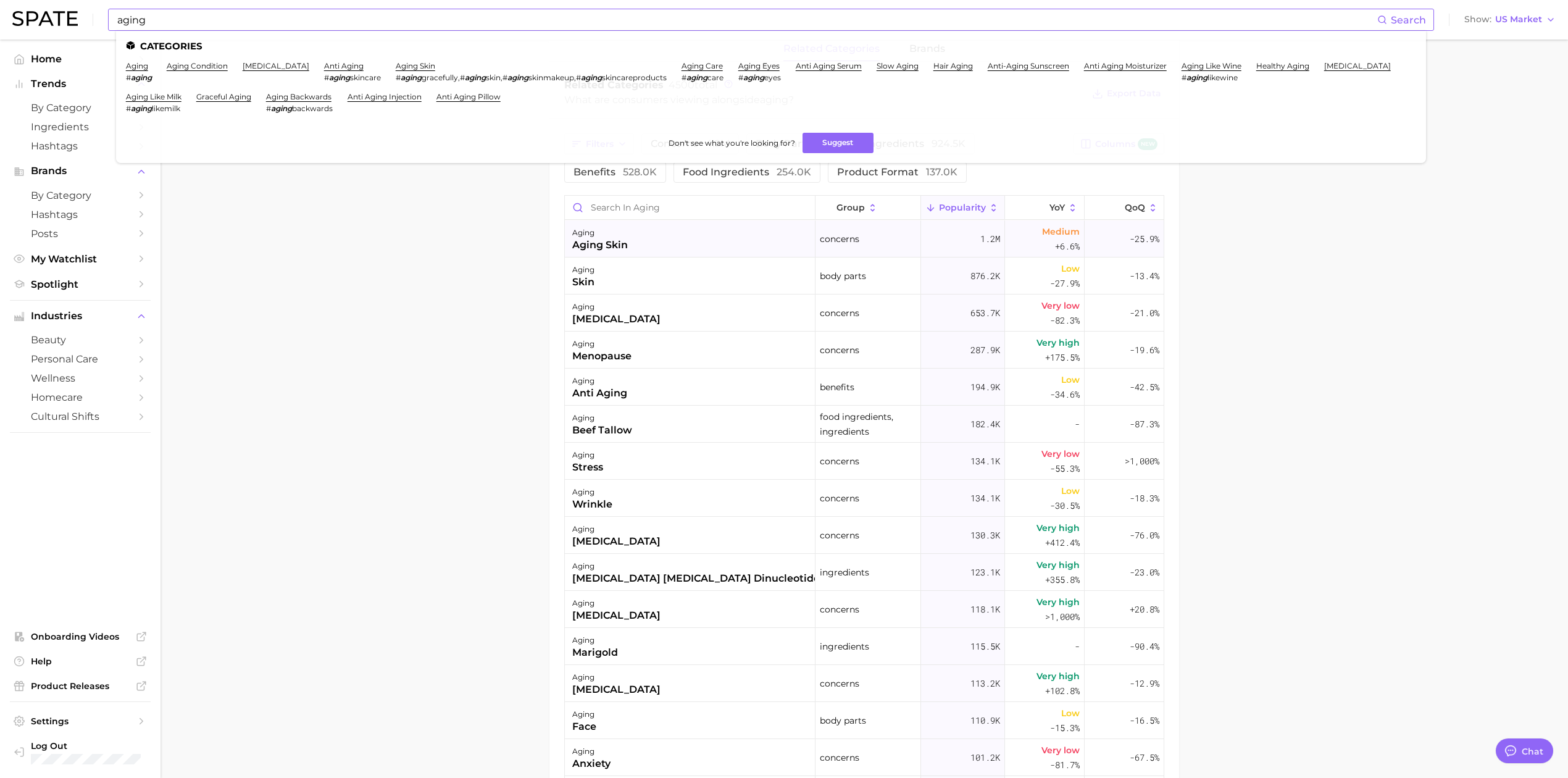
click at [587, 243] on div "aging skin" at bounding box center [599, 244] width 55 height 14
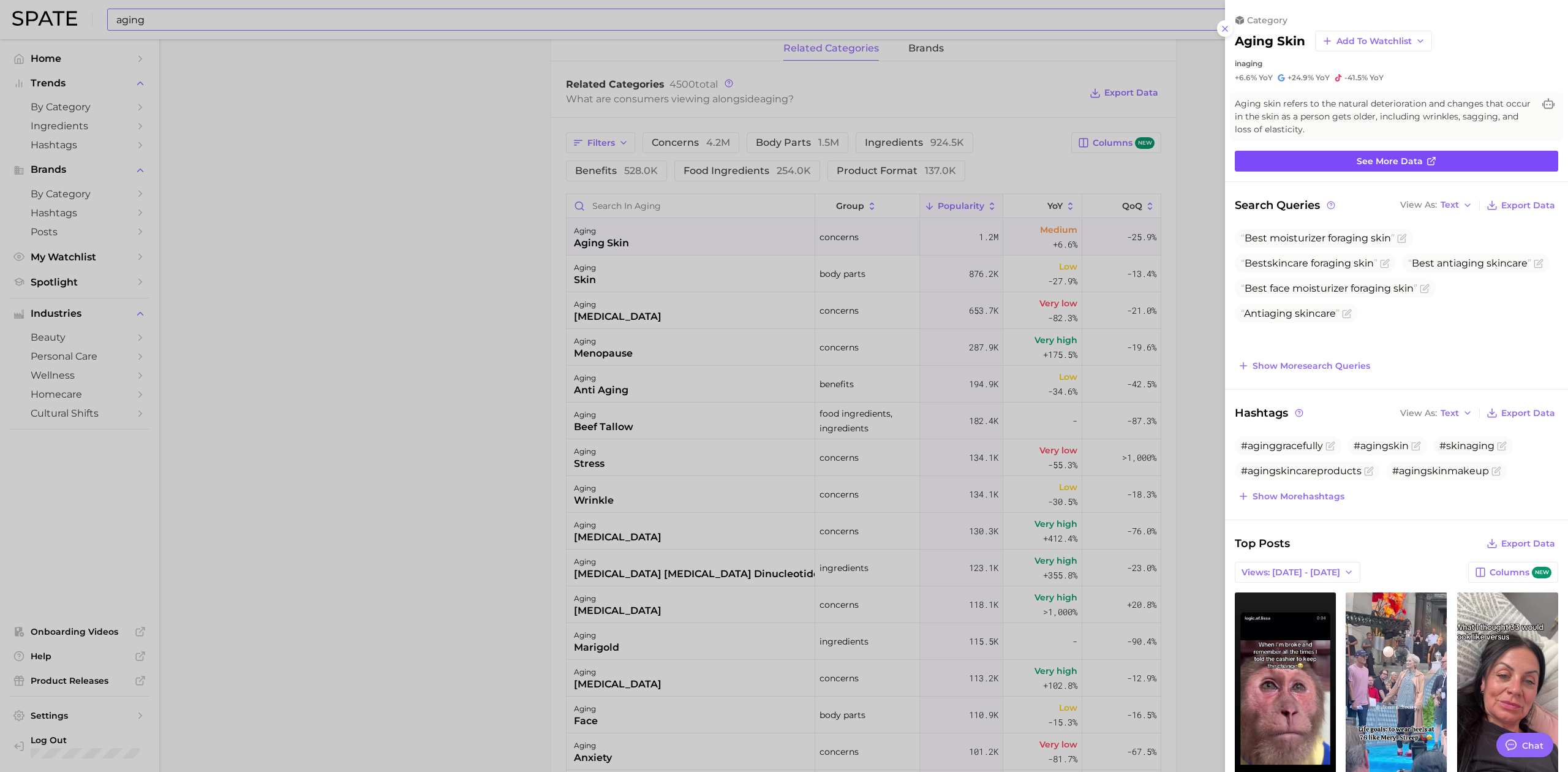
scroll to position [0, 0]
click at [1294, 171] on link "See more data" at bounding box center [1396, 160] width 323 height 21
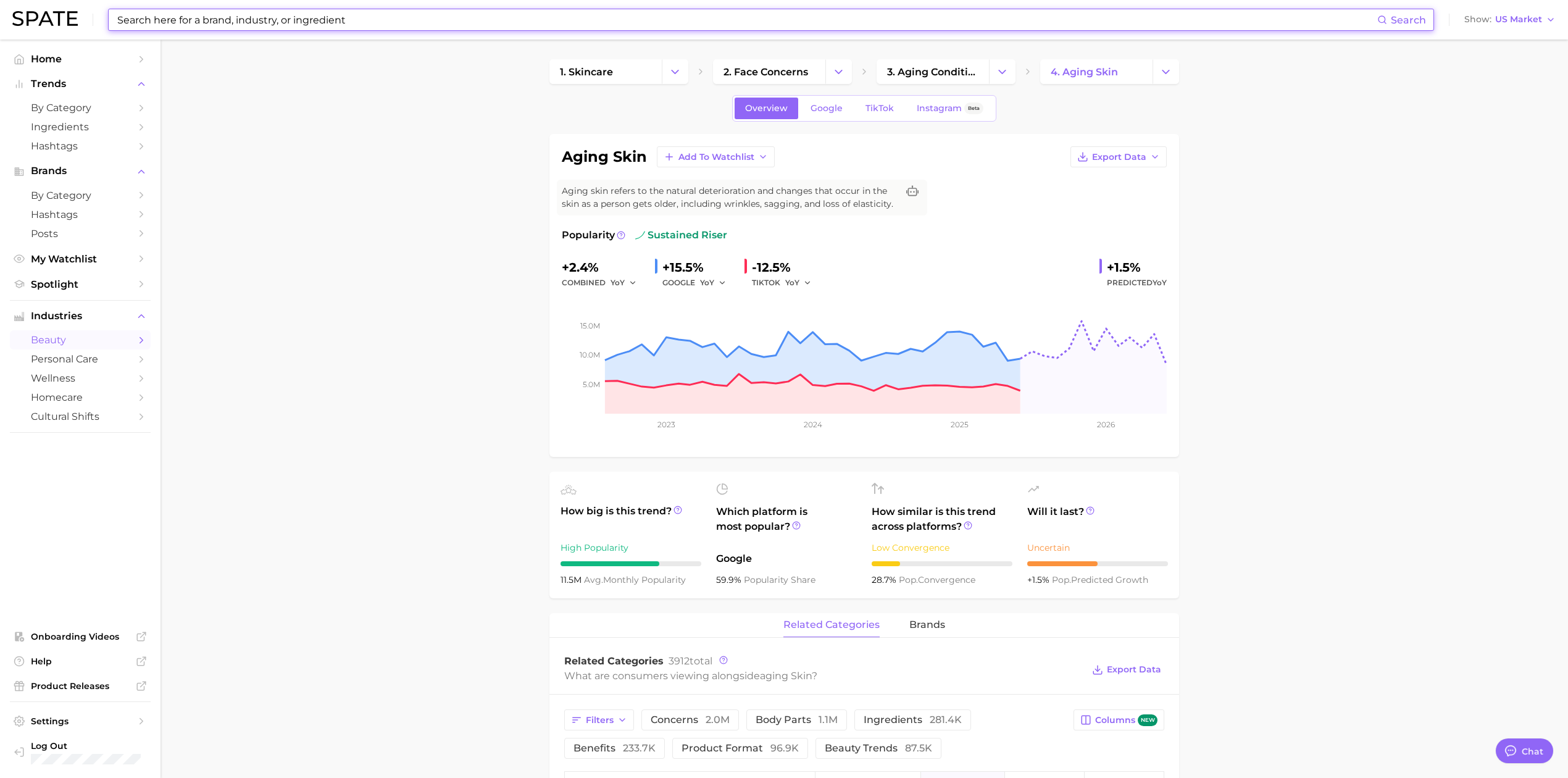
click at [358, 21] on input at bounding box center [747, 20] width 1262 height 21
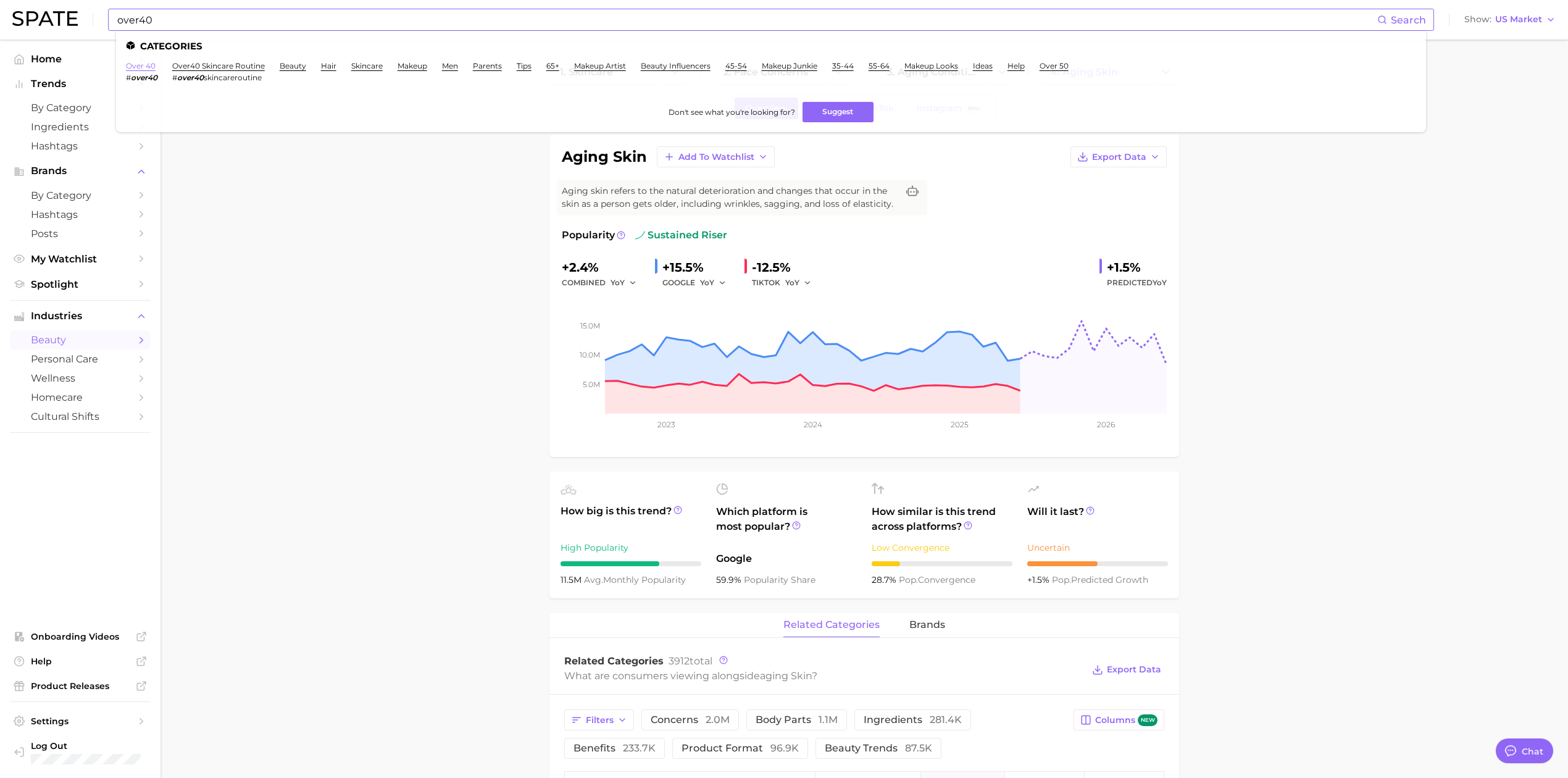
click at [131, 65] on link "over 40" at bounding box center [140, 66] width 30 height 9
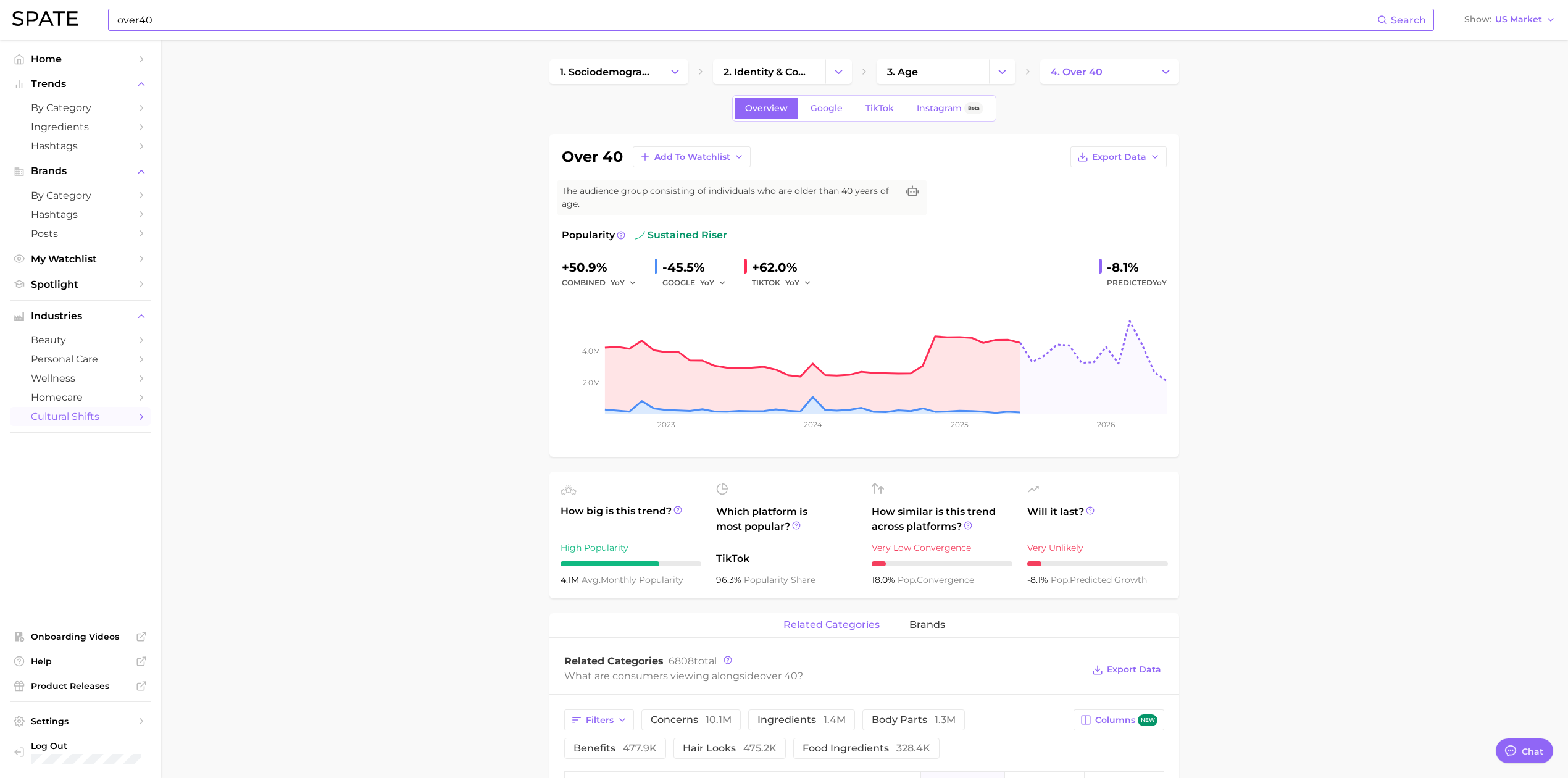
click at [413, 31] on div "over40 Search" at bounding box center [771, 20] width 1326 height 22
click at [390, 22] on input "over40" at bounding box center [747, 20] width 1262 height 21
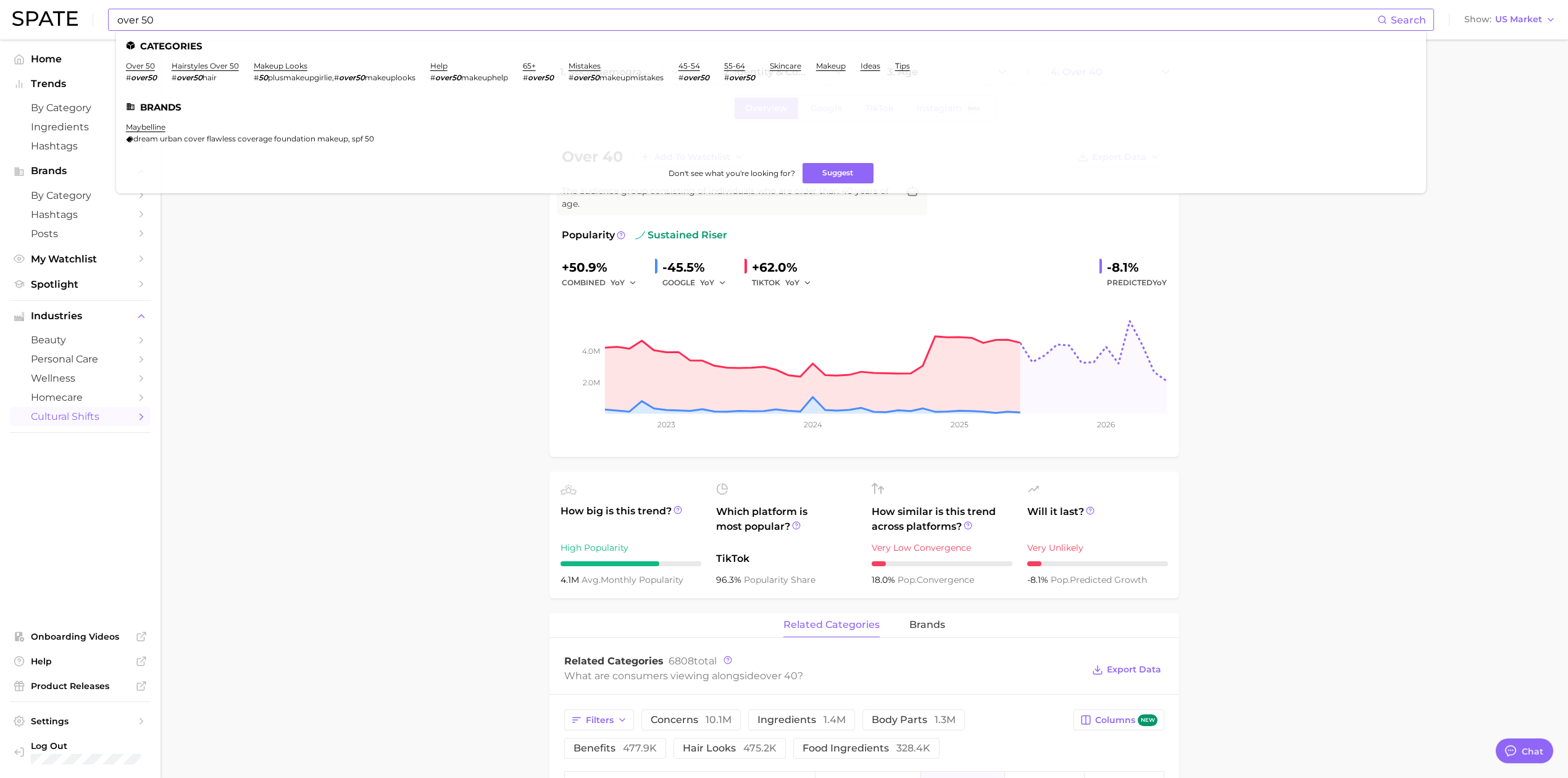
click at [127, 60] on ul "Categories over 50 # over50 hairstyles over 50 # over50 hair makeup looks # 50 …" at bounding box center [770, 112] width 1310 height 163
click at [143, 69] on link "over 50" at bounding box center [140, 66] width 29 height 9
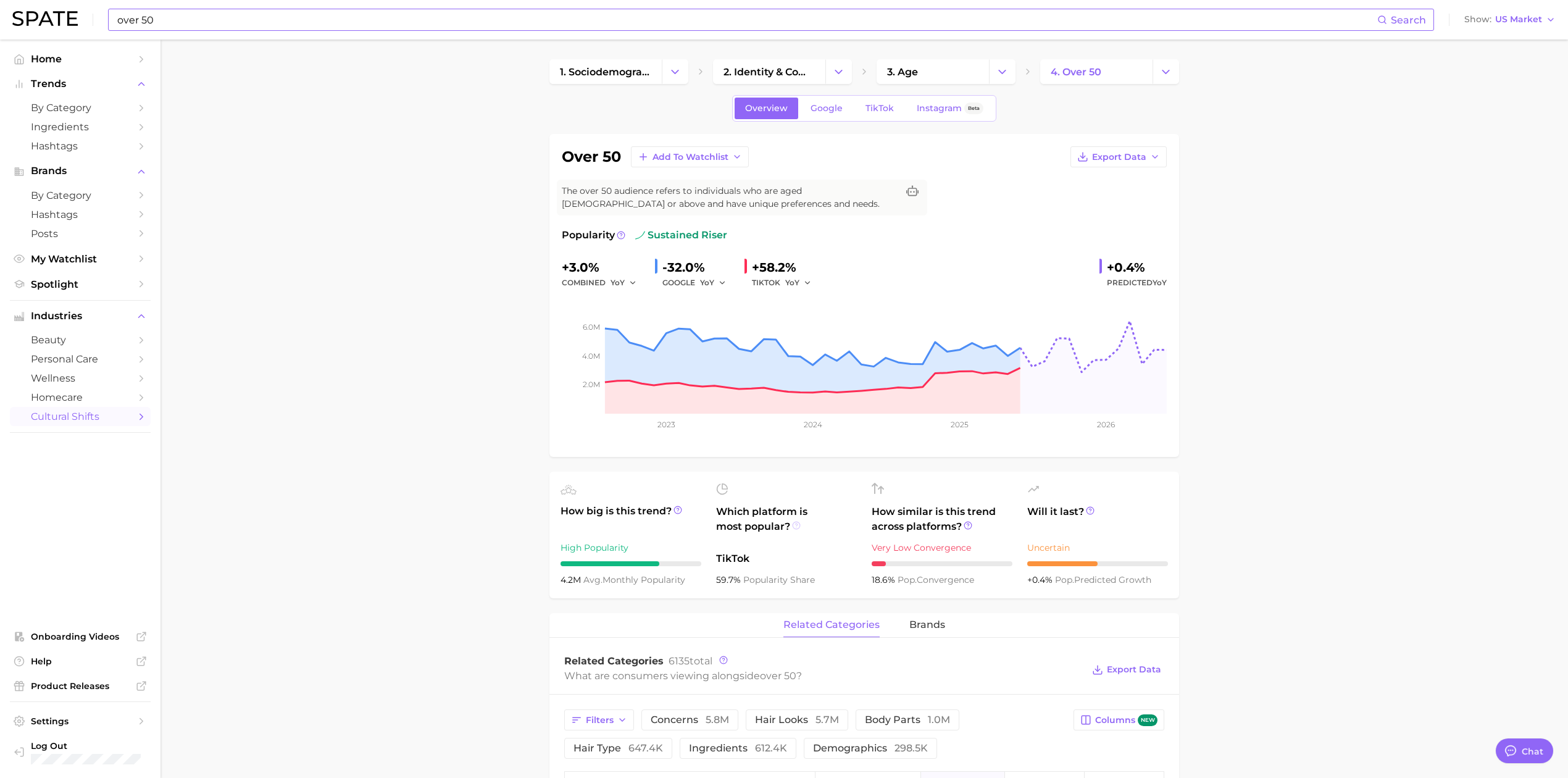
click at [796, 522] on icon at bounding box center [796, 525] width 9 height 9
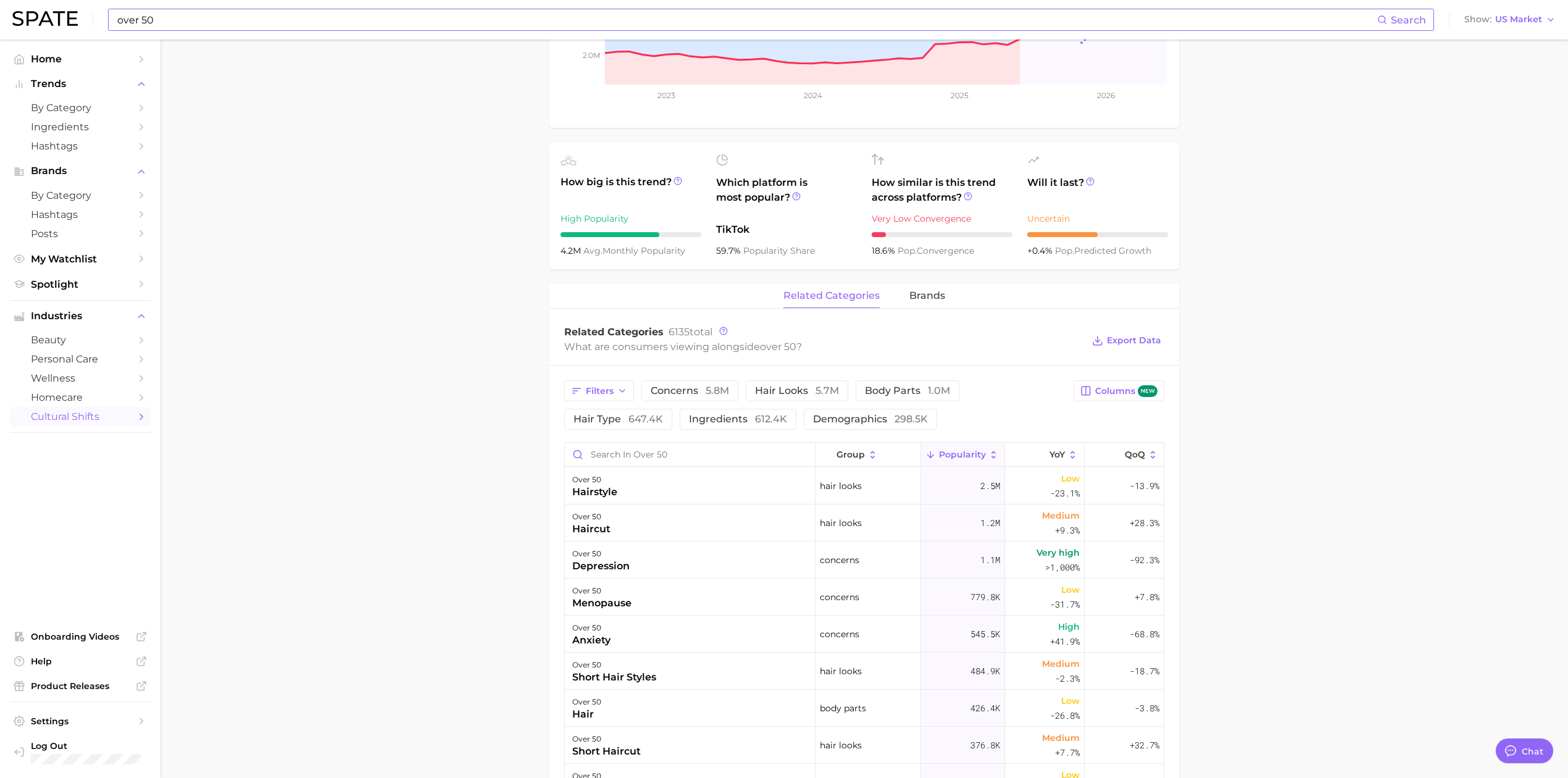
scroll to position [247, 0]
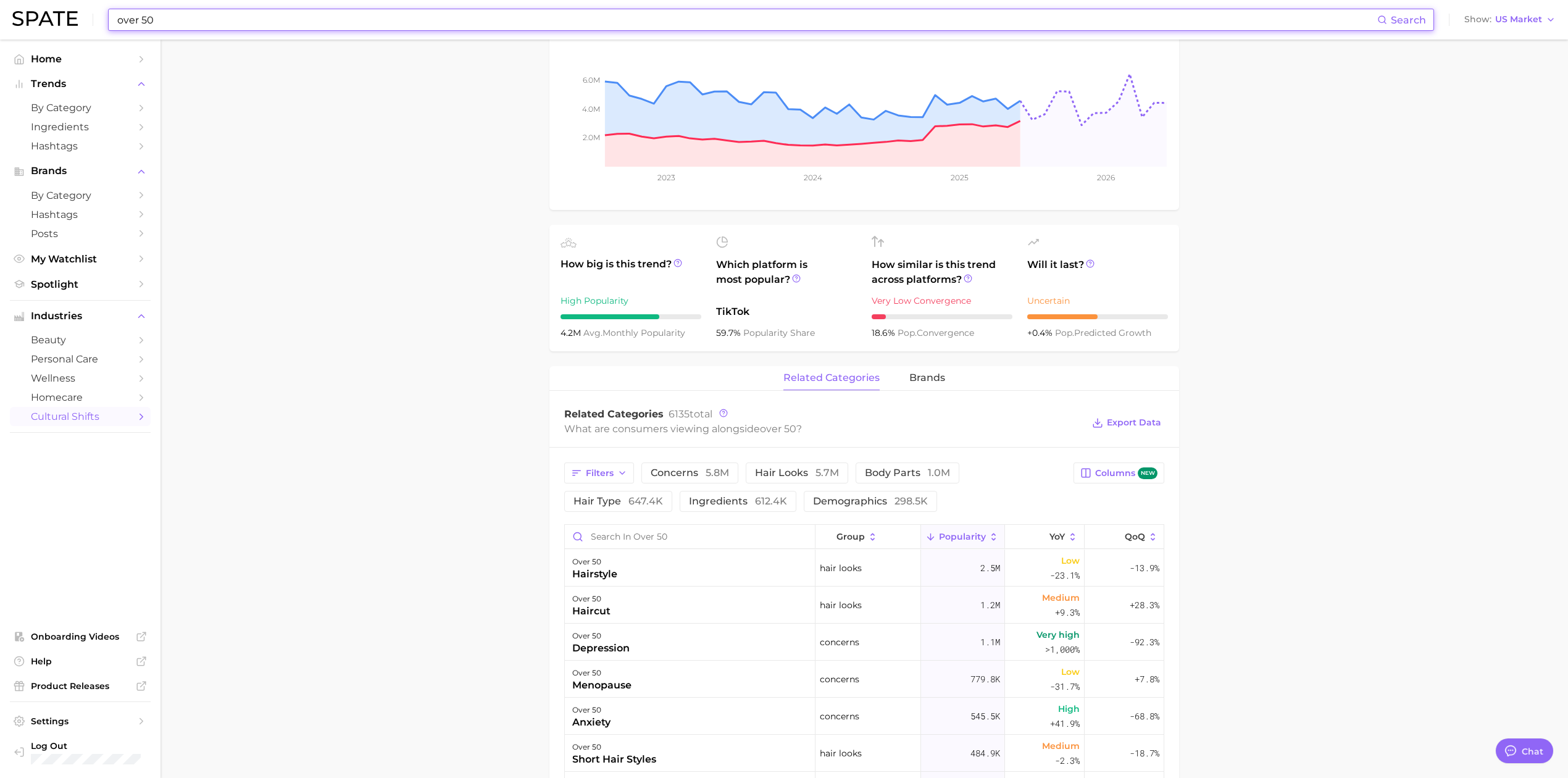
click at [279, 26] on input "over 50" at bounding box center [747, 20] width 1262 height 21
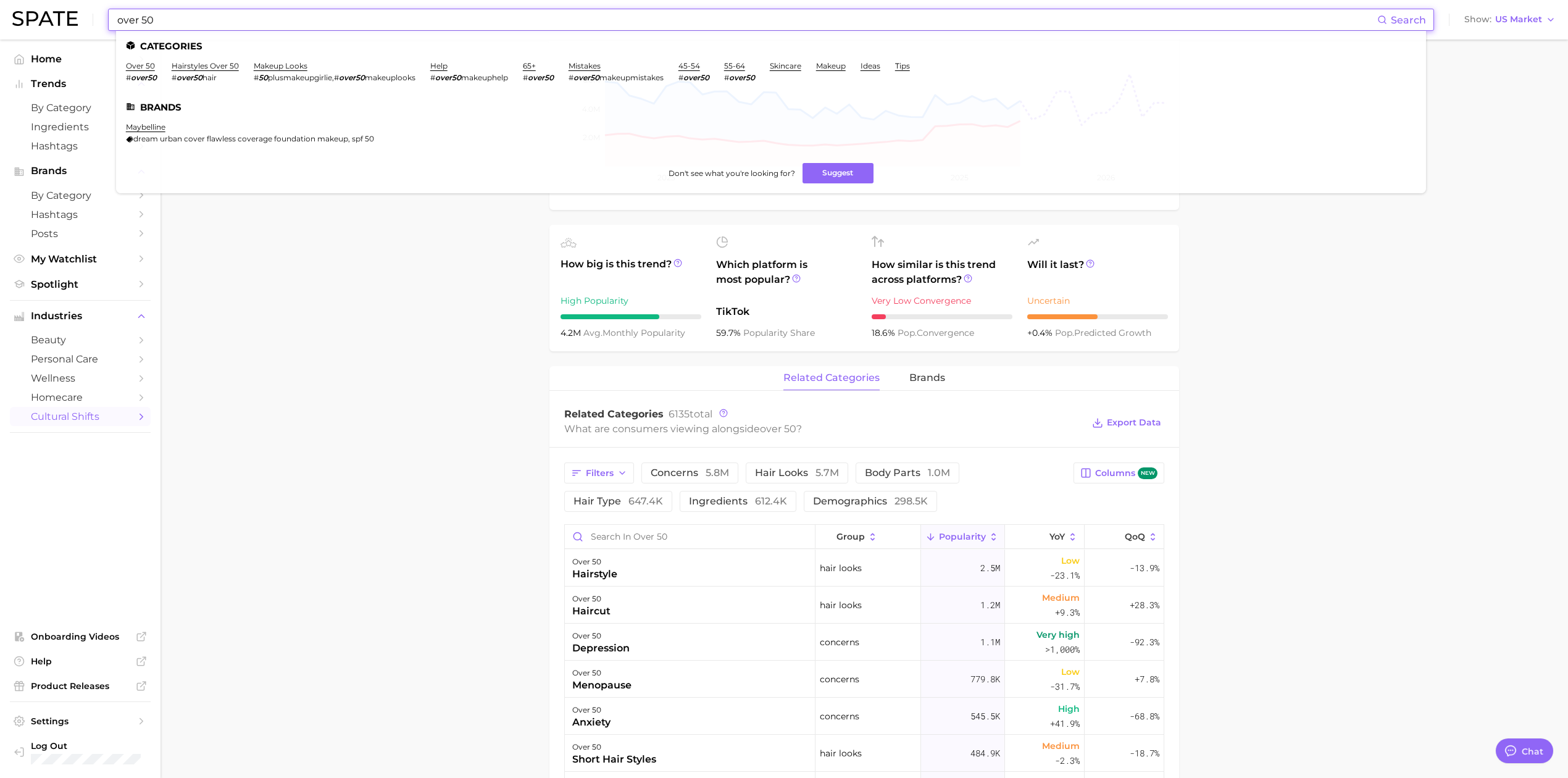
drag, startPoint x: 181, startPoint y: 23, endPoint x: 110, endPoint y: 24, distance: 71.0
click at [110, 24] on div "over 50 Search Categories over 50 # over50 hairstyles over 50 # over50 hair mak…" at bounding box center [771, 20] width 1326 height 22
click at [157, 69] on link "menopause" at bounding box center [147, 66] width 43 height 9
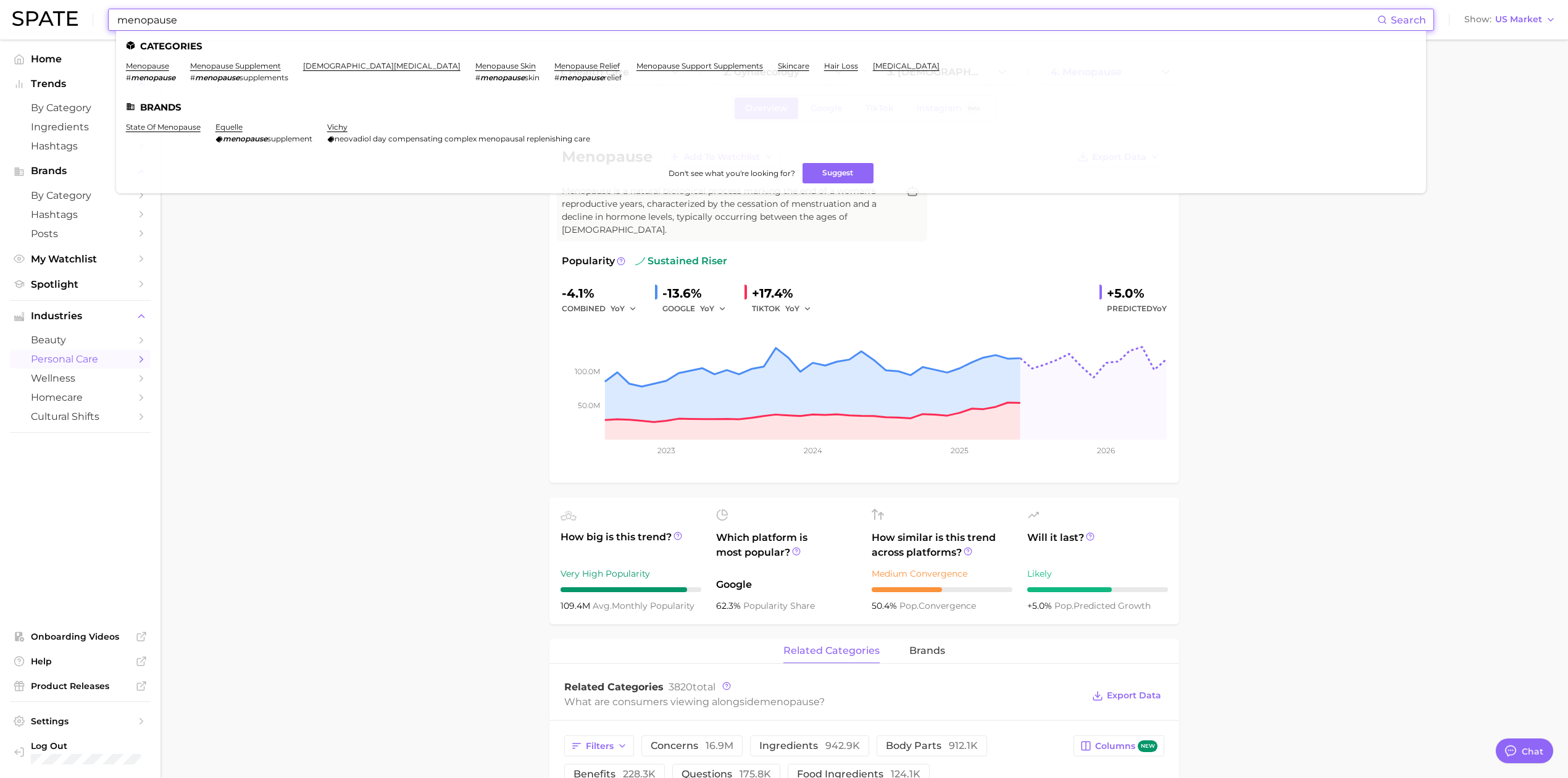
drag, startPoint x: 423, startPoint y: 20, endPoint x: 62, endPoint y: 18, distance: 361.0
click at [62, 18] on div "menopause Search Categories menopause # menopause menopause supplement # menopa…" at bounding box center [784, 20] width 1543 height 39
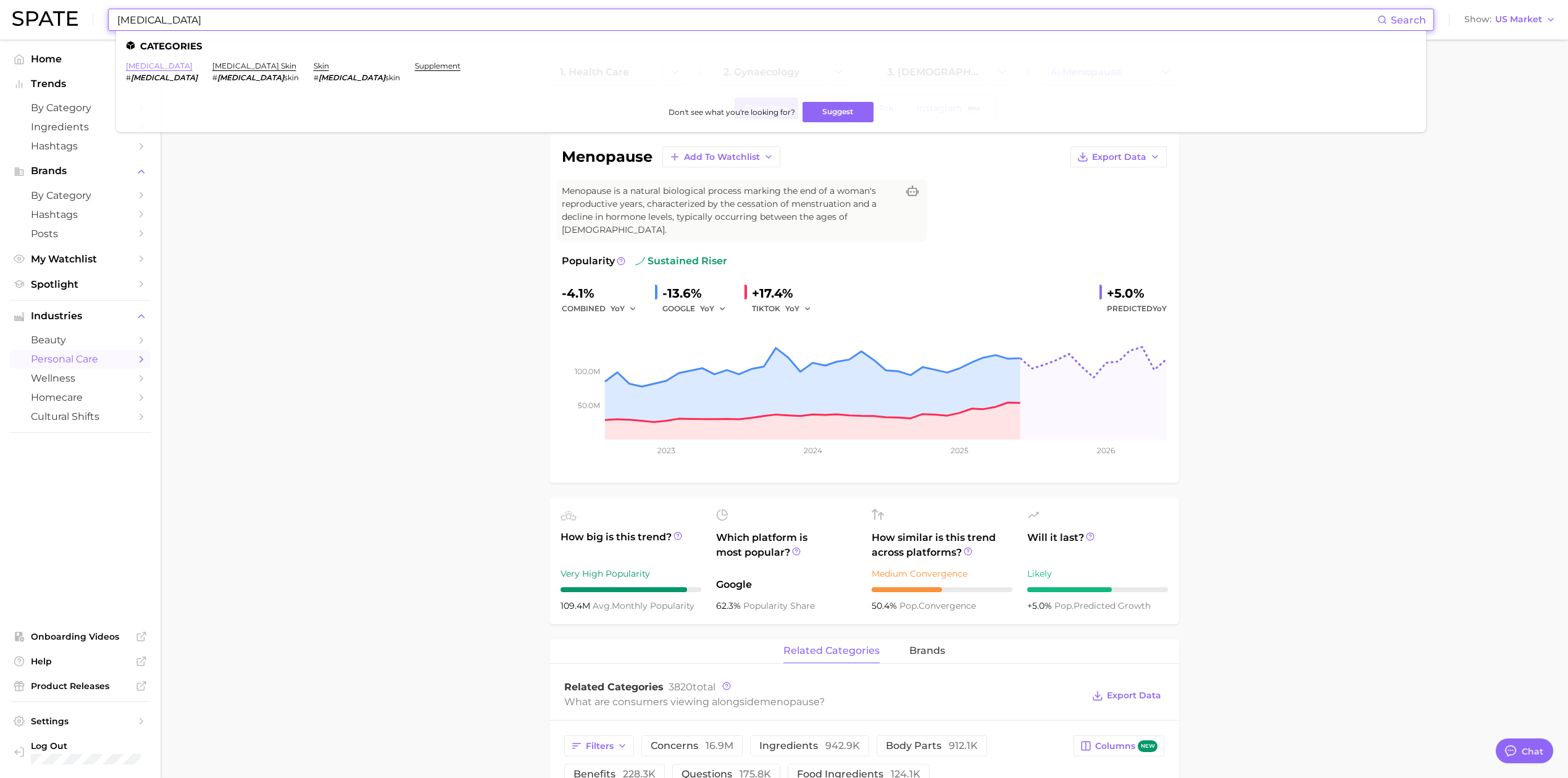
click at [151, 62] on link "[MEDICAL_DATA]" at bounding box center [159, 66] width 66 height 9
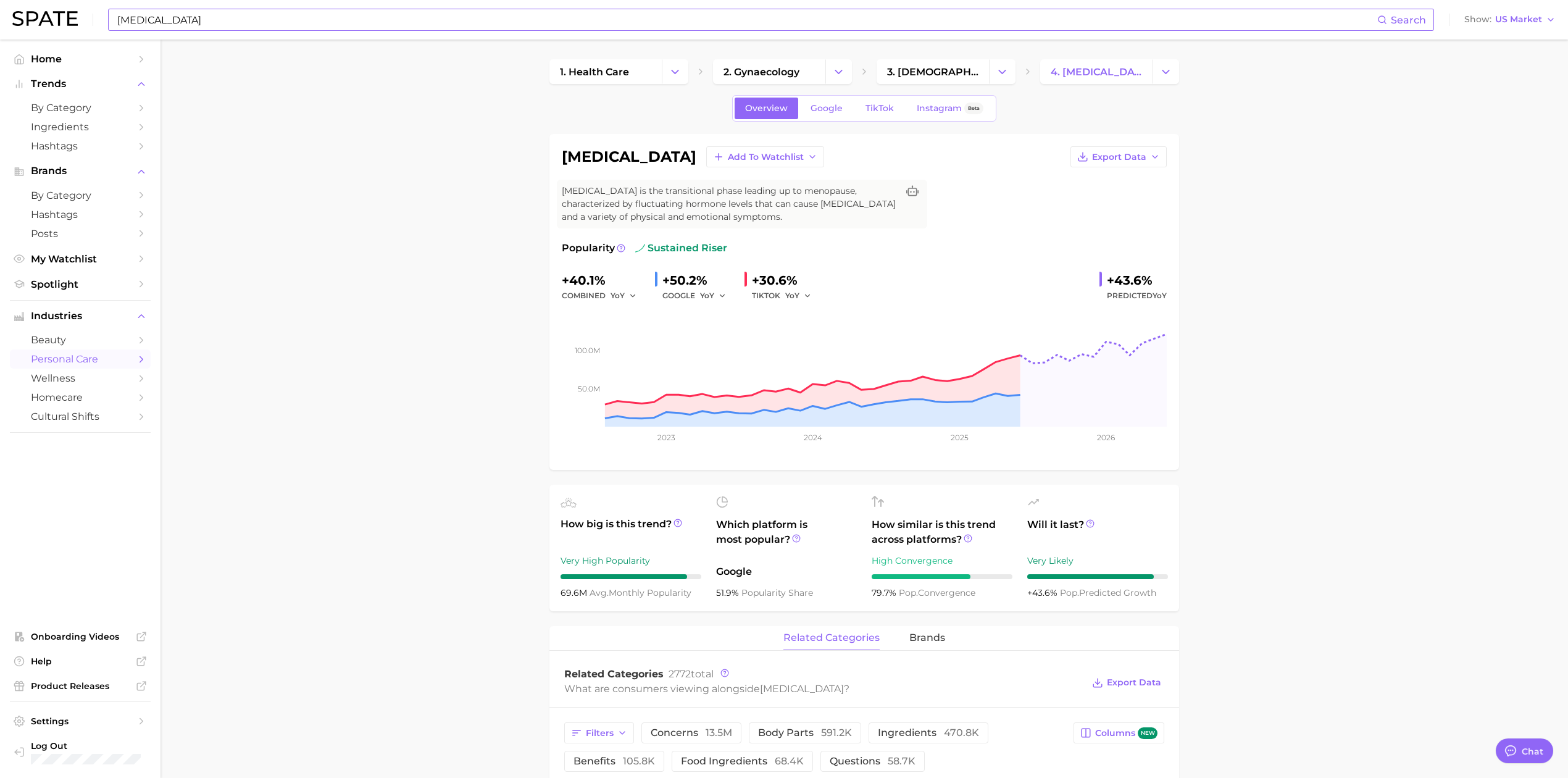
click at [278, 23] on input "[MEDICAL_DATA]" at bounding box center [747, 20] width 1262 height 21
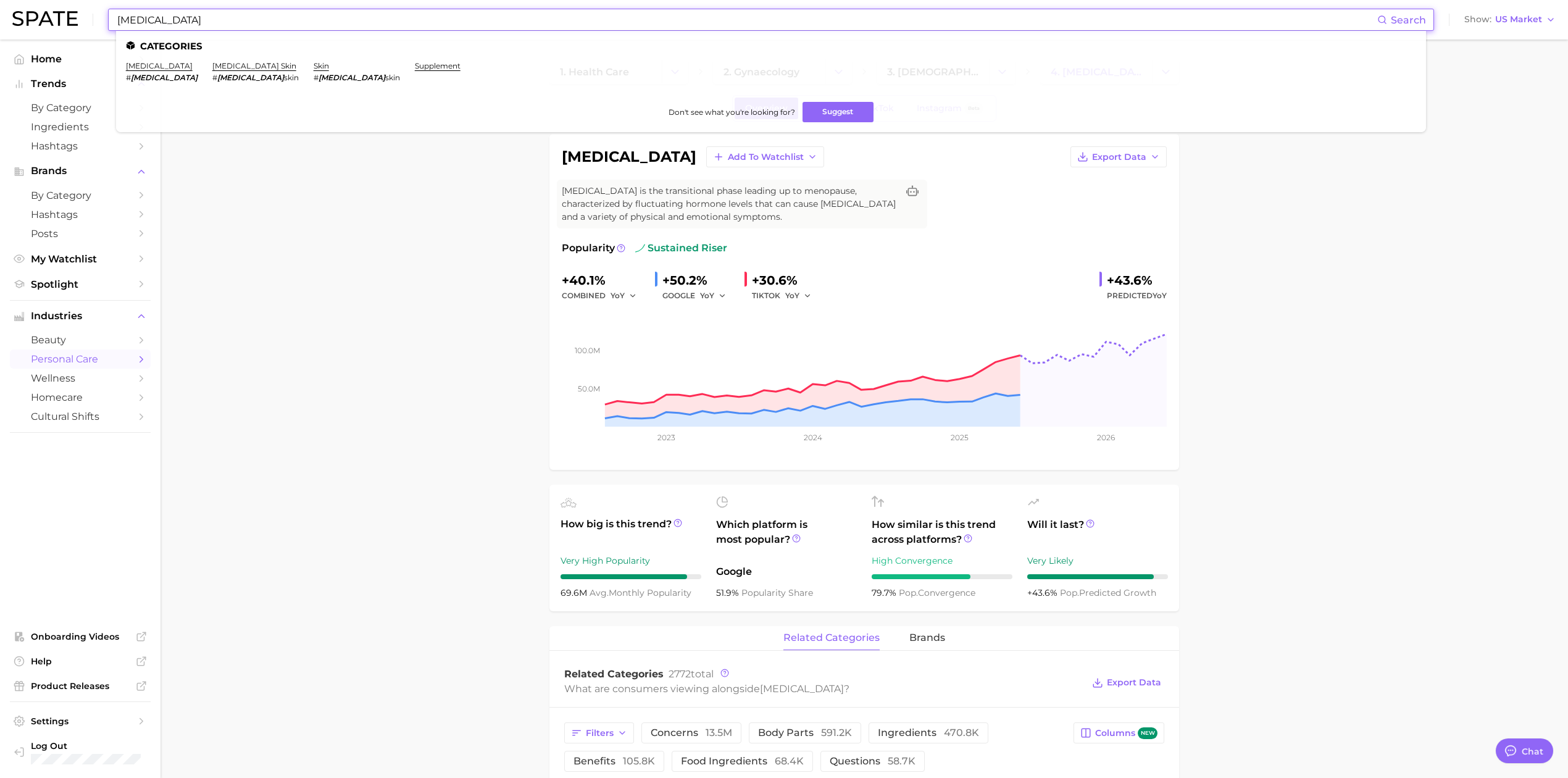
drag, startPoint x: 195, startPoint y: 30, endPoint x: 100, endPoint y: 32, distance: 95.0
click at [100, 32] on div "perimenopause Search Categories perimenopause # perimenopause perimenopause ski…" at bounding box center [784, 20] width 1543 height 39
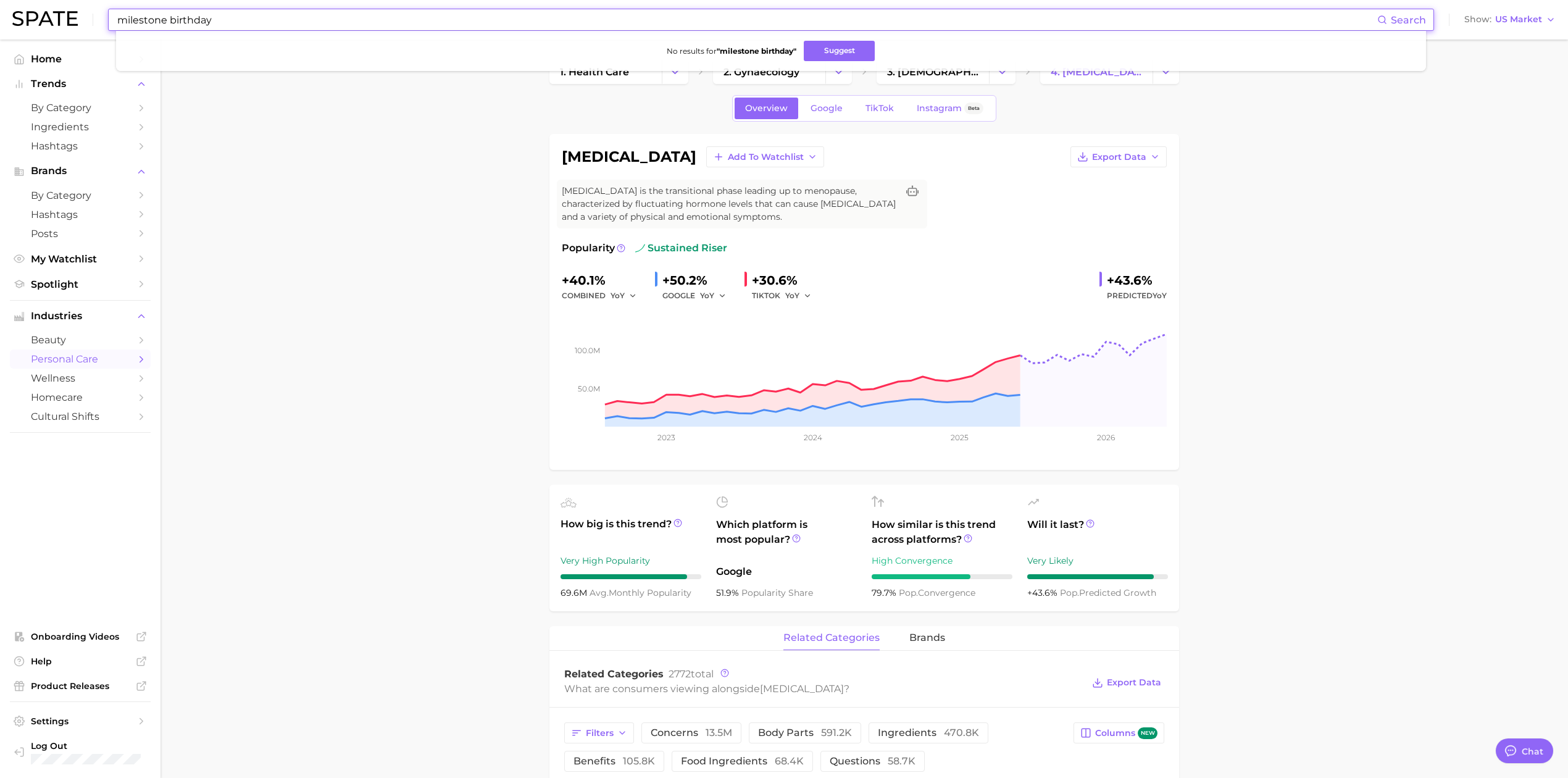
drag, startPoint x: 197, startPoint y: 26, endPoint x: -17, endPoint y: 42, distance: 214.6
click at [0, 42] on html "milestone birthday Search No results for " milestone birthday " Suggest Show US…" at bounding box center [784, 389] width 1568 height 778
type input "w"
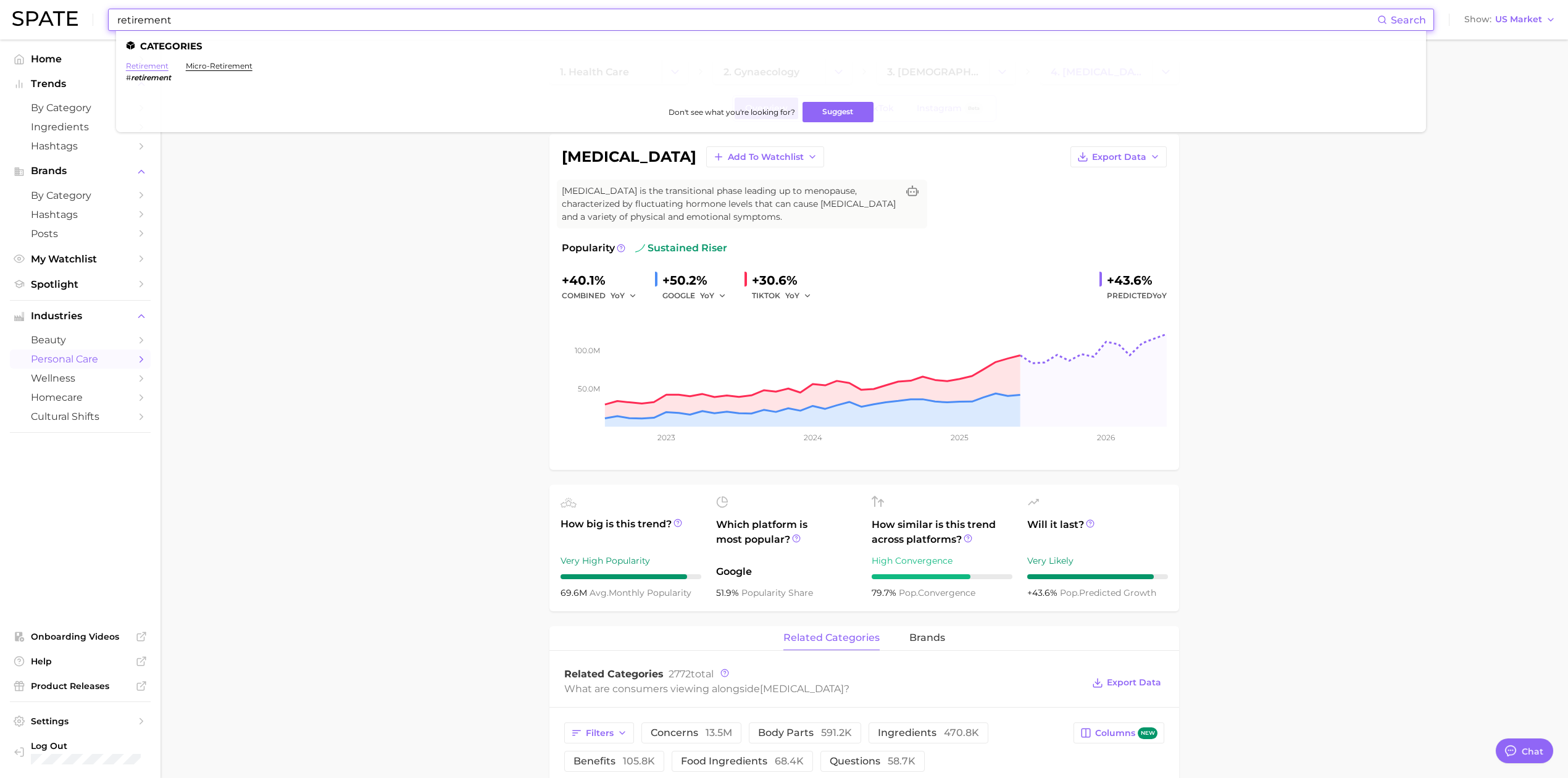
type input "retirement"
click at [153, 66] on link "retirement" at bounding box center [147, 66] width 43 height 9
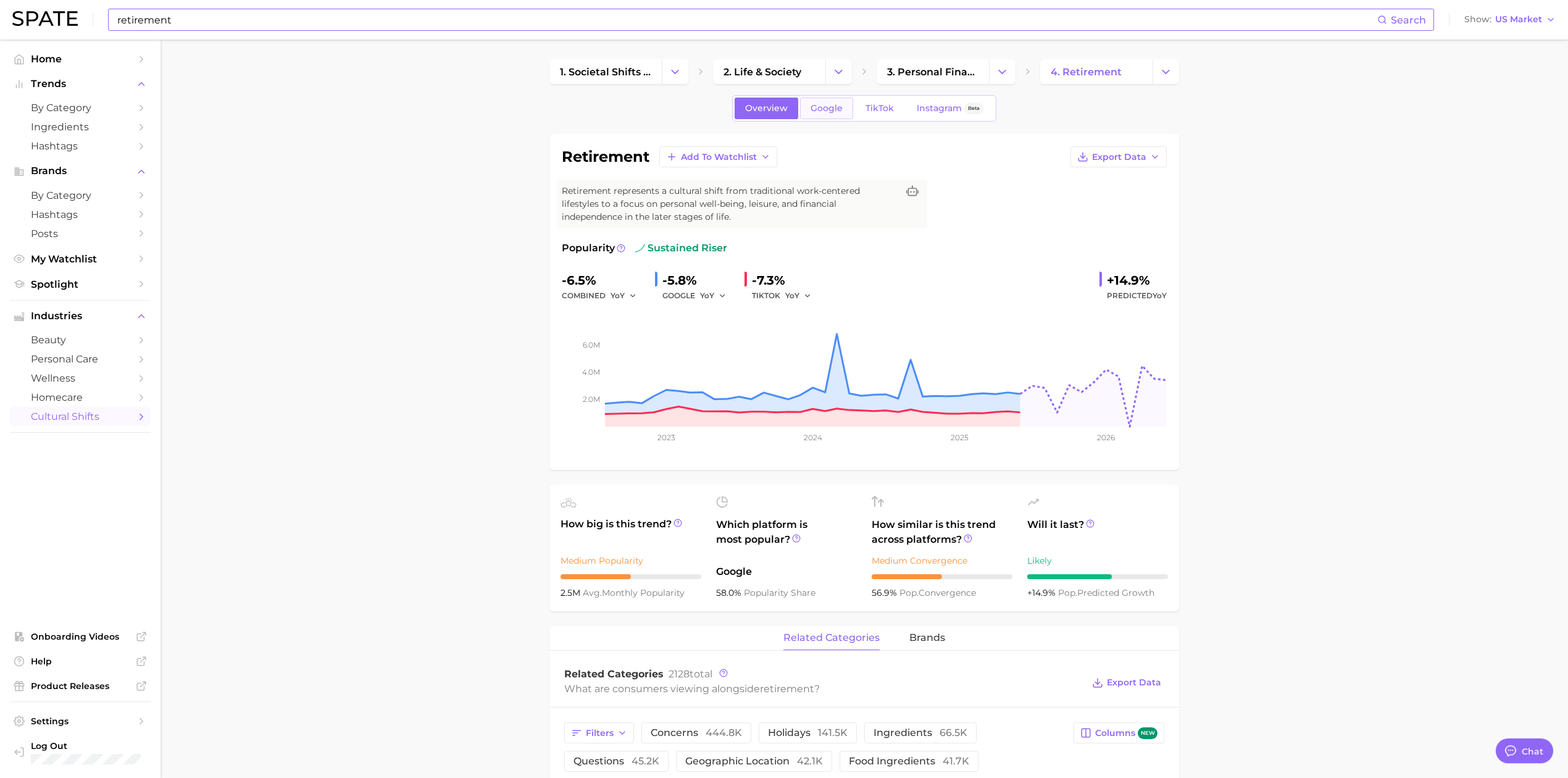
click at [830, 109] on span "Google" at bounding box center [827, 108] width 32 height 10
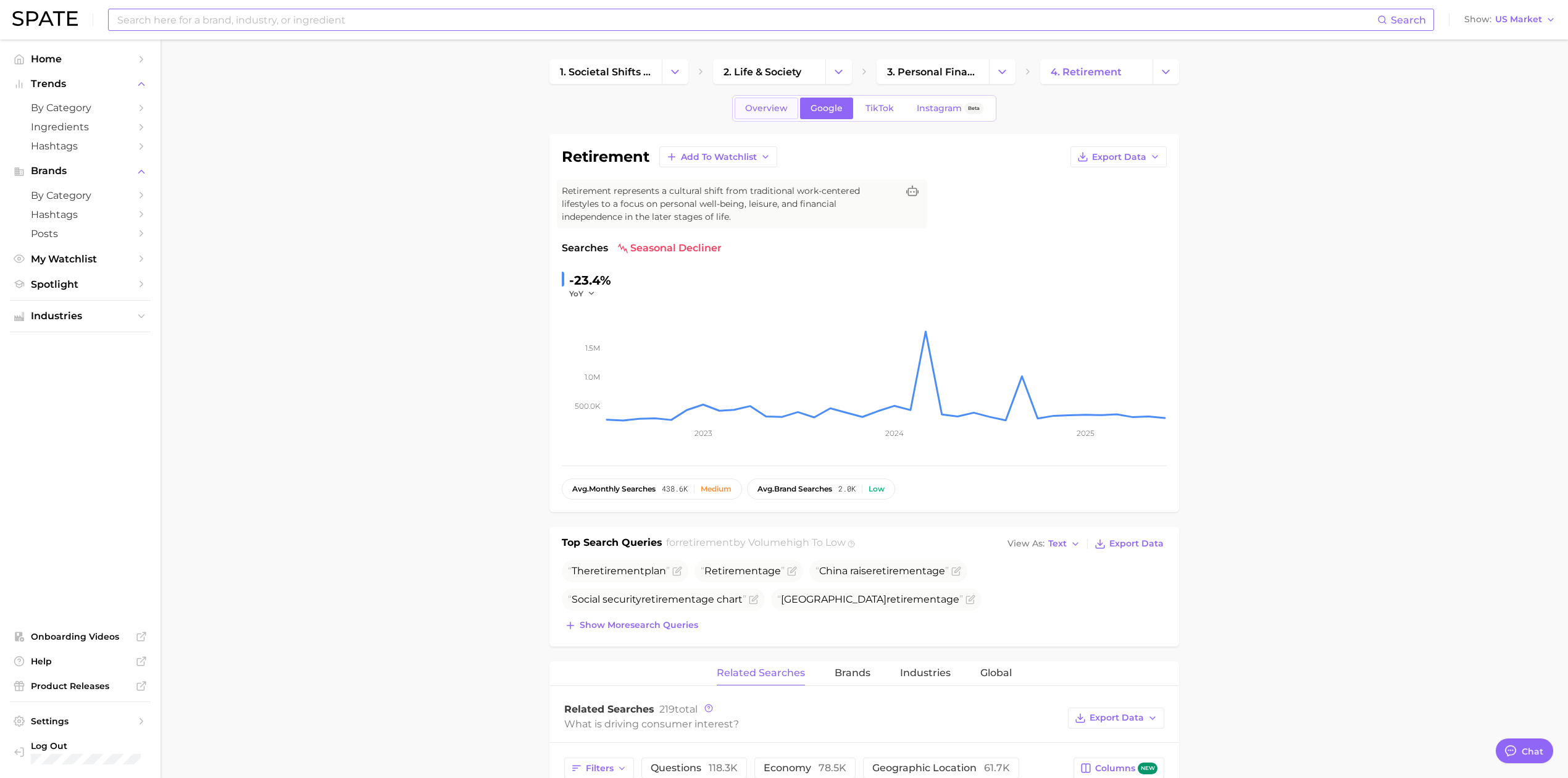
click at [764, 107] on span "Overview" at bounding box center [766, 108] width 43 height 10
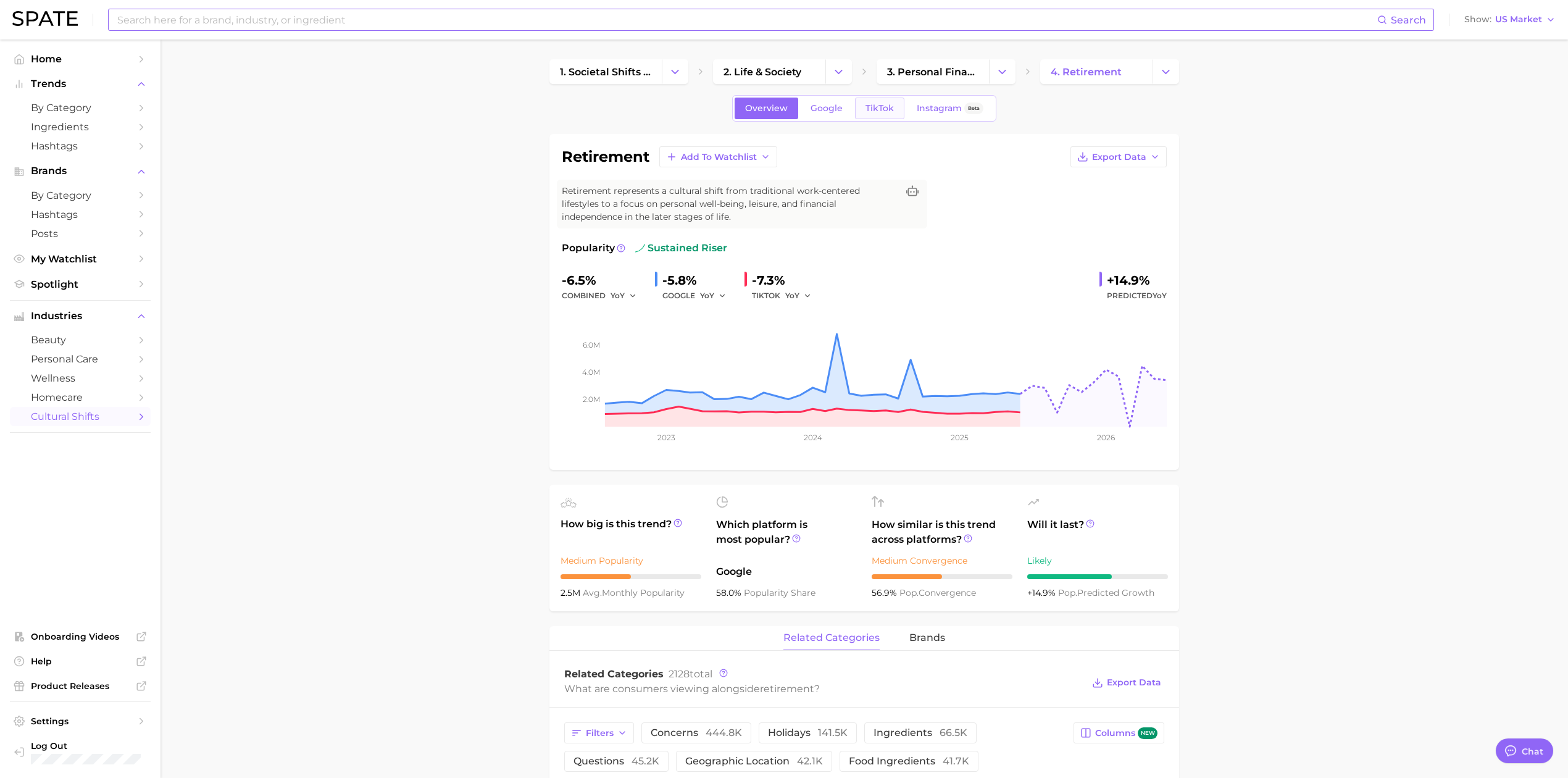
click at [861, 112] on link "TikTok" at bounding box center [879, 108] width 49 height 21
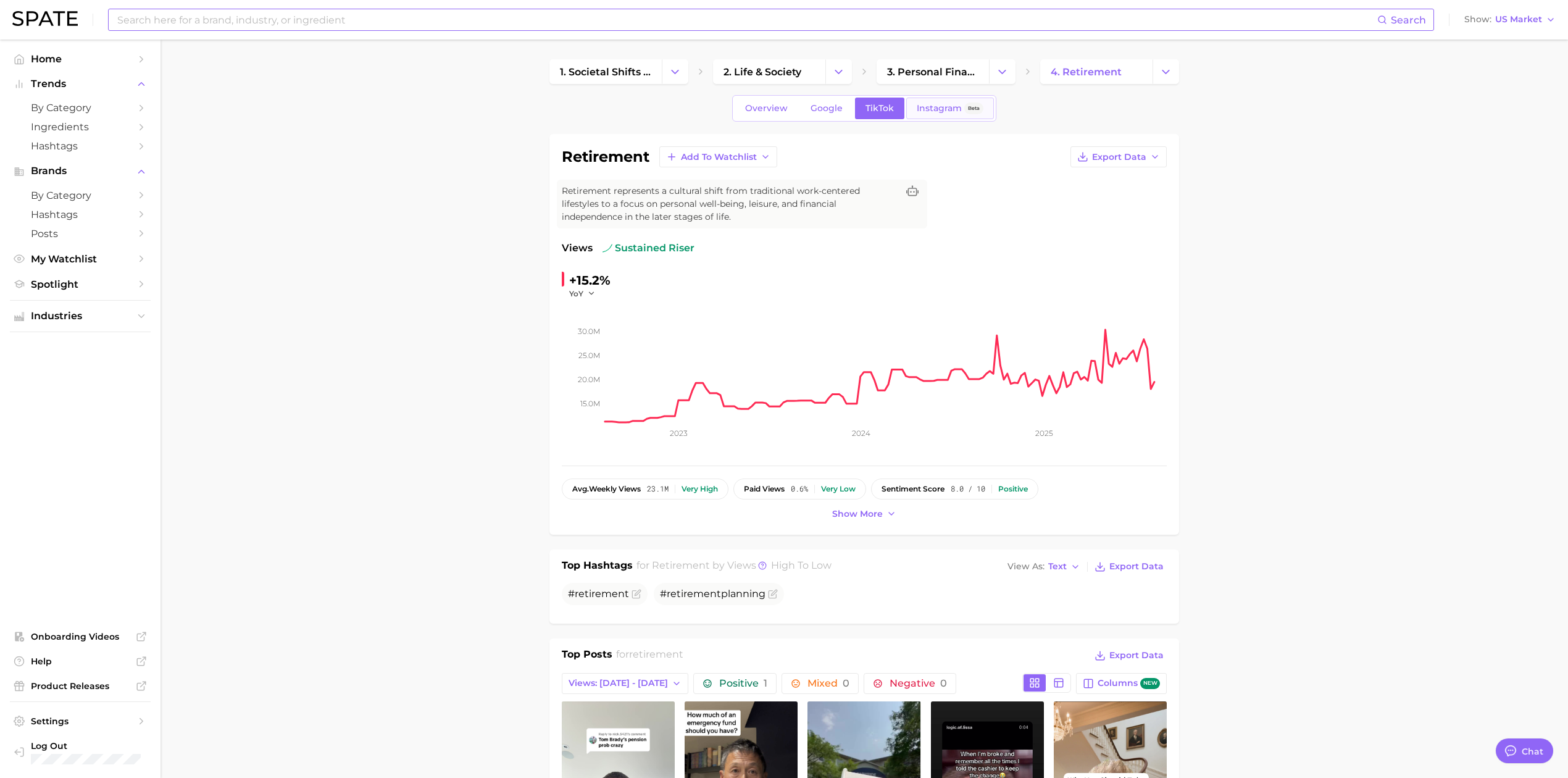
click at [942, 113] on span "Instagram" at bounding box center [939, 108] width 45 height 10
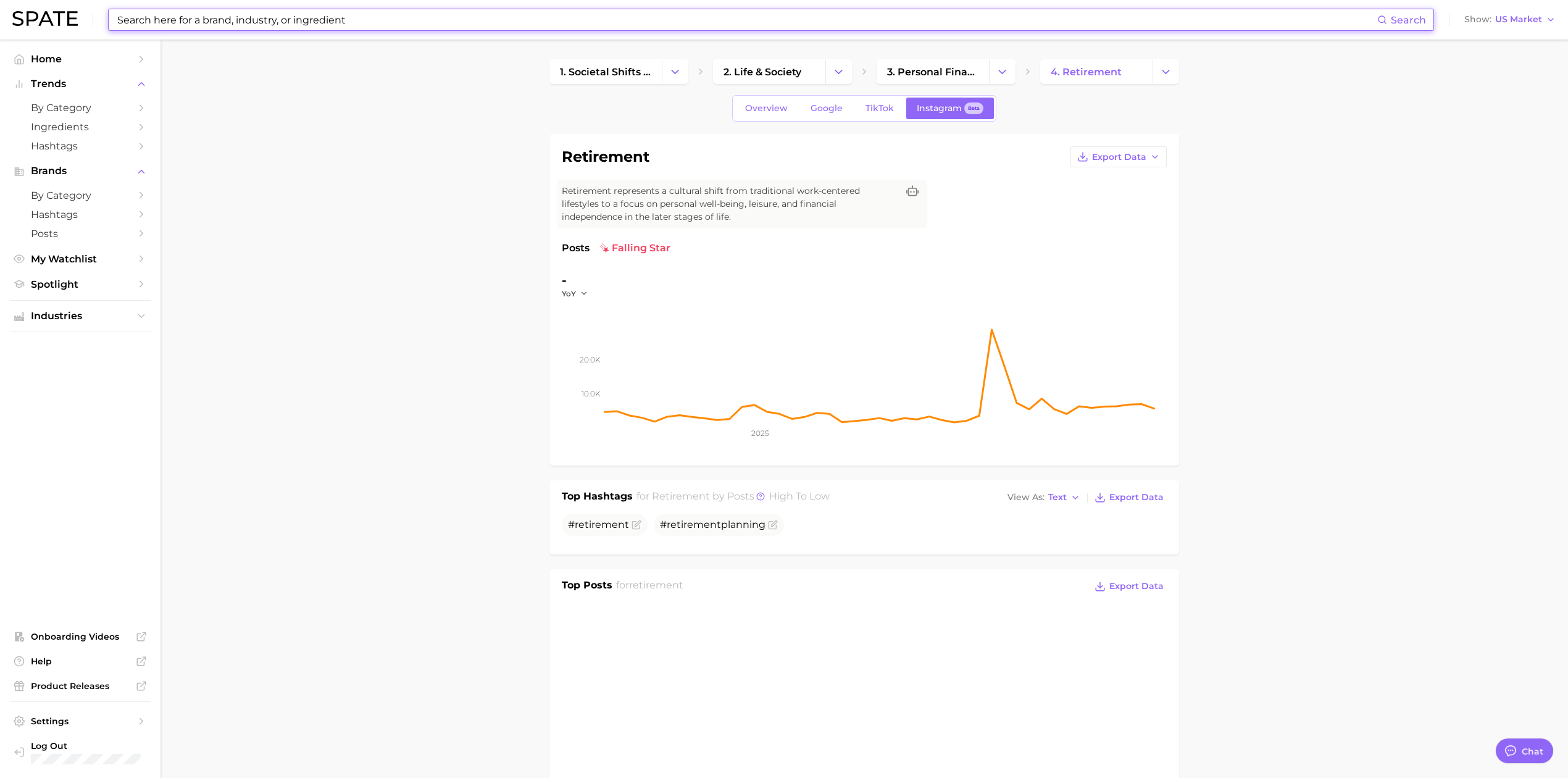
click at [221, 18] on input at bounding box center [747, 20] width 1262 height 21
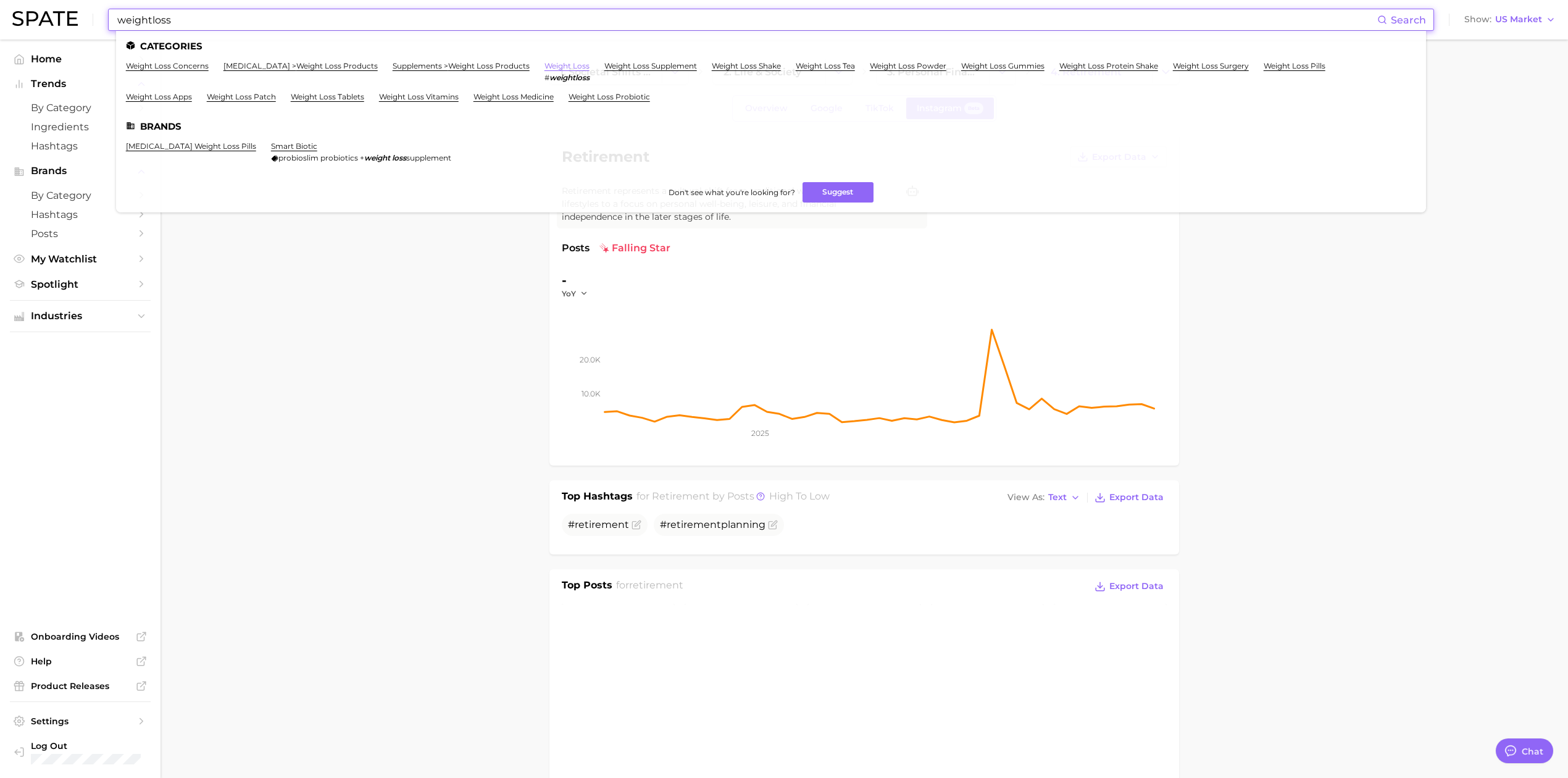
type input "weightloss"
click at [583, 66] on link "weight loss" at bounding box center [567, 66] width 45 height 9
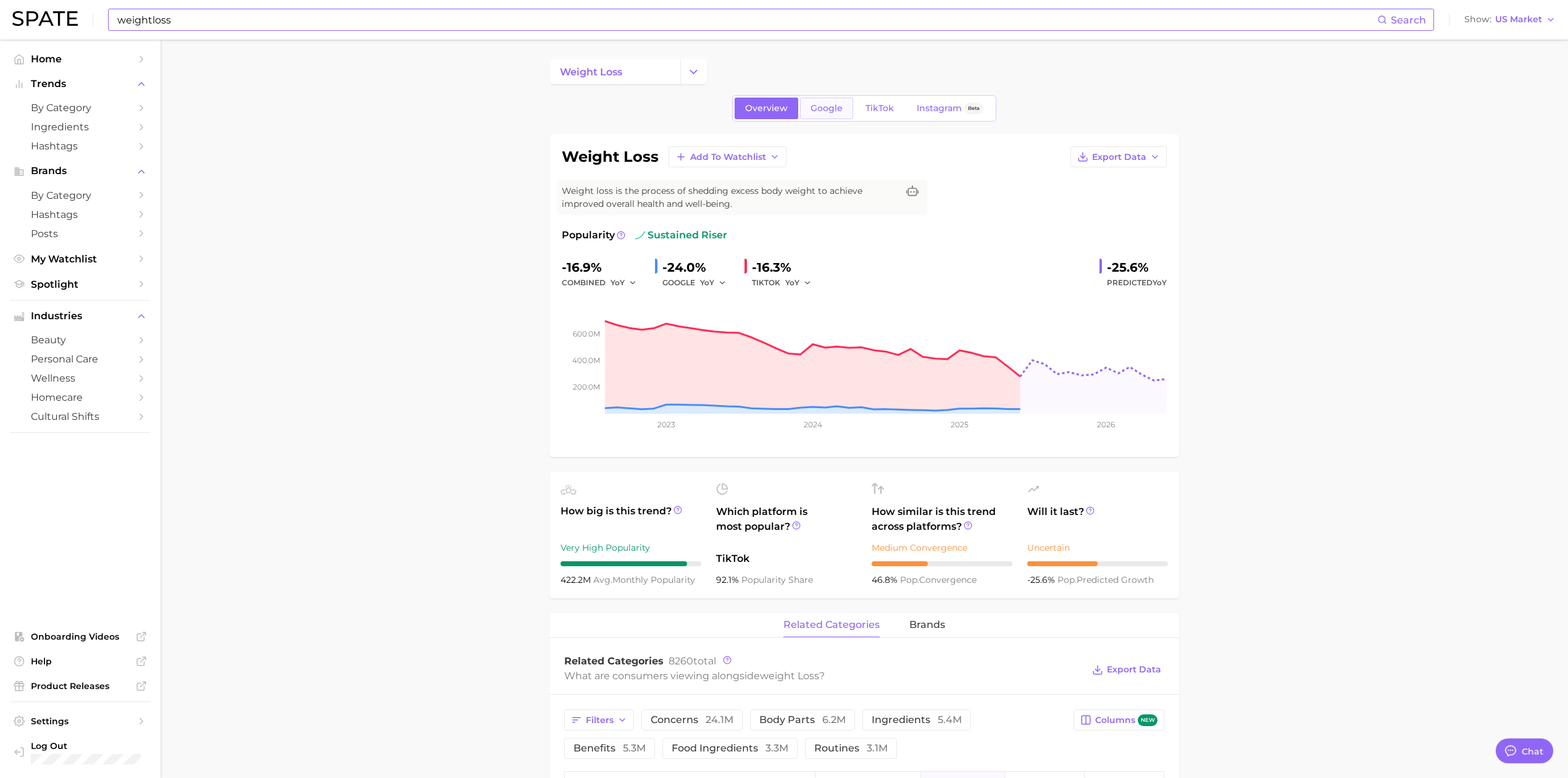
click at [843, 107] on link "Google" at bounding box center [827, 108] width 53 height 21
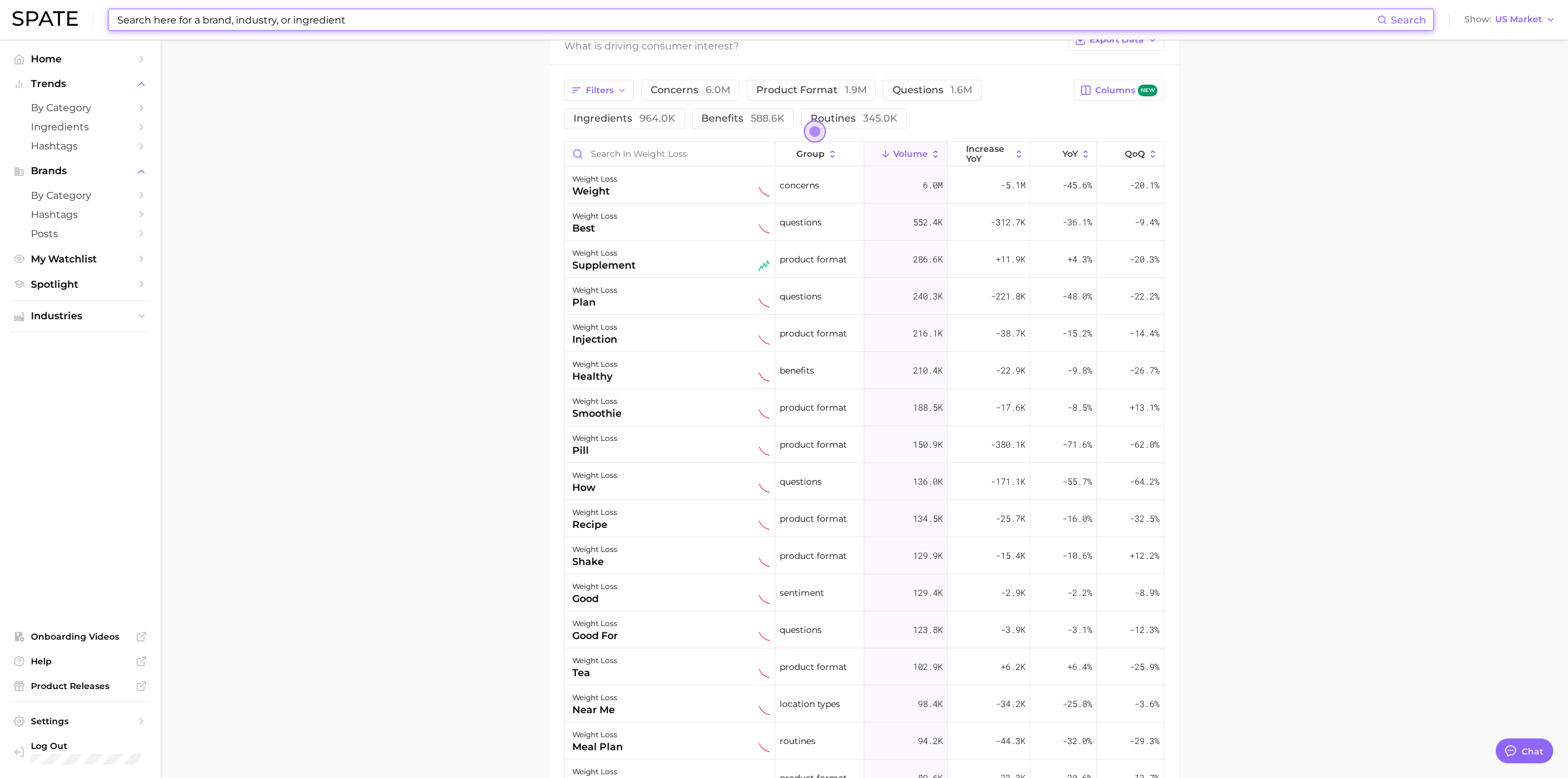
scroll to position [694, 0]
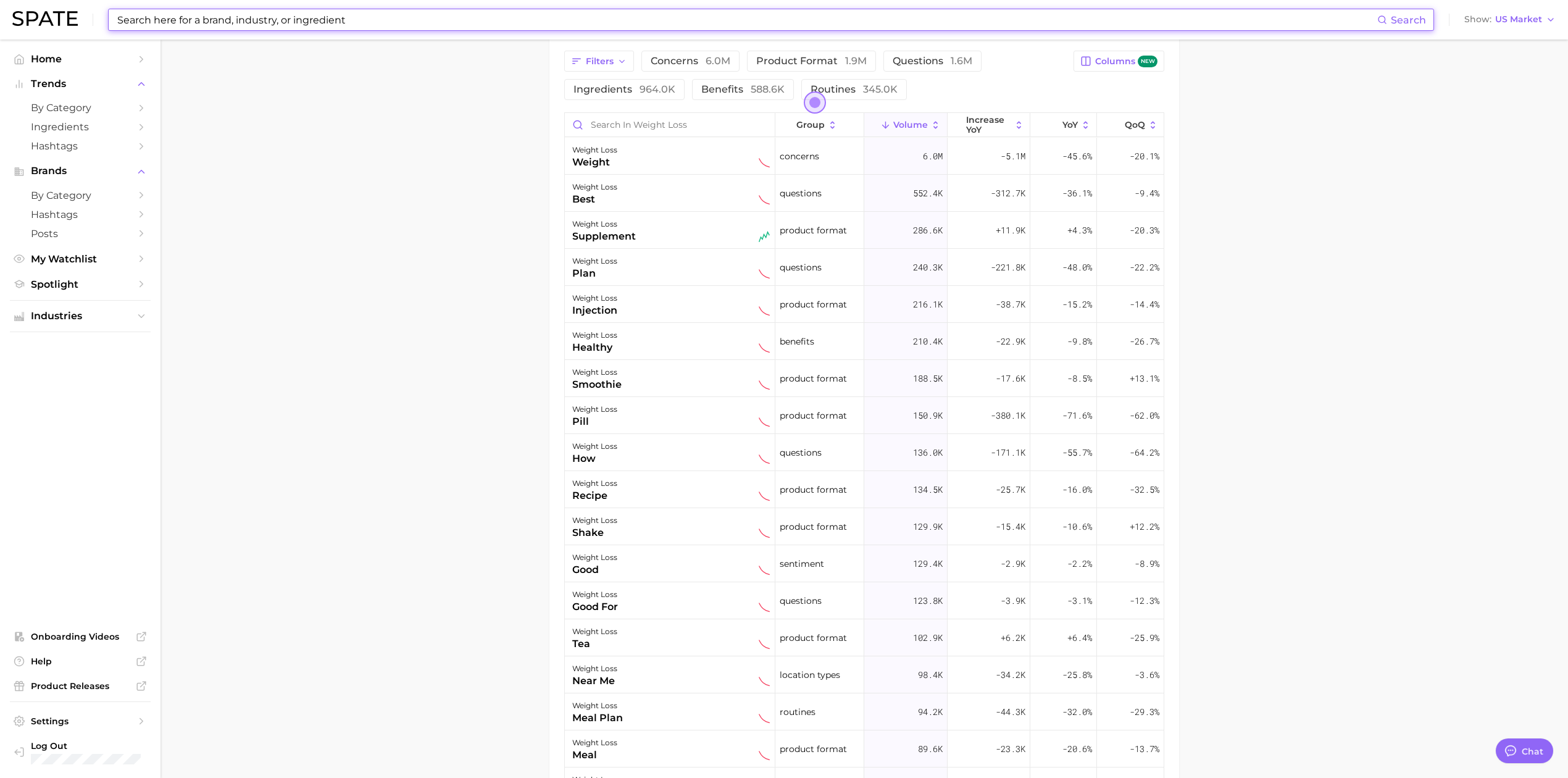
click at [386, 20] on input at bounding box center [747, 20] width 1262 height 21
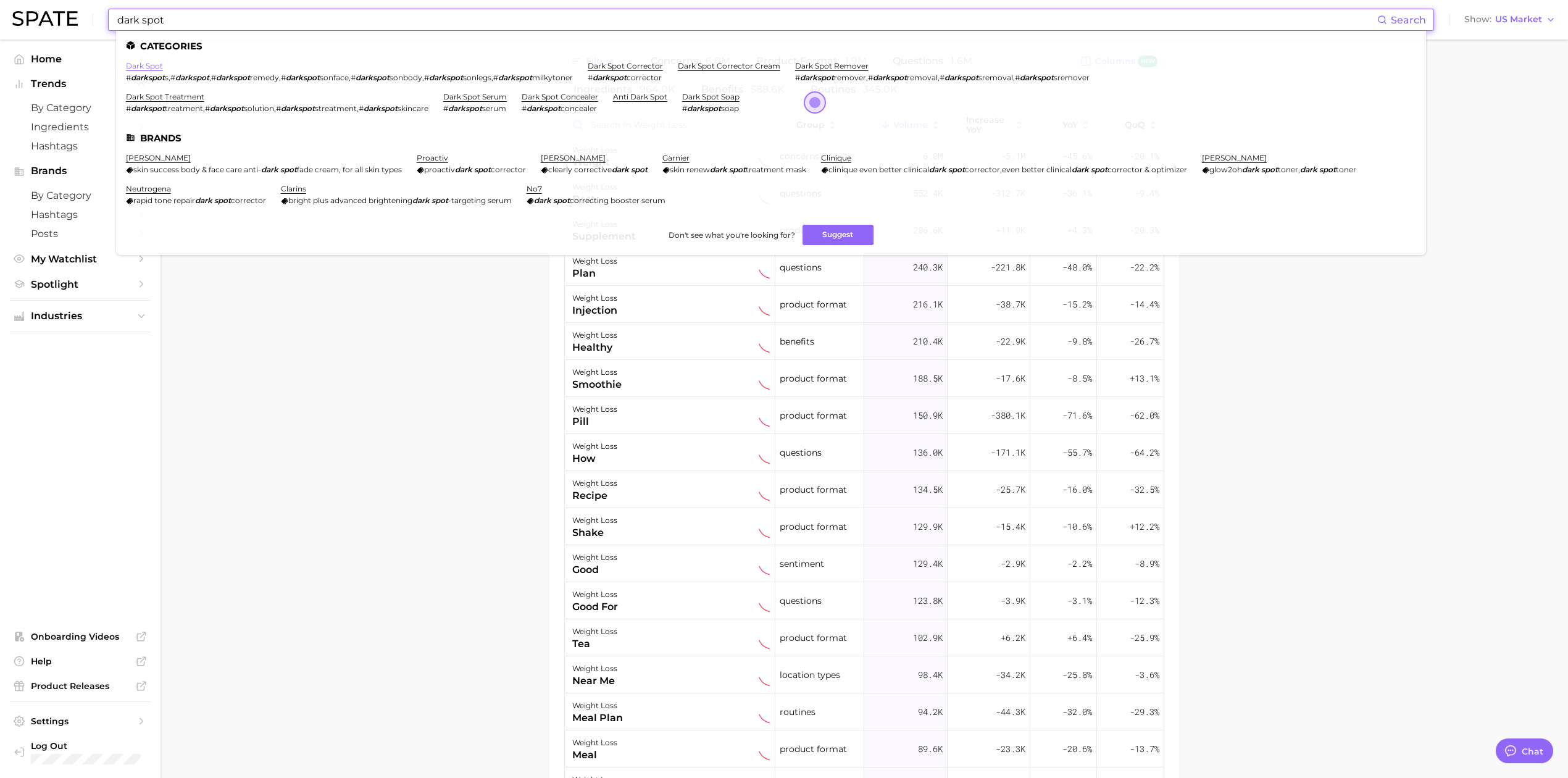
type input "dark spot"
click at [156, 68] on link "dark spot" at bounding box center [145, 66] width 37 height 9
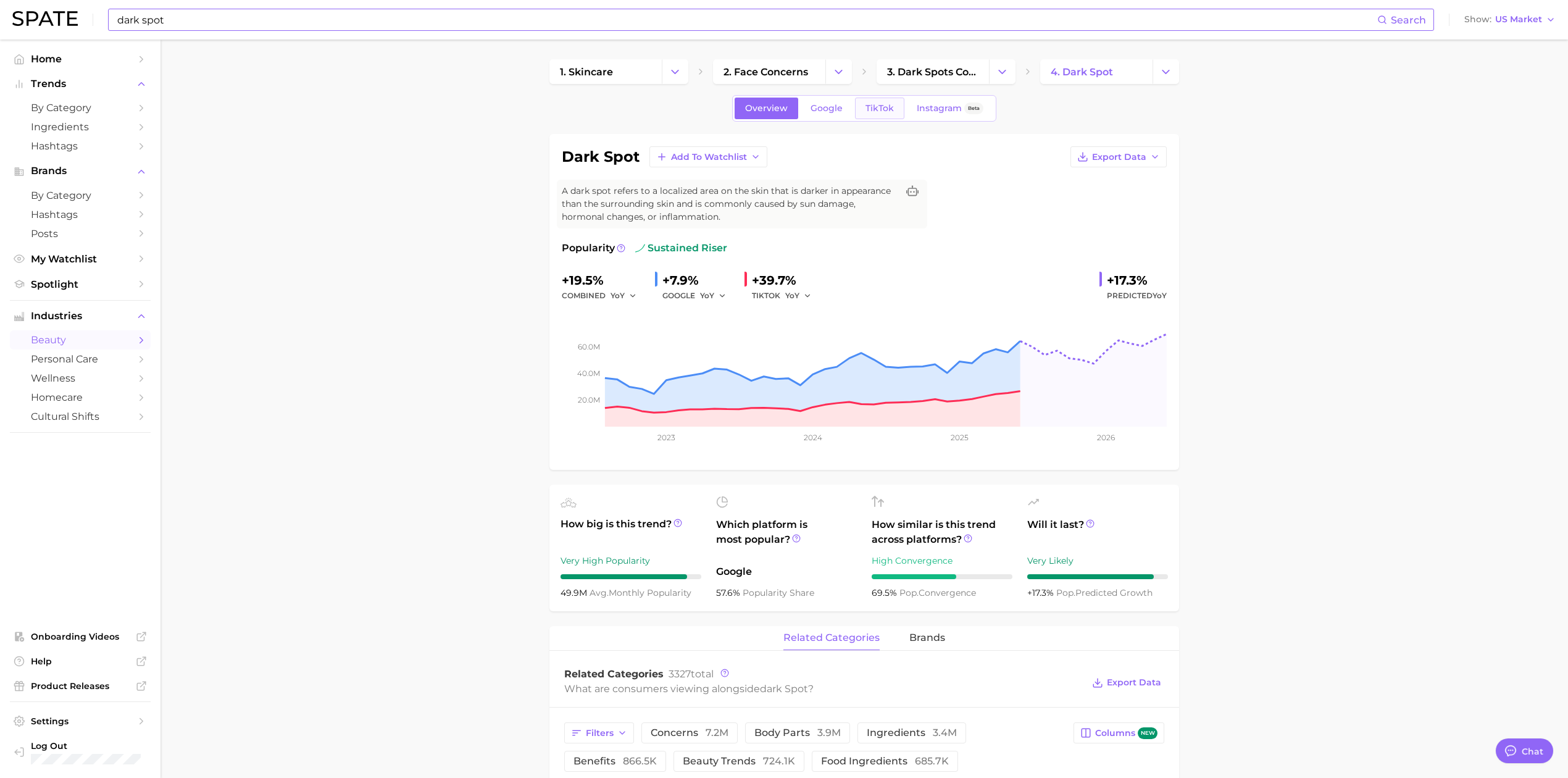
click at [875, 109] on span "TikTok" at bounding box center [879, 108] width 28 height 10
